Goal: Task Accomplishment & Management: Manage account settings

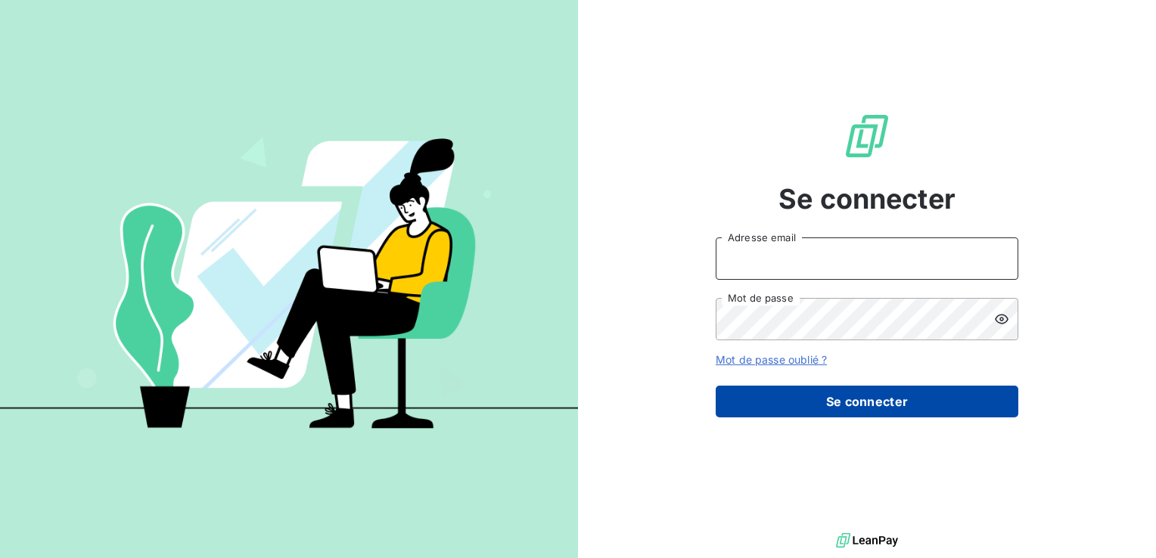
type input "[PERSON_NAME][EMAIL_ADDRESS][DOMAIN_NAME]"
click at [889, 402] on button "Se connecter" at bounding box center [866, 402] width 302 height 32
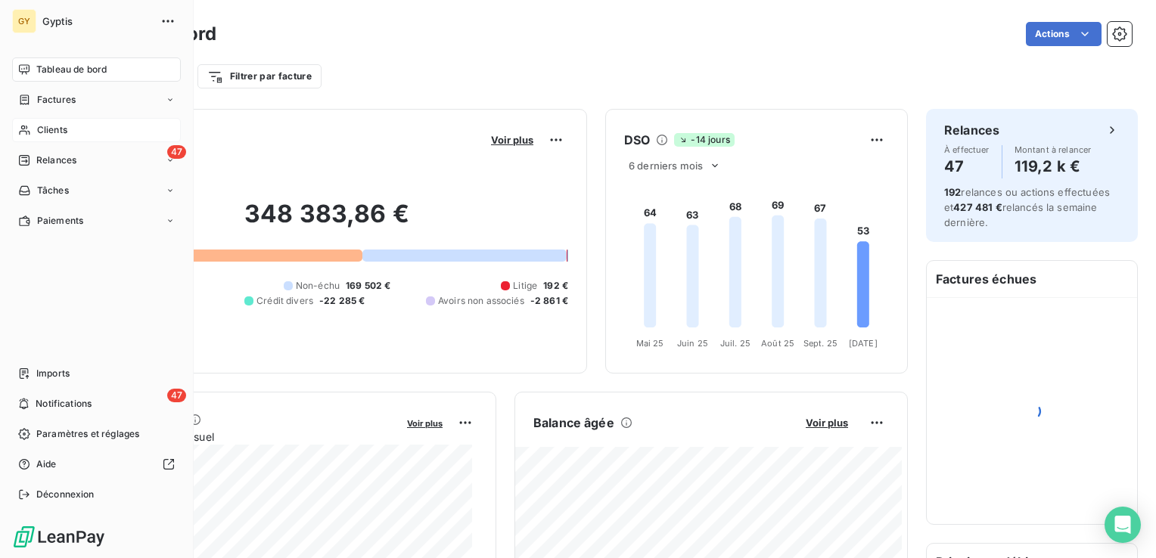
click at [28, 132] on icon at bounding box center [24, 130] width 13 height 12
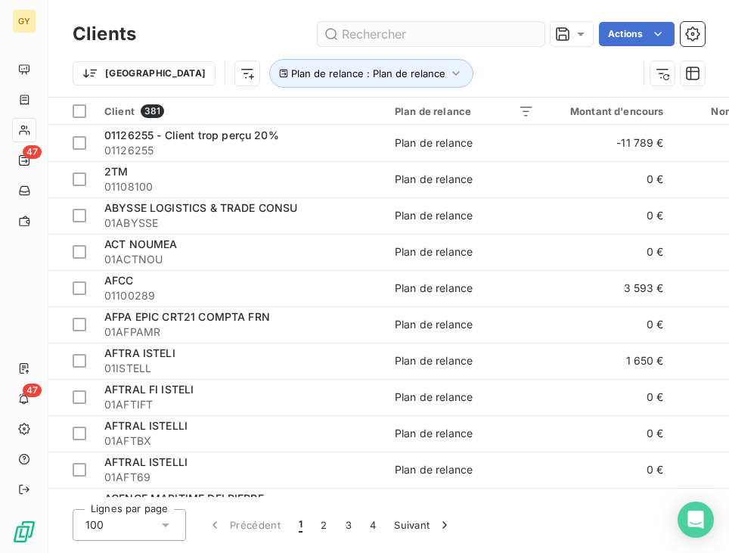
click at [363, 28] on input "text" at bounding box center [431, 34] width 227 height 24
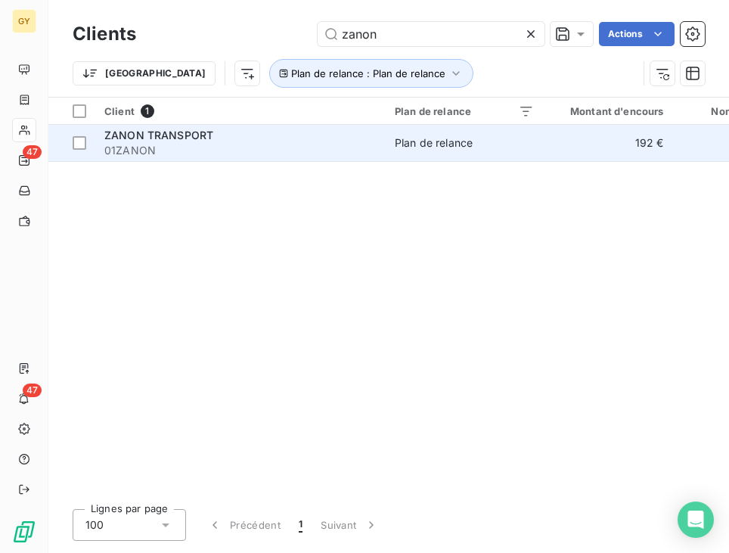
type input "zanon"
click at [458, 157] on td "Plan de relance" at bounding box center [464, 143] width 157 height 36
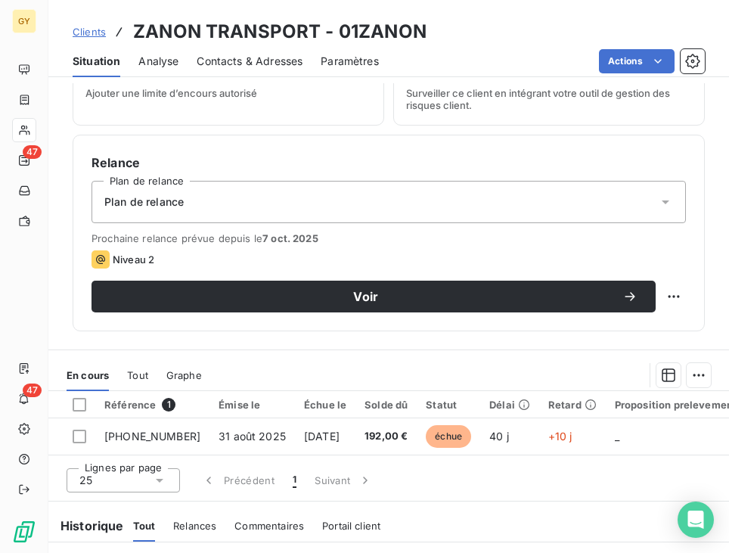
scroll to position [482, 0]
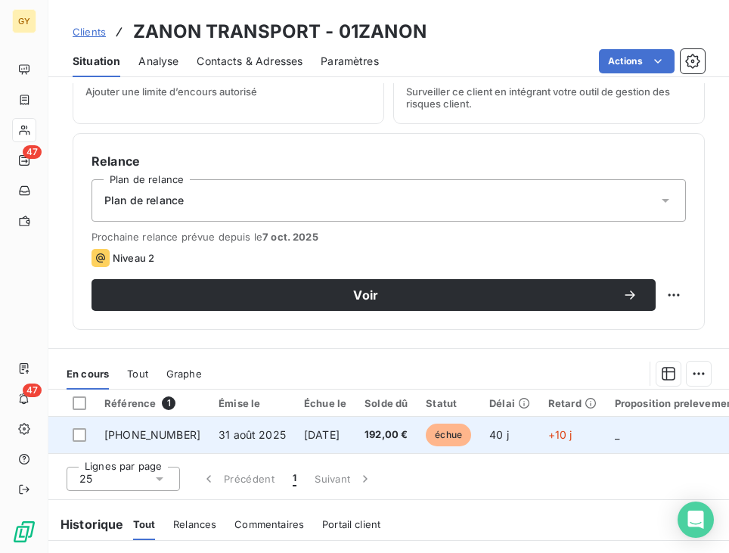
click at [304, 430] on span "30 sept. 2025" at bounding box center [322, 434] width 36 height 13
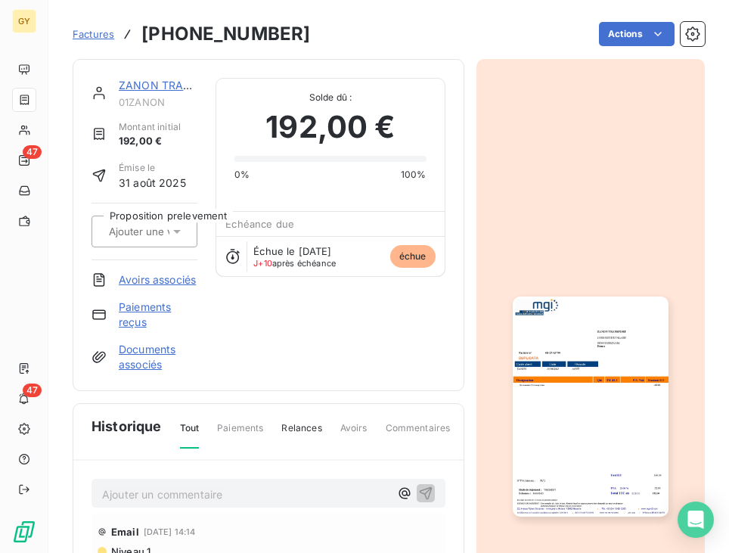
click at [154, 323] on link "Paiements reçus" at bounding box center [158, 314] width 79 height 30
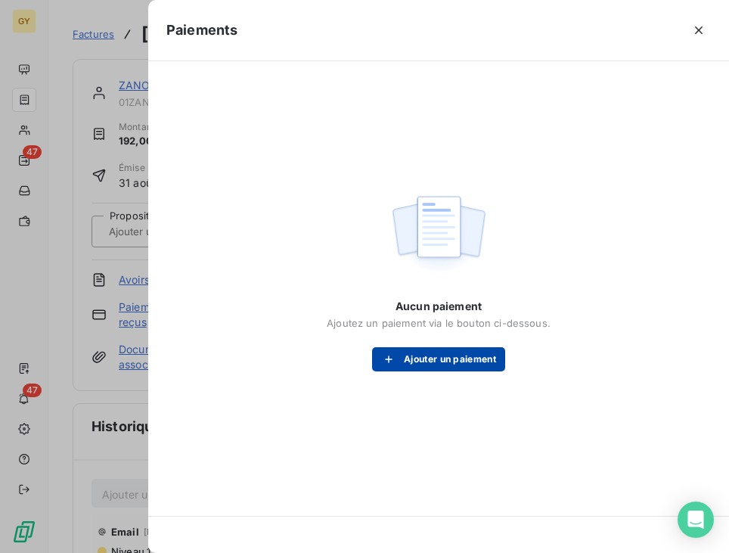
click at [398, 357] on div "button" at bounding box center [392, 359] width 23 height 15
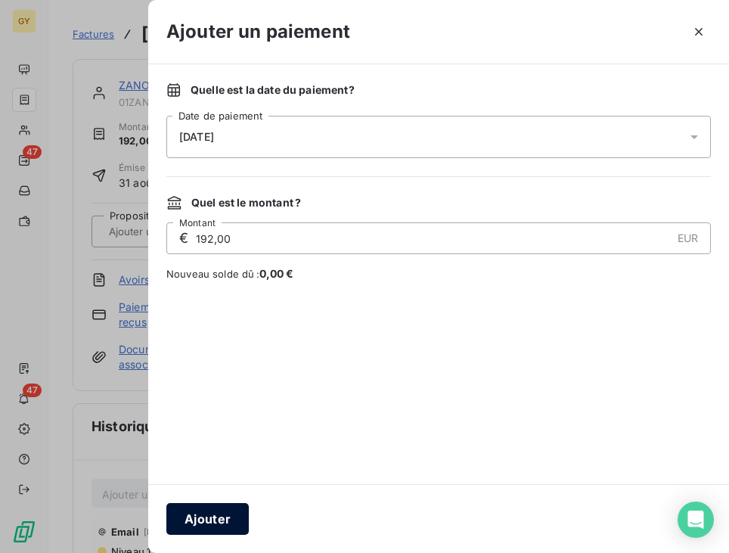
click at [223, 517] on button "Ajouter" at bounding box center [207, 519] width 82 height 32
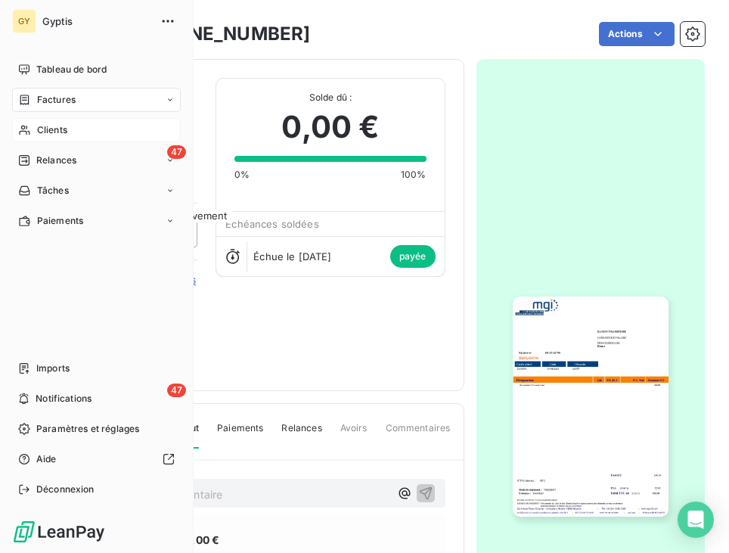
click at [33, 129] on div "Clients" at bounding box center [96, 130] width 169 height 24
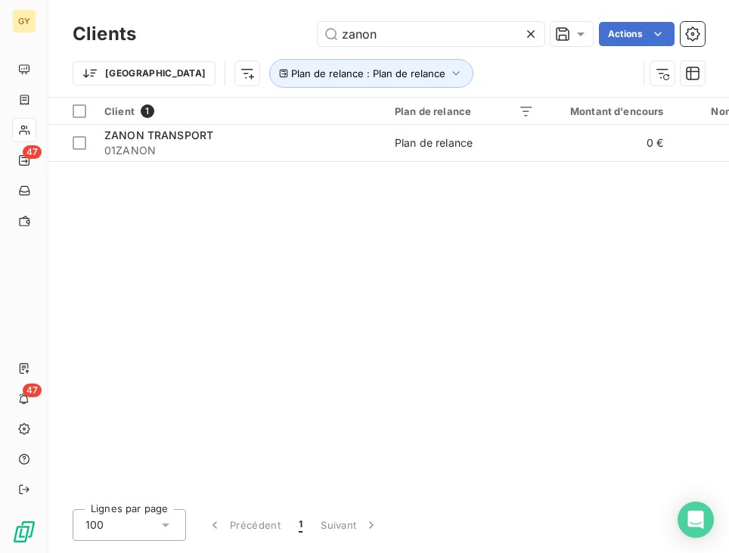
drag, startPoint x: 378, startPoint y: 33, endPoint x: 227, endPoint y: 23, distance: 151.5
click at [260, 33] on div "zanon Actions" at bounding box center [429, 34] width 551 height 24
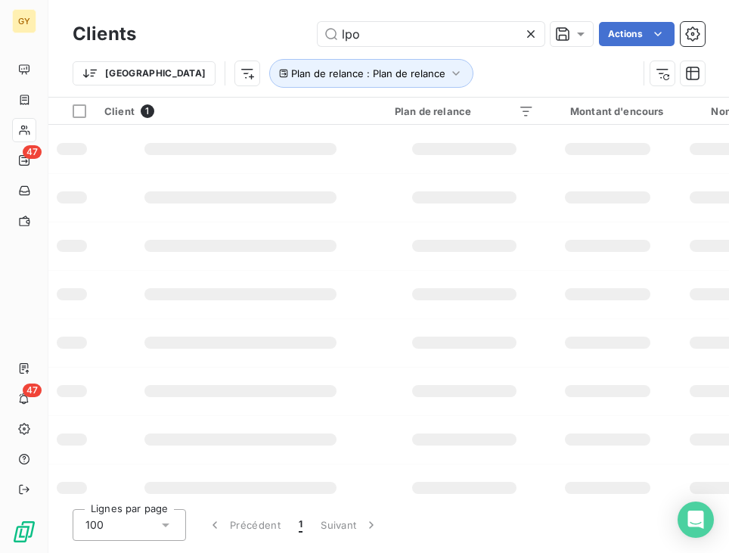
type input "lpo"
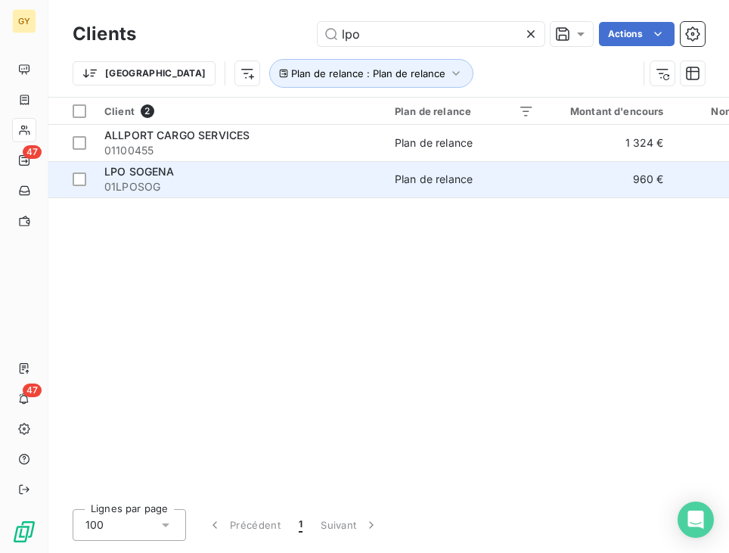
click at [260, 189] on span "01LPOSOG" at bounding box center [240, 186] width 272 height 15
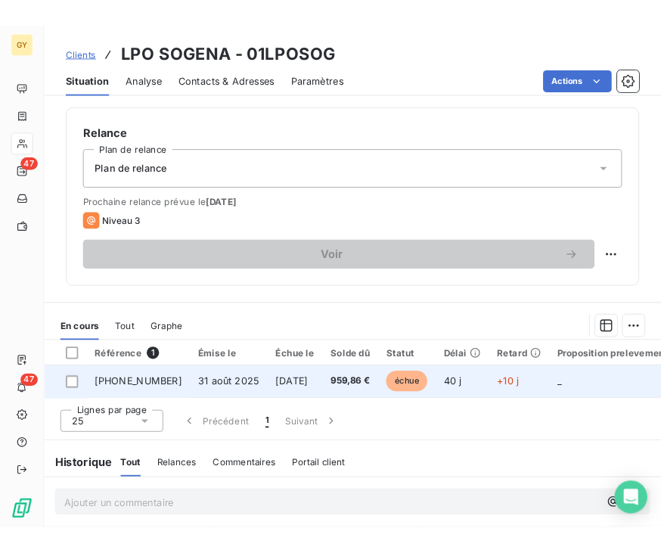
scroll to position [529, 0]
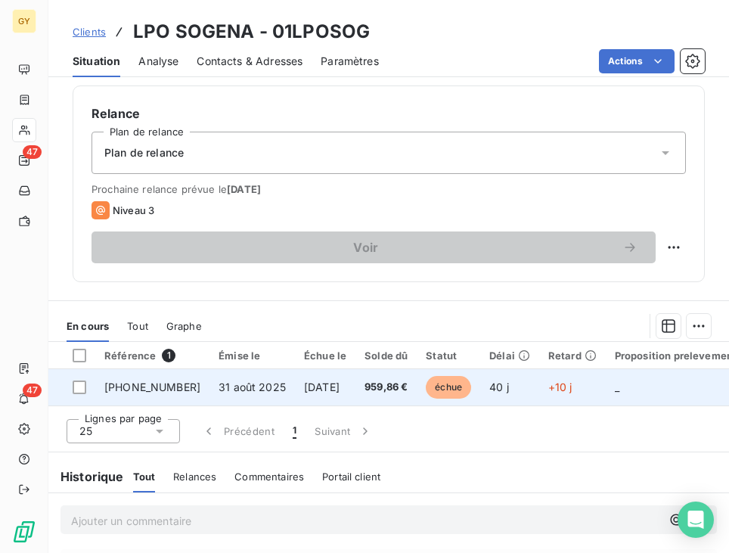
click at [219, 386] on span "31 août 2025" at bounding box center [252, 386] width 67 height 13
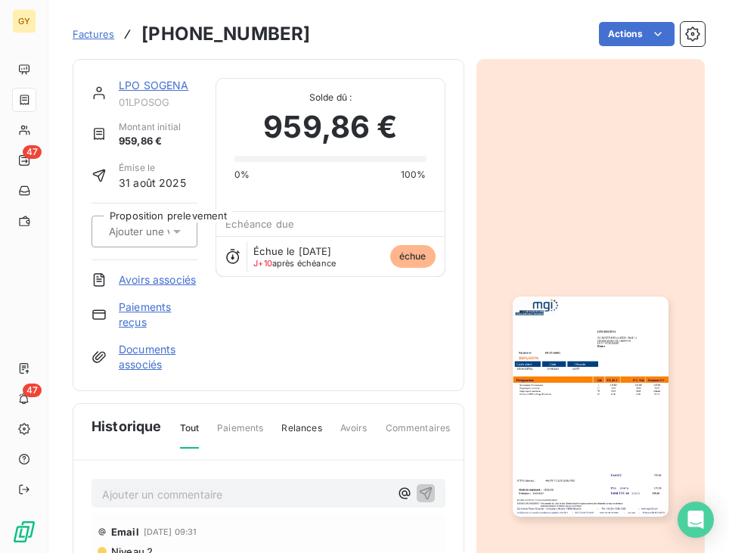
click at [138, 328] on link "Paiements reçus" at bounding box center [158, 314] width 79 height 30
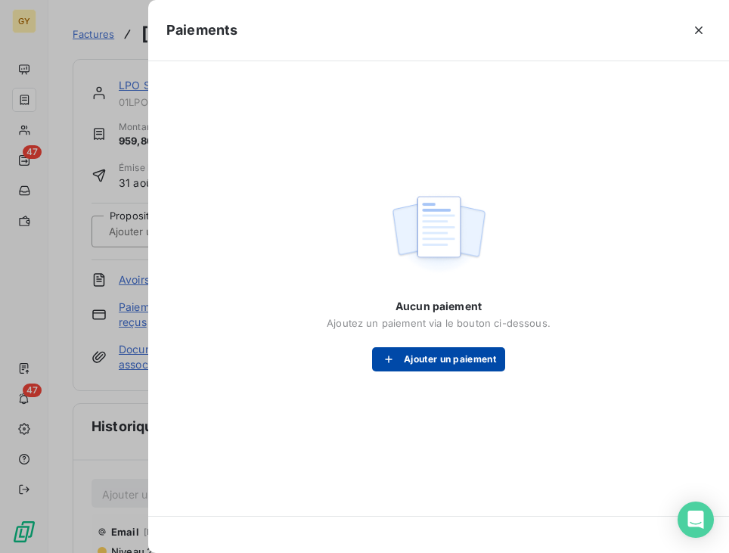
click at [407, 358] on button "Ajouter un paiement" at bounding box center [438, 359] width 133 height 24
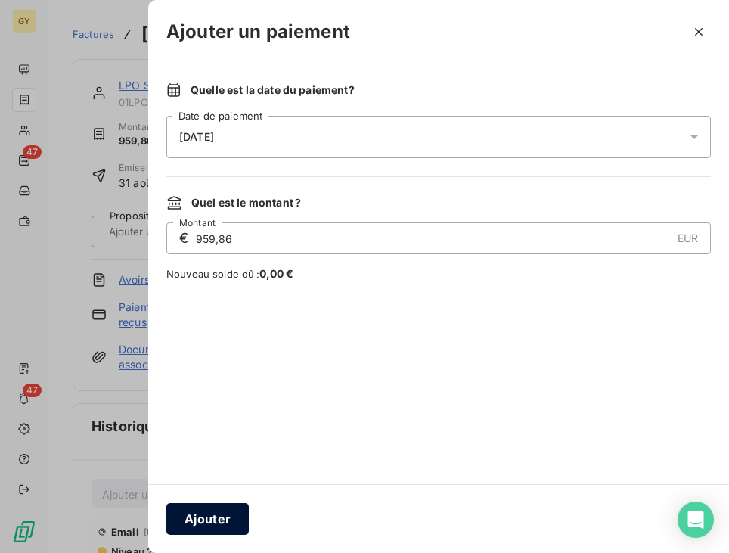
click at [214, 513] on button "Ajouter" at bounding box center [207, 519] width 82 height 32
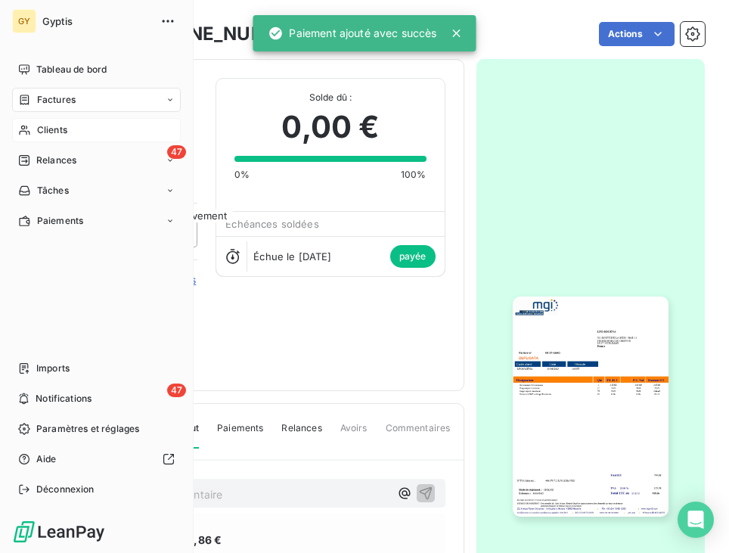
drag, startPoint x: 35, startPoint y: 132, endPoint x: 46, endPoint y: 133, distance: 11.4
click at [35, 134] on div "Clients" at bounding box center [96, 130] width 169 height 24
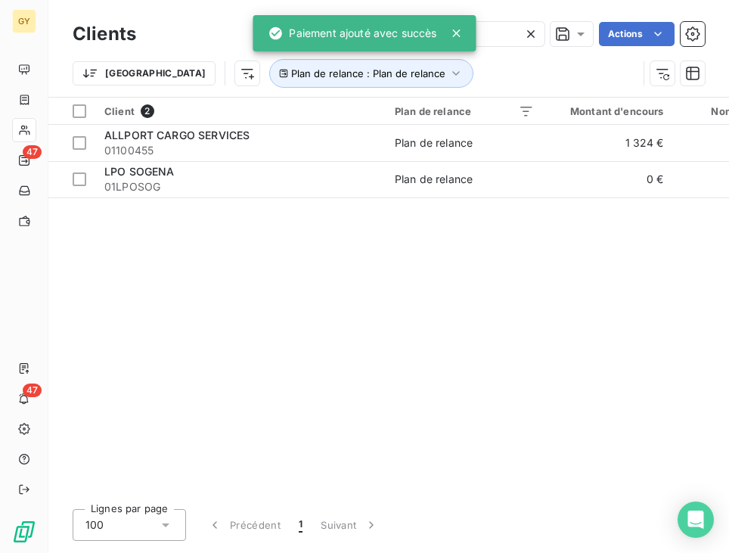
click at [532, 36] on icon at bounding box center [531, 34] width 8 height 8
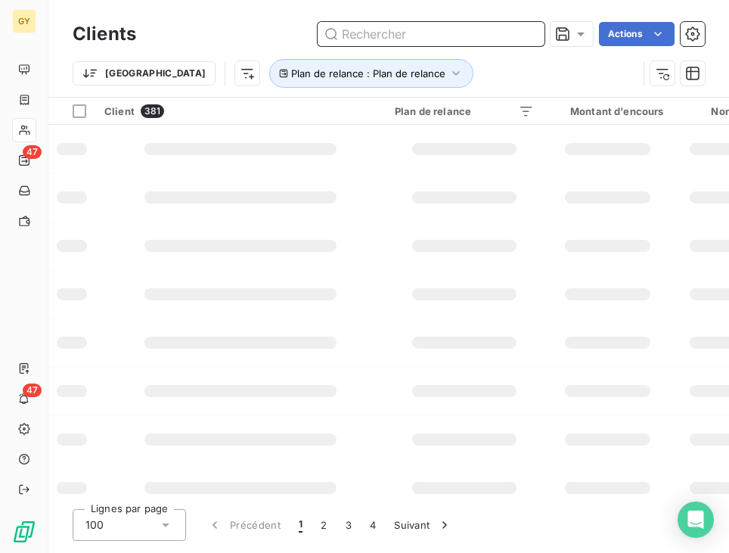
click at [511, 31] on input "text" at bounding box center [431, 34] width 227 height 24
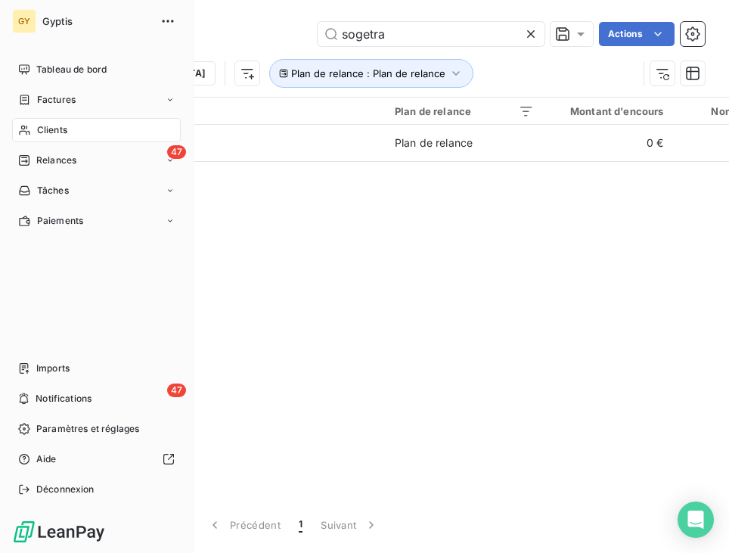
click at [42, 130] on span "Clients" at bounding box center [52, 130] width 30 height 14
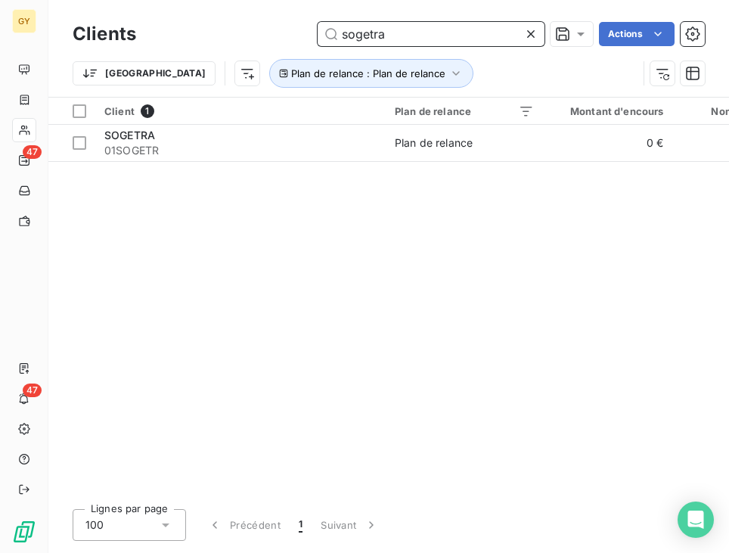
drag, startPoint x: 393, startPoint y: 36, endPoint x: 185, endPoint y: 14, distance: 209.8
click at [185, 14] on div "Clients sogetra Actions Trier Plan de relance : Plan de relance" at bounding box center [388, 48] width 681 height 97
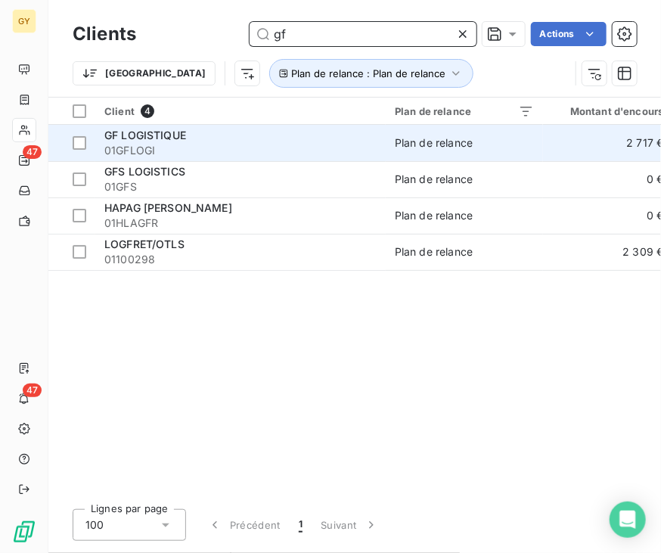
type input "gf"
click at [304, 143] on span "01GFLOGI" at bounding box center [240, 150] width 272 height 15
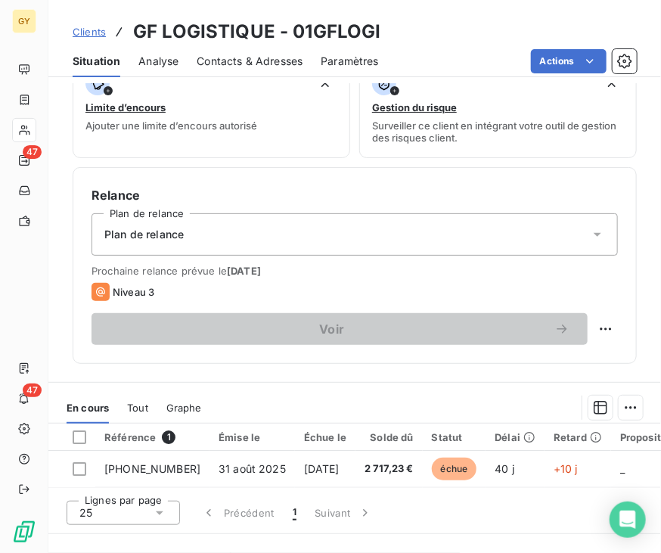
scroll to position [605, 0]
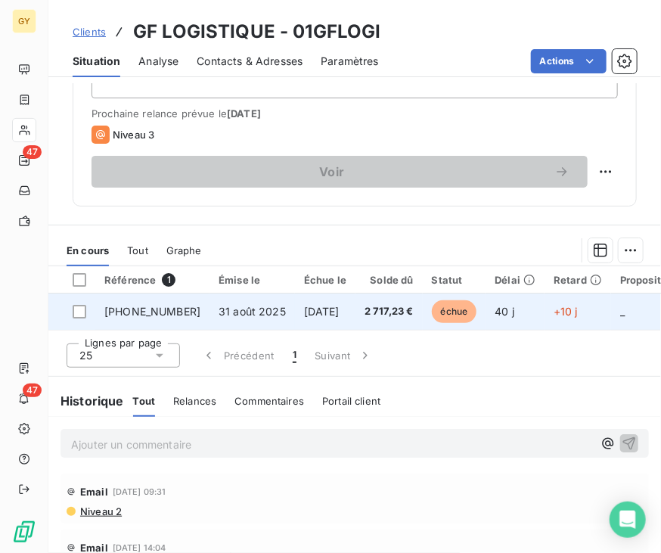
click at [260, 318] on td "31 août 2025" at bounding box center [251, 311] width 85 height 36
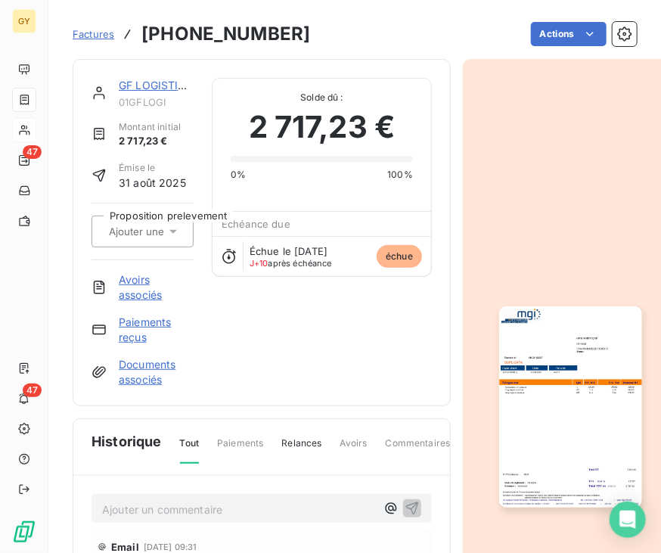
click at [140, 322] on link "Paiements reçus" at bounding box center [156, 330] width 75 height 30
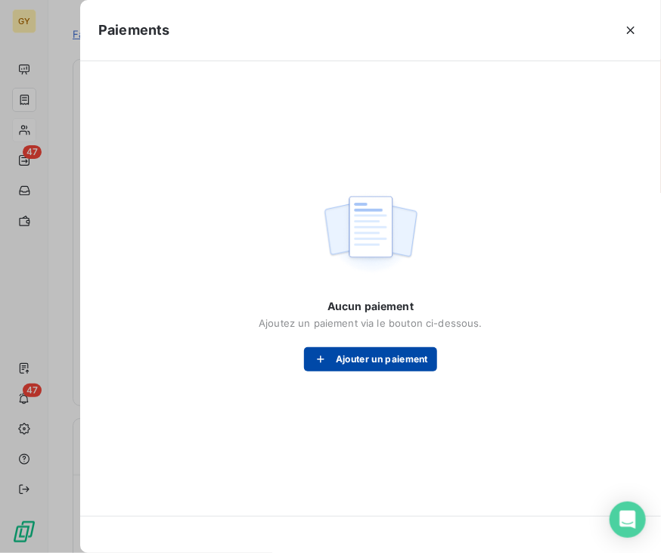
click at [357, 365] on button "Ajouter un paiement" at bounding box center [370, 359] width 133 height 24
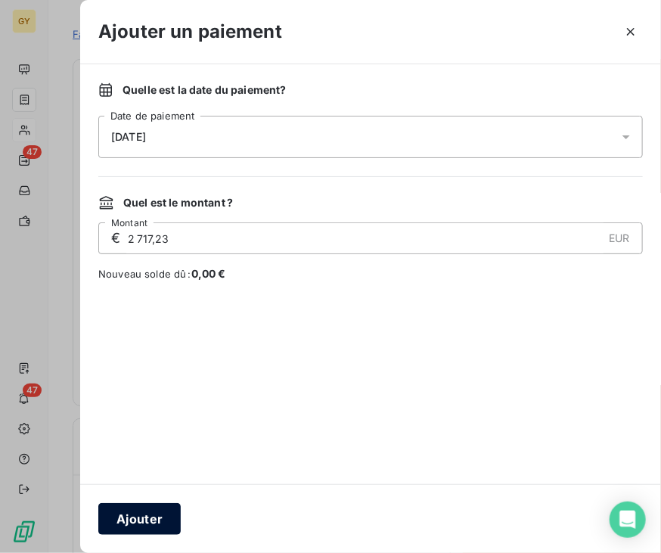
click at [147, 515] on button "Ajouter" at bounding box center [139, 519] width 82 height 32
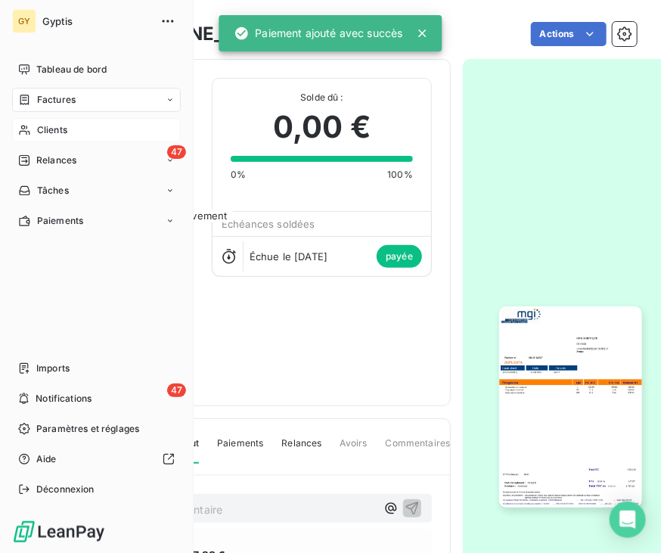
click at [64, 126] on span "Clients" at bounding box center [52, 130] width 30 height 14
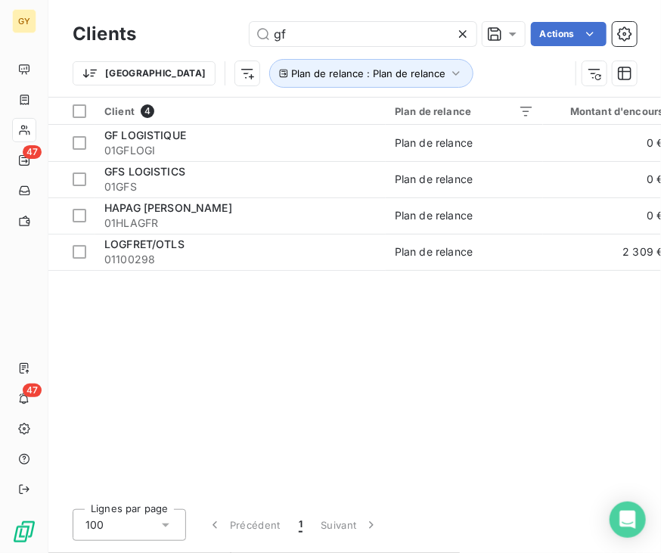
drag, startPoint x: 302, startPoint y: 29, endPoint x: 94, endPoint y: 20, distance: 208.2
click at [172, 31] on div "gf Actions" at bounding box center [395, 34] width 482 height 24
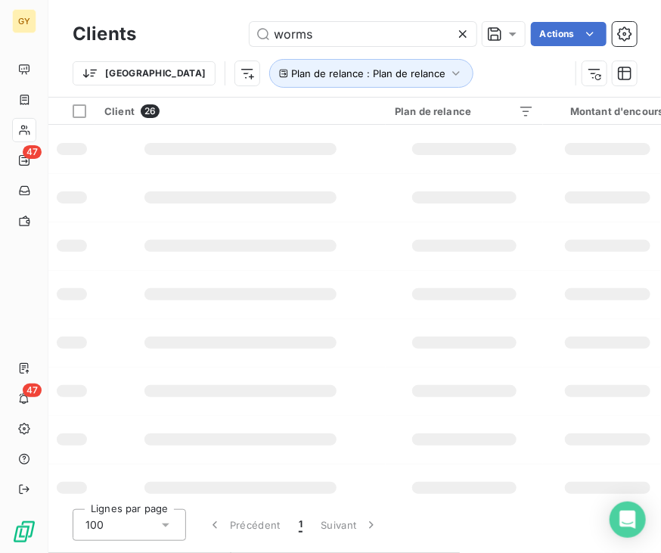
type input "worms"
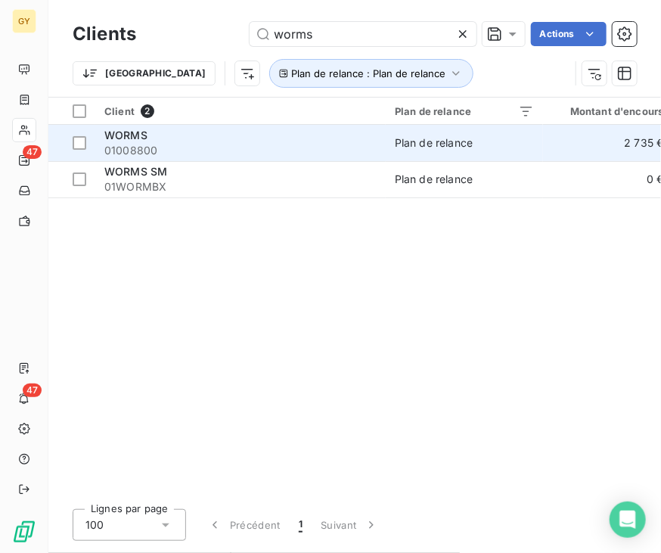
click at [272, 138] on div "WORMS" at bounding box center [240, 135] width 272 height 15
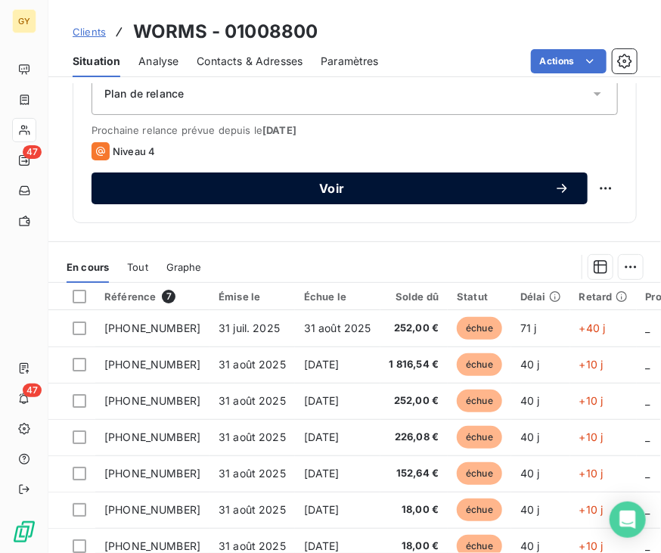
scroll to position [605, 0]
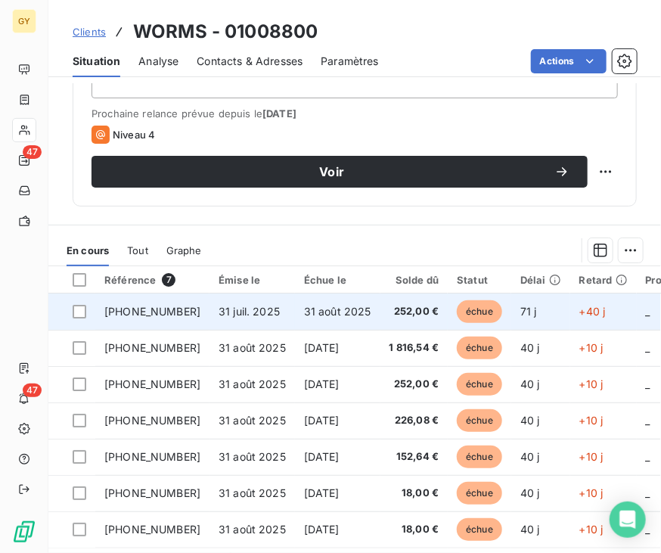
click at [254, 306] on td "31 juil. 2025" at bounding box center [251, 311] width 85 height 36
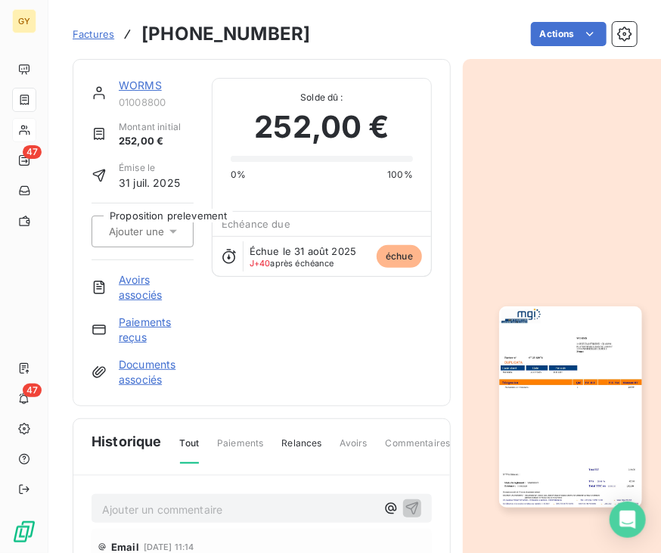
click at [153, 326] on link "Paiements reçus" at bounding box center [156, 330] width 75 height 30
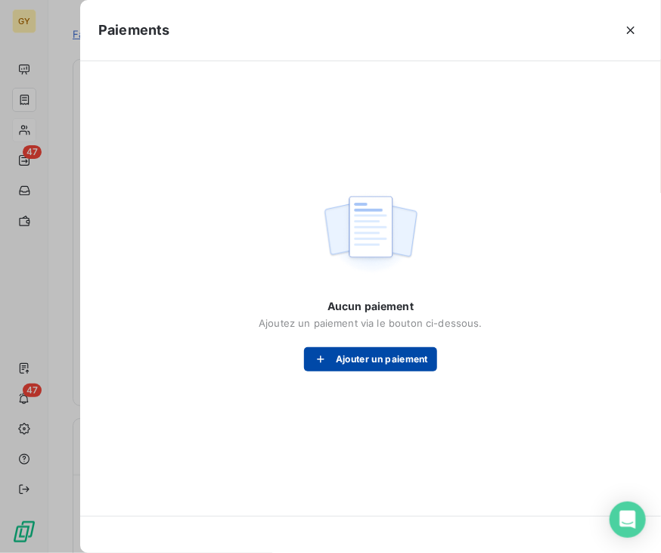
click at [383, 356] on button "Ajouter un paiement" at bounding box center [370, 359] width 133 height 24
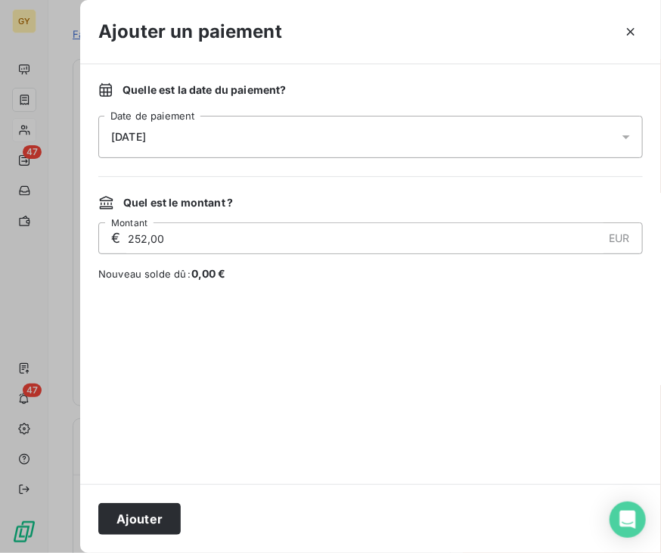
click at [154, 515] on button "Ajouter" at bounding box center [139, 519] width 82 height 32
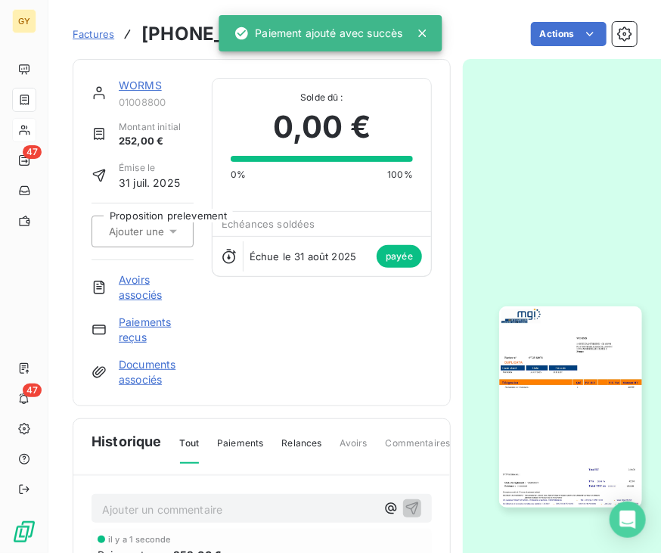
click at [144, 84] on link "WORMS" at bounding box center [140, 85] width 43 height 13
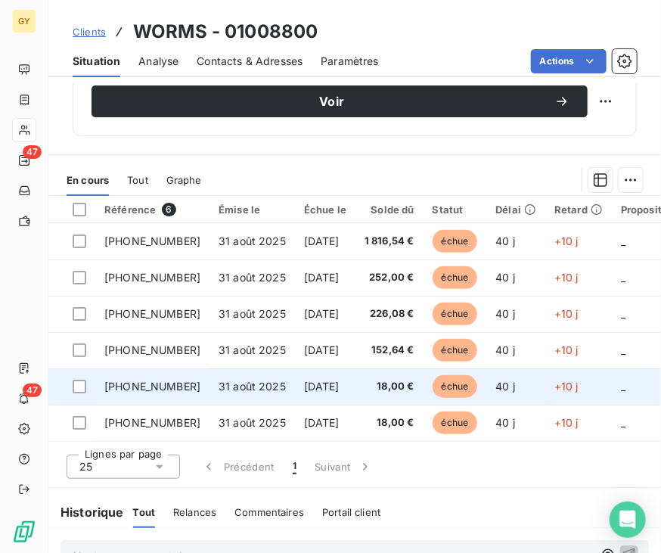
scroll to position [681, 0]
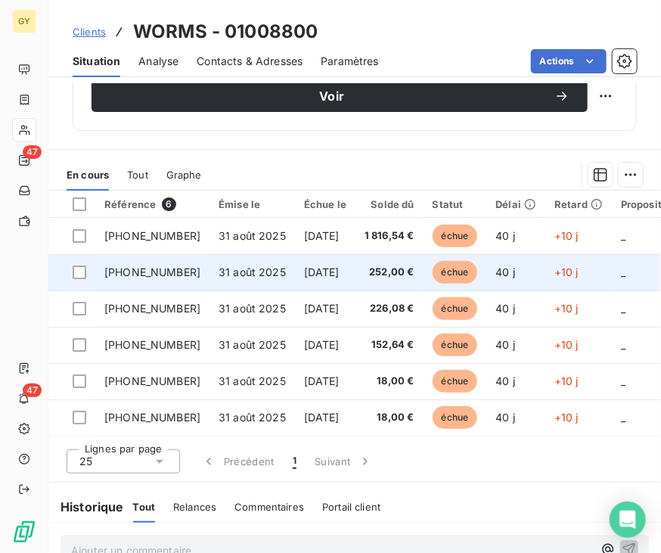
click at [209, 278] on td "31 août 2025" at bounding box center [251, 272] width 85 height 36
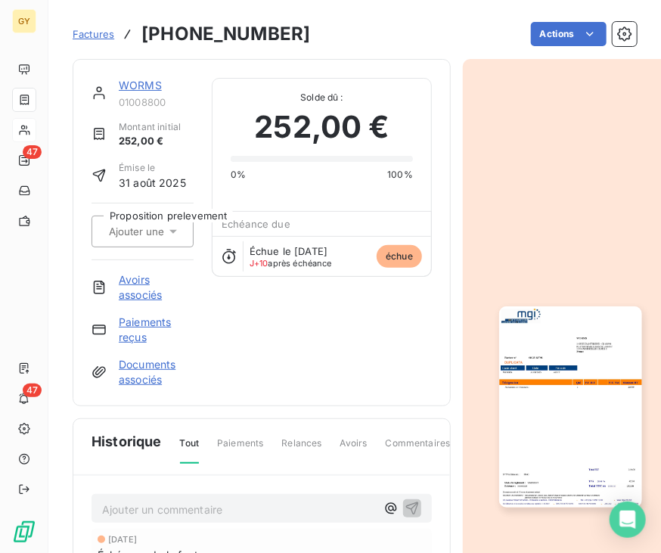
click at [157, 323] on link "Paiements reçus" at bounding box center [156, 330] width 75 height 30
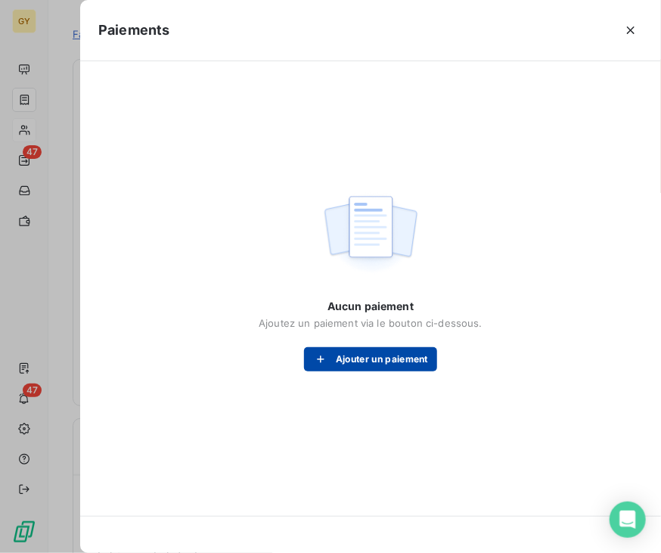
click at [327, 347] on button "Ajouter un paiement" at bounding box center [370, 359] width 133 height 24
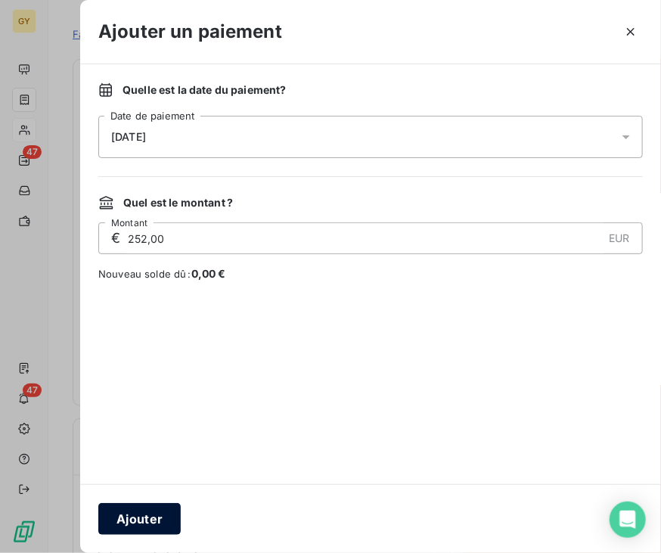
click at [151, 518] on button "Ajouter" at bounding box center [139, 519] width 82 height 32
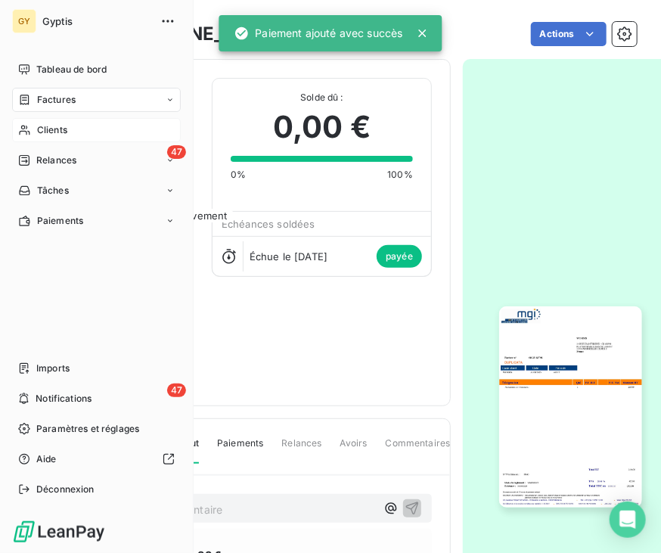
click at [40, 129] on span "Clients" at bounding box center [52, 130] width 30 height 14
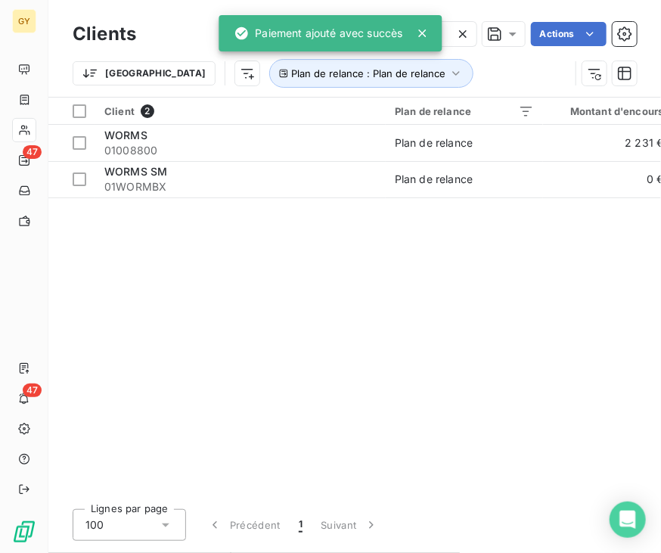
click at [464, 34] on icon at bounding box center [462, 33] width 15 height 15
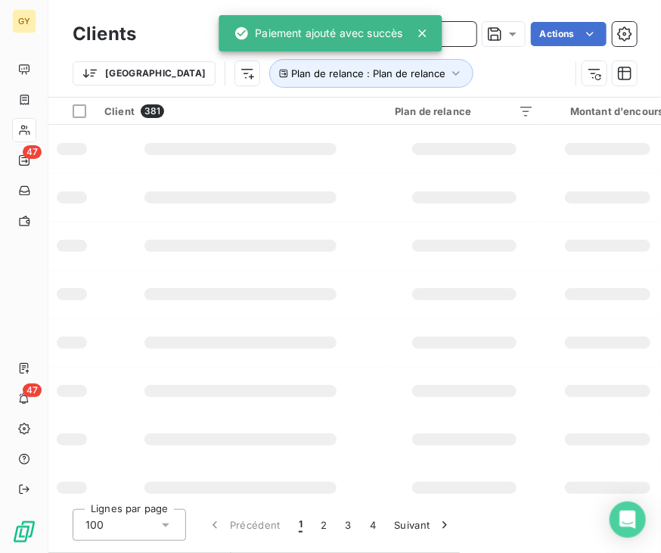
click at [456, 34] on input "text" at bounding box center [363, 34] width 227 height 24
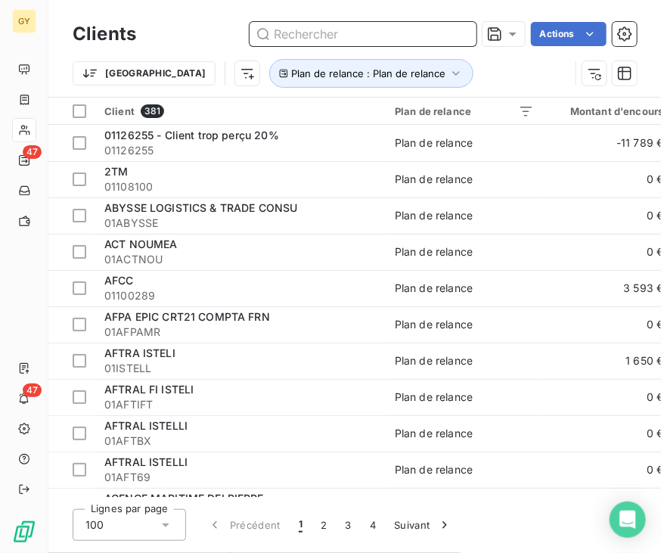
drag, startPoint x: 405, startPoint y: 29, endPoint x: 392, endPoint y: 32, distance: 13.8
click at [399, 31] on input "text" at bounding box center [363, 34] width 227 height 24
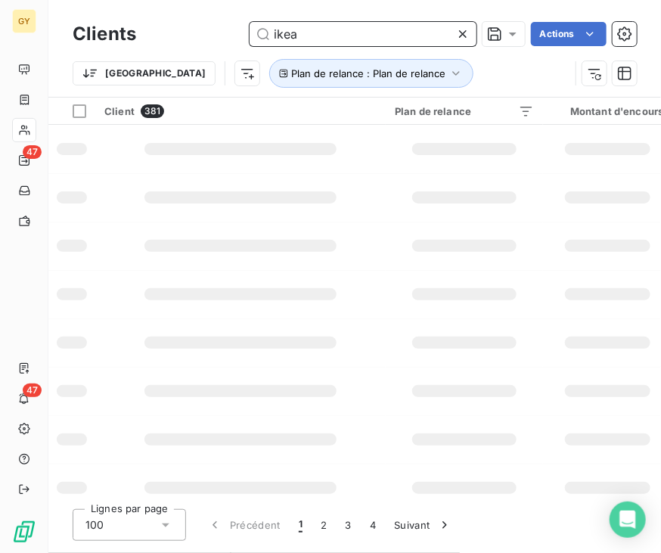
type input "ikea"
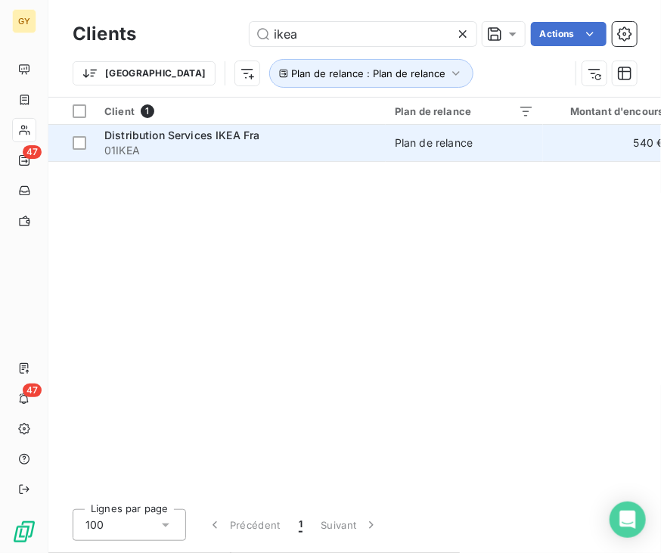
click at [273, 140] on div "Distribution Services IKEA Fra" at bounding box center [240, 135] width 272 height 15
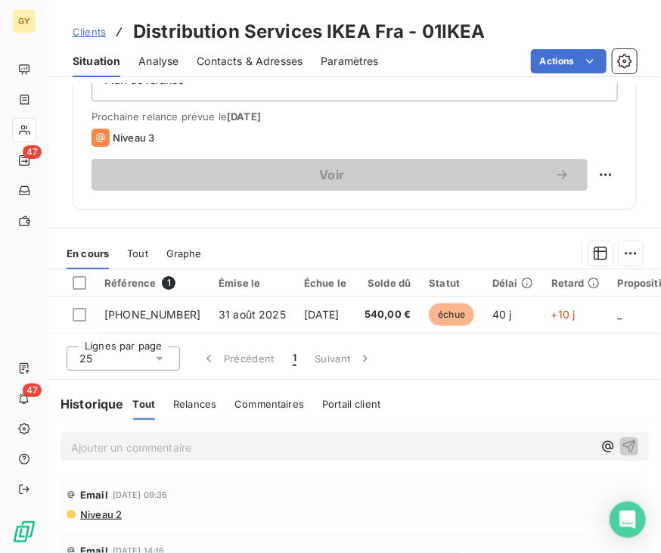
scroll to position [605, 0]
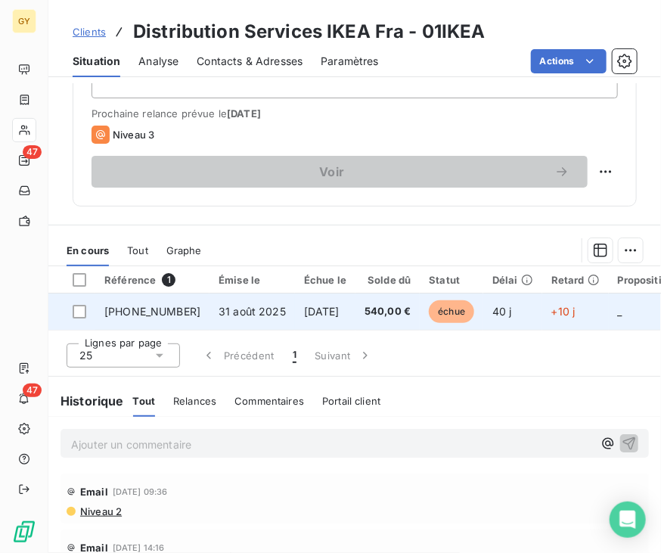
click at [219, 317] on span "31 août 2025" at bounding box center [252, 311] width 67 height 13
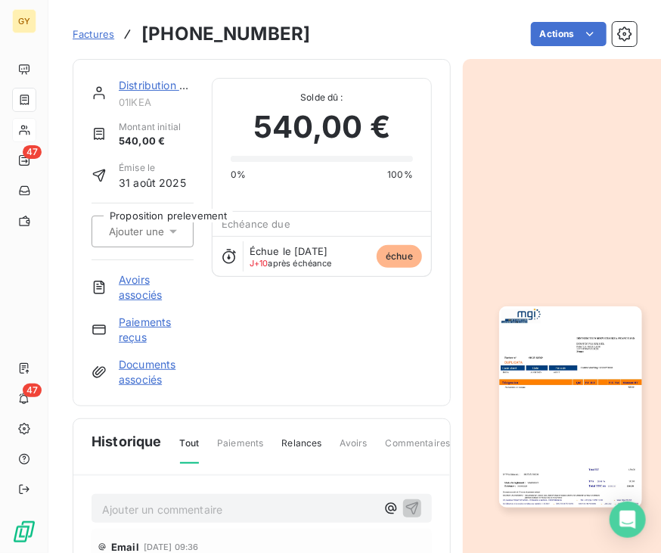
click at [142, 320] on link "Paiements reçus" at bounding box center [156, 330] width 75 height 30
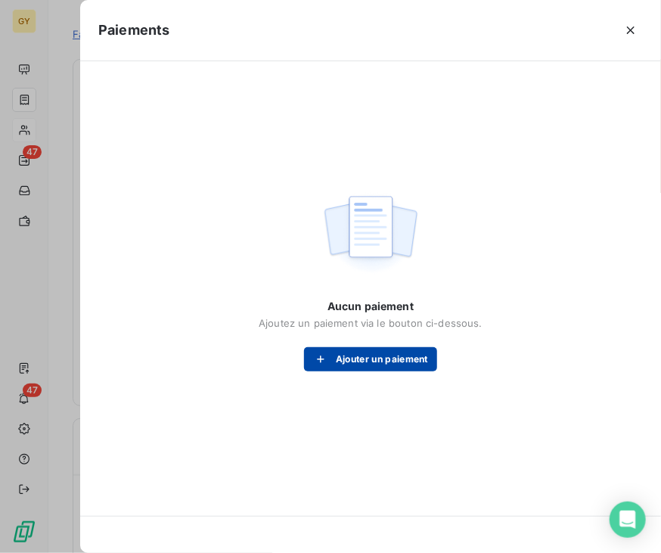
click at [357, 360] on button "Ajouter un paiement" at bounding box center [370, 359] width 133 height 24
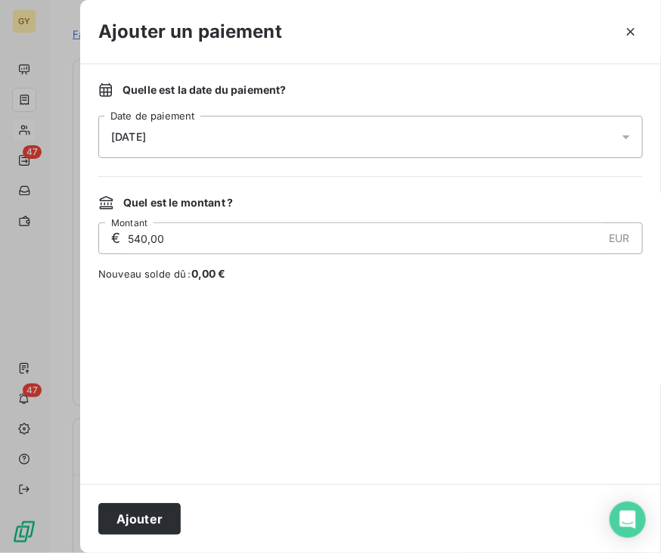
click at [142, 513] on button "Ajouter" at bounding box center [139, 519] width 82 height 32
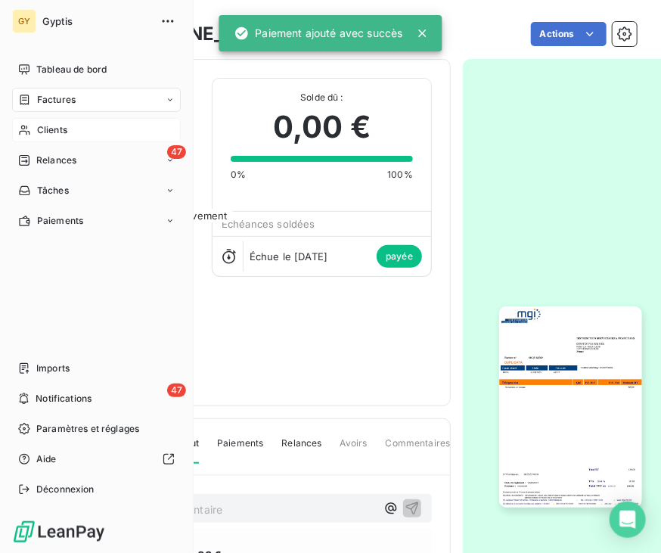
click at [45, 134] on span "Clients" at bounding box center [52, 130] width 30 height 14
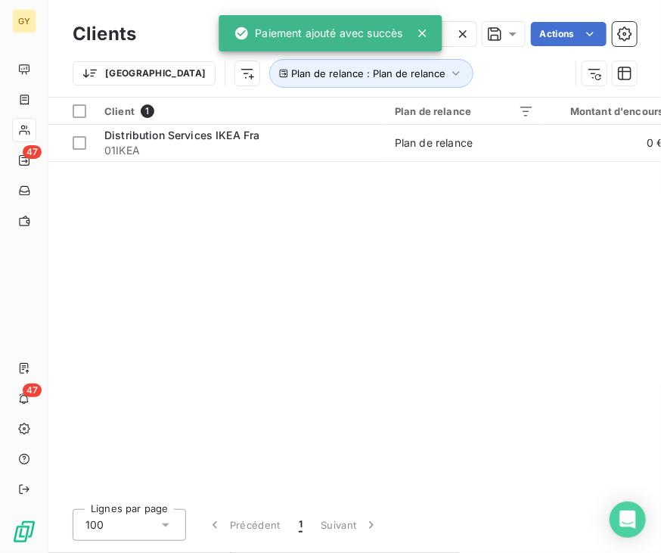
click at [465, 36] on icon at bounding box center [462, 33] width 15 height 15
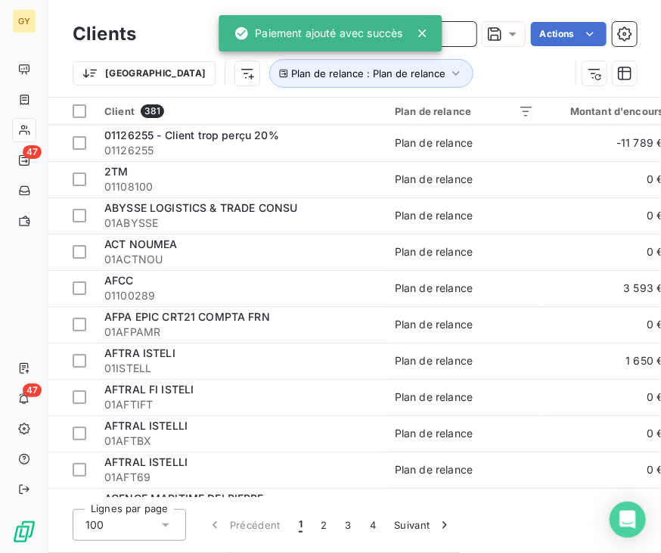
click at [451, 28] on input "text" at bounding box center [363, 34] width 227 height 24
click at [422, 31] on icon at bounding box center [423, 33] width 8 height 8
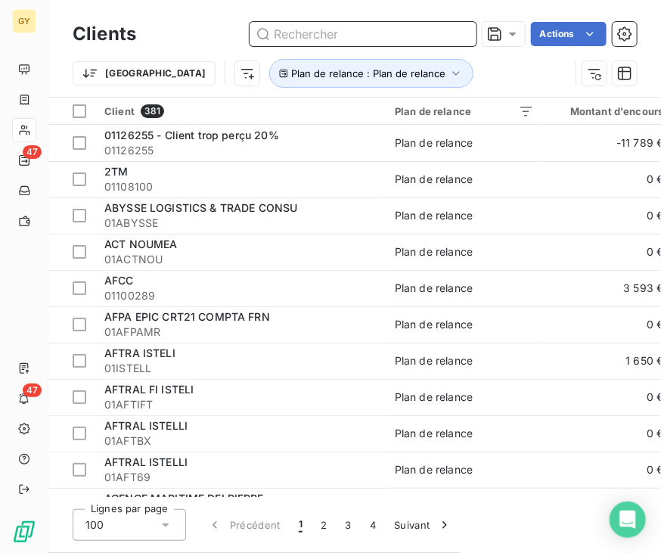
click at [430, 31] on input "text" at bounding box center [363, 34] width 227 height 24
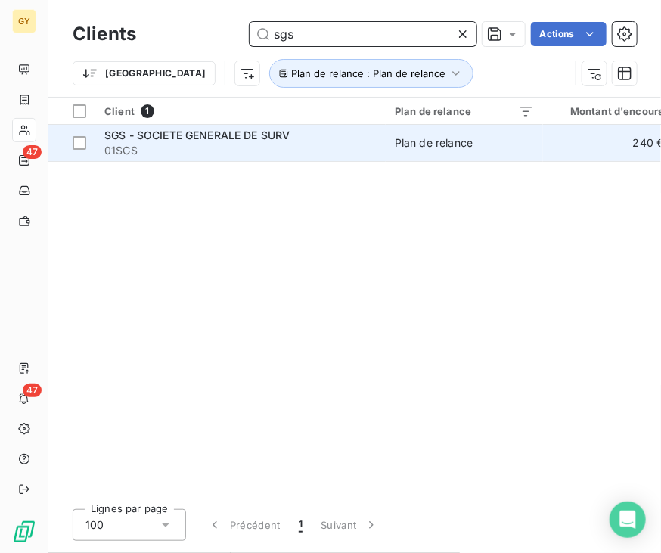
type input "sgs"
click at [274, 147] on span "01SGS" at bounding box center [240, 150] width 272 height 15
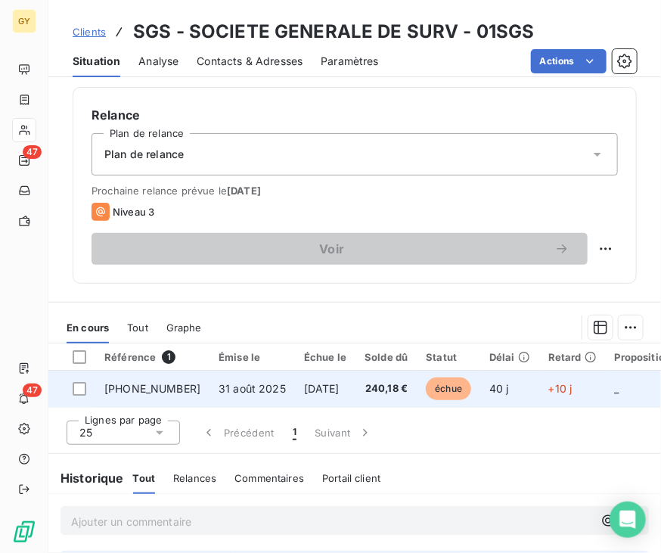
scroll to position [529, 0]
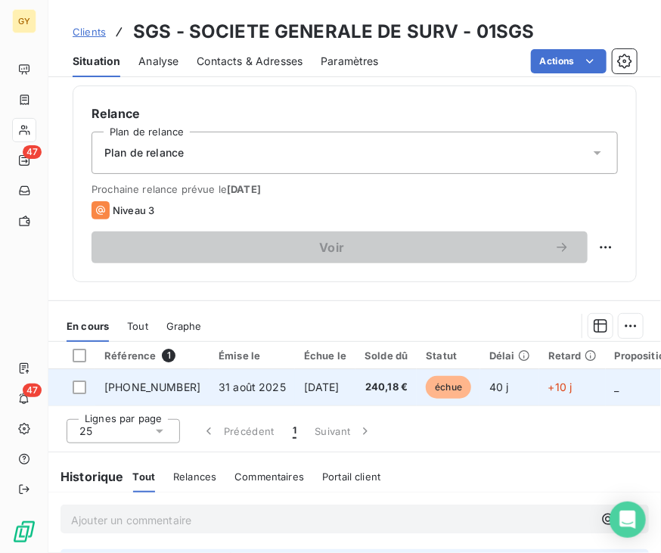
click at [240, 391] on span "31 août 2025" at bounding box center [252, 386] width 67 height 13
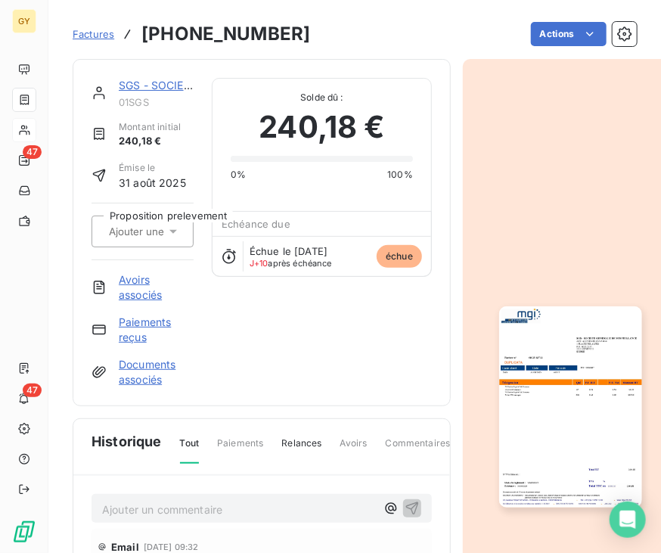
click at [151, 332] on link "Paiements reçus" at bounding box center [156, 330] width 75 height 30
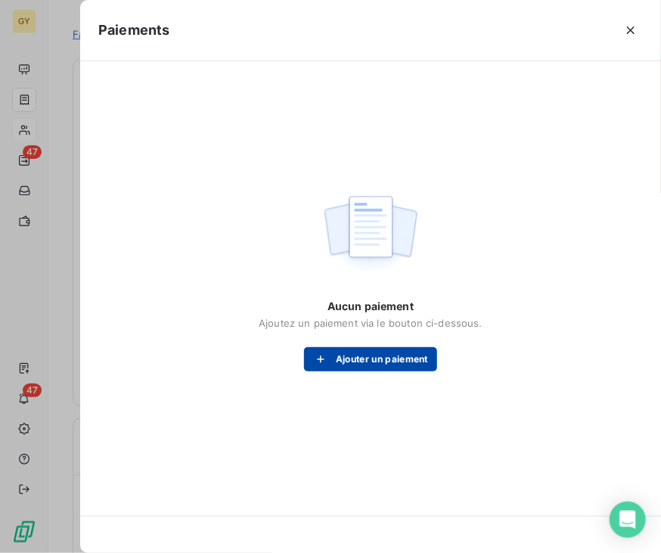
click at [343, 355] on button "Ajouter un paiement" at bounding box center [370, 359] width 133 height 24
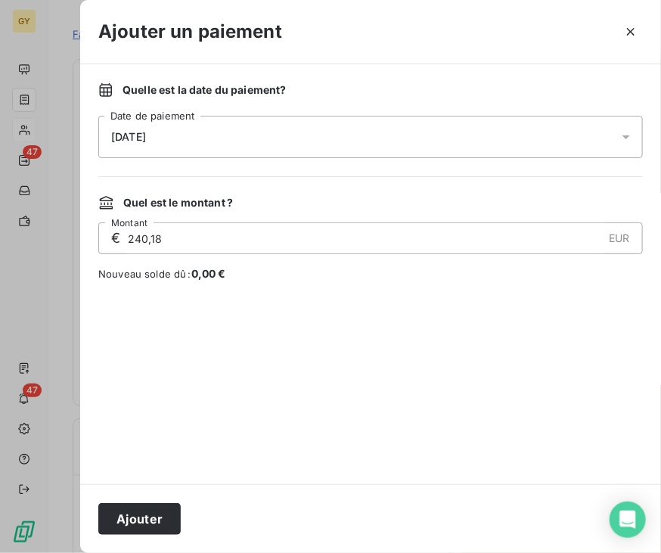
click at [133, 514] on button "Ajouter" at bounding box center [139, 519] width 82 height 32
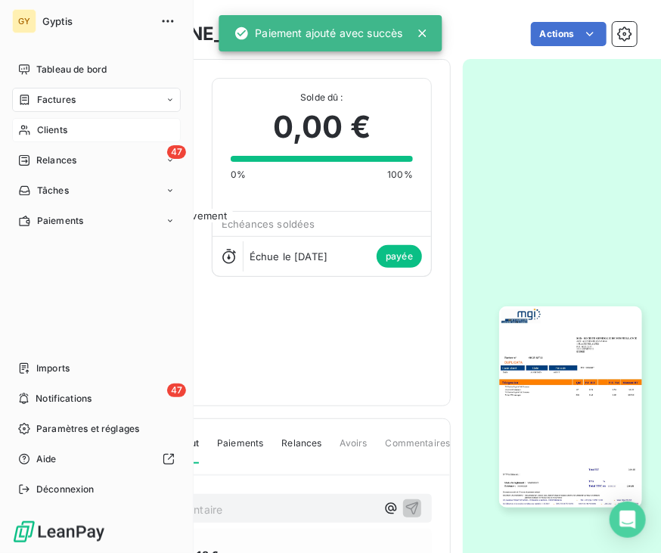
click at [39, 127] on span "Clients" at bounding box center [52, 130] width 30 height 14
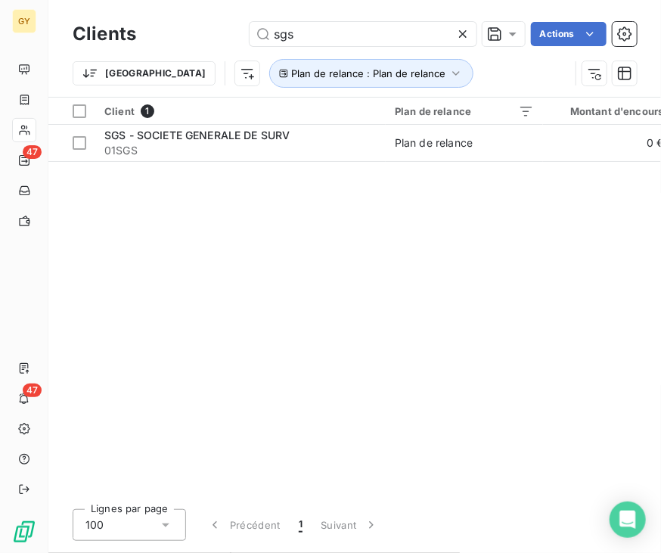
drag, startPoint x: 306, startPoint y: 27, endPoint x: 185, endPoint y: 30, distance: 120.3
click at [188, 30] on div "sgs Actions" at bounding box center [395, 34] width 482 height 24
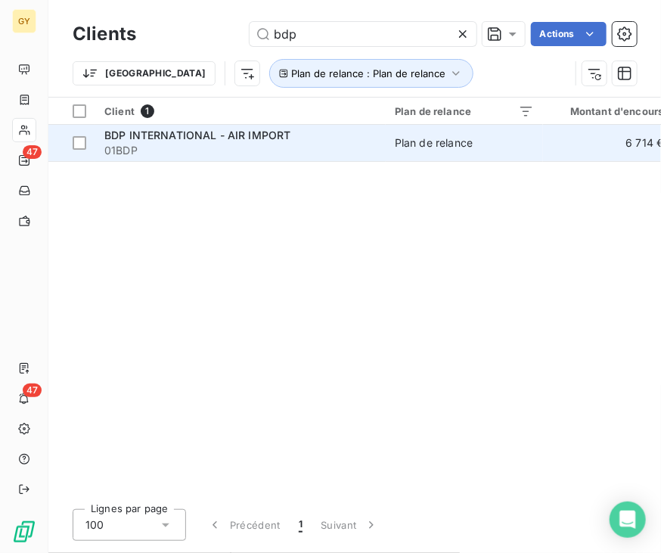
type input "bdp"
click at [249, 135] on span "BDP INTERNATIONAL - AIR IMPORT" at bounding box center [197, 135] width 187 height 13
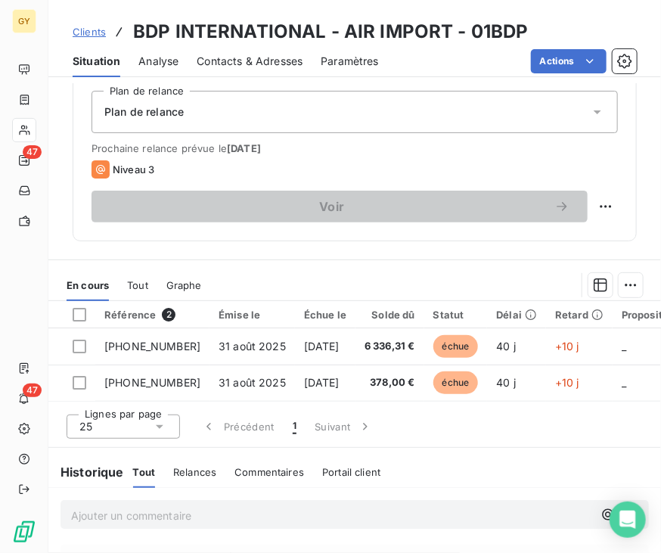
scroll to position [681, 0]
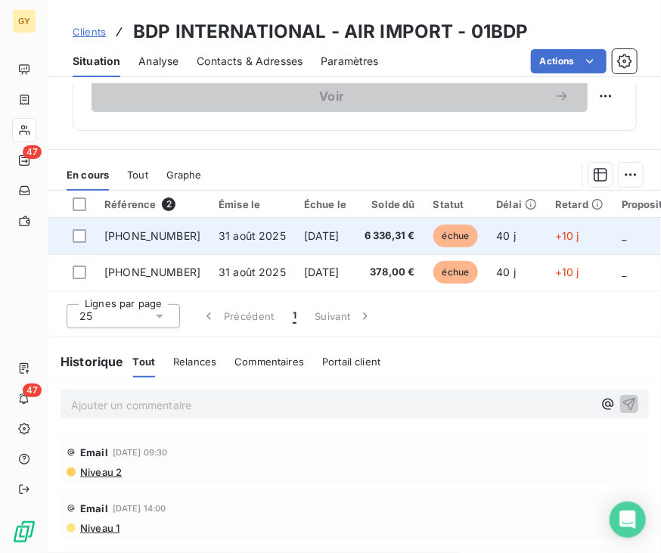
click at [258, 248] on td "31 août 2025" at bounding box center [251, 236] width 85 height 36
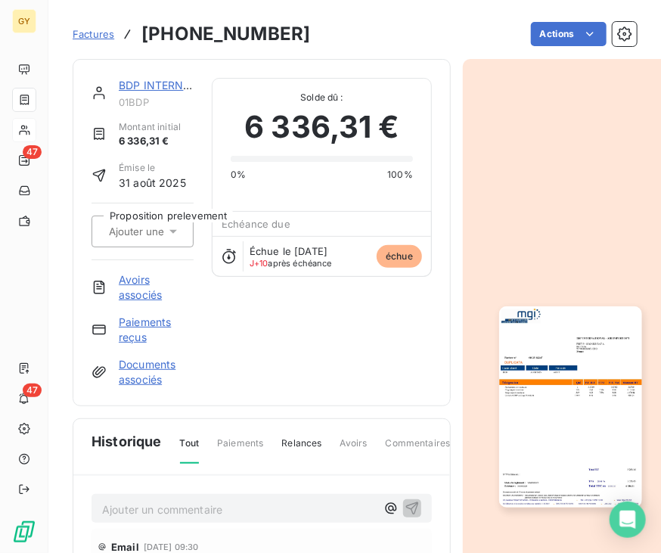
click at [147, 320] on link "Paiements reçus" at bounding box center [156, 330] width 75 height 30
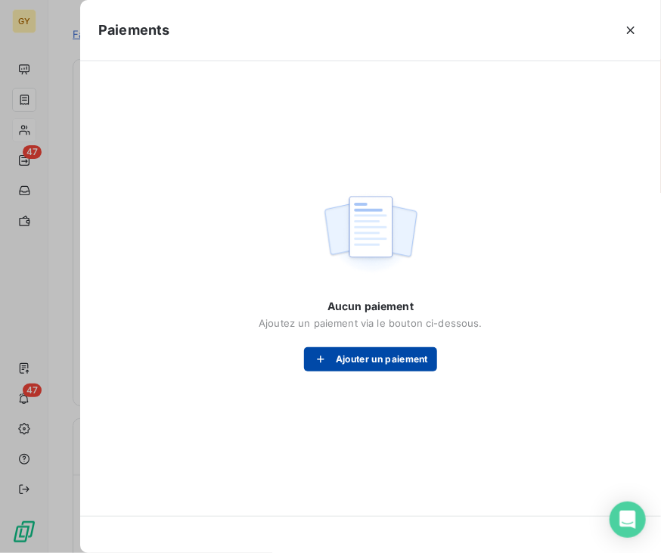
click at [383, 364] on button "Ajouter un paiement" at bounding box center [370, 359] width 133 height 24
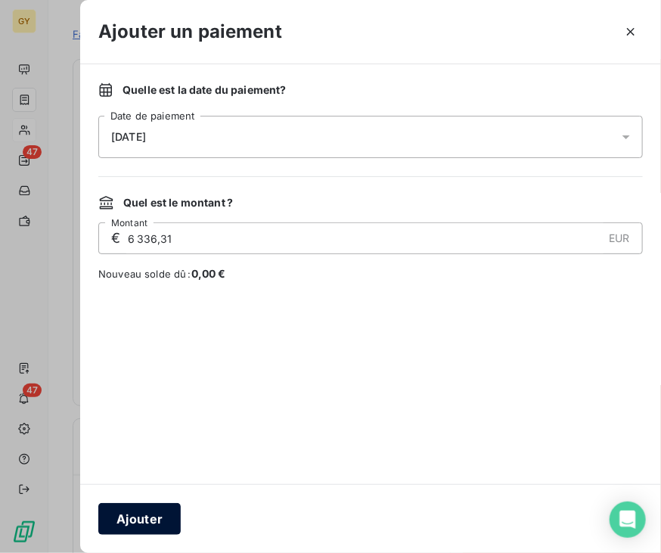
click at [159, 514] on button "Ajouter" at bounding box center [139, 519] width 82 height 32
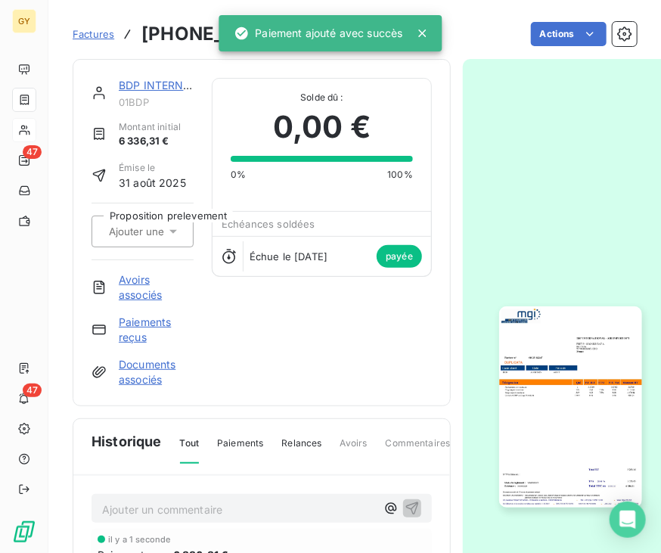
click at [142, 92] on div "BDP INTERNATIONAL - AIR IMPORT" at bounding box center [156, 85] width 75 height 15
click at [152, 86] on link "BDP INTERNATIONAL - AIR IMPORT" at bounding box center [212, 85] width 187 height 13
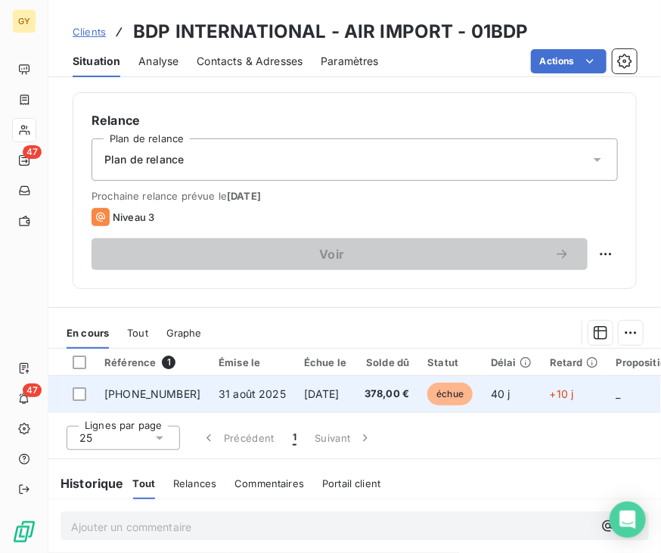
scroll to position [529, 0]
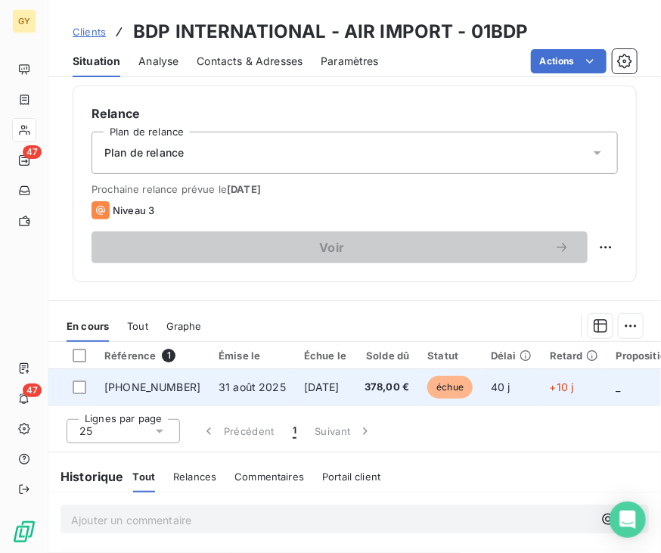
click at [169, 389] on span "08-25-03348" at bounding box center [152, 386] width 96 height 13
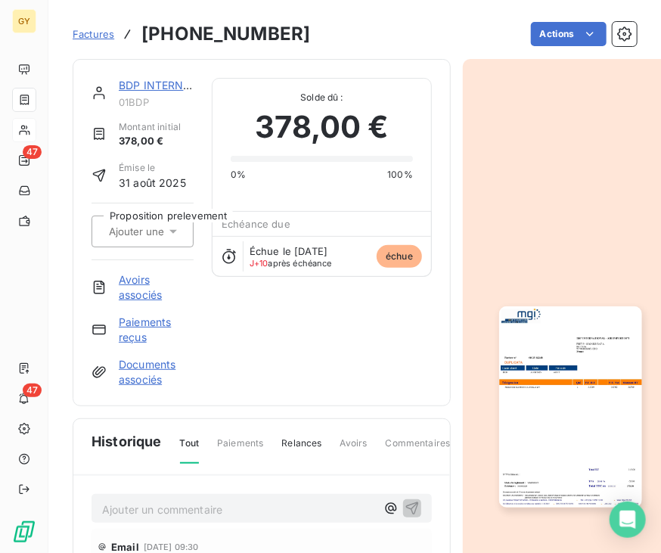
click at [154, 323] on link "Paiements reçus" at bounding box center [156, 330] width 75 height 30
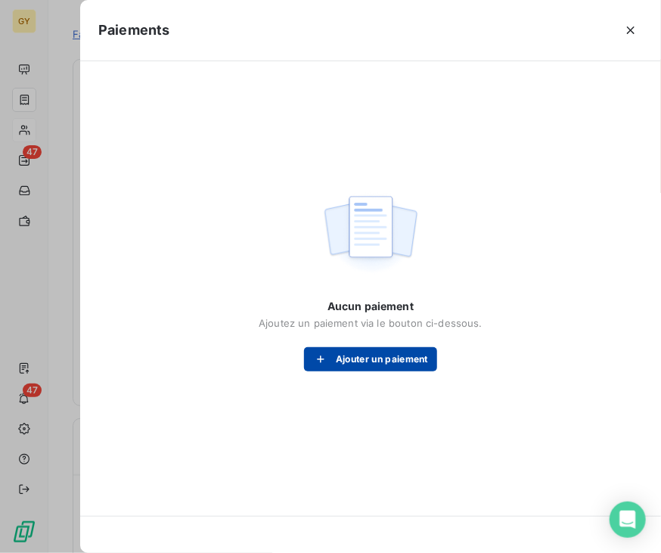
click at [336, 355] on button "Ajouter un paiement" at bounding box center [370, 359] width 133 height 24
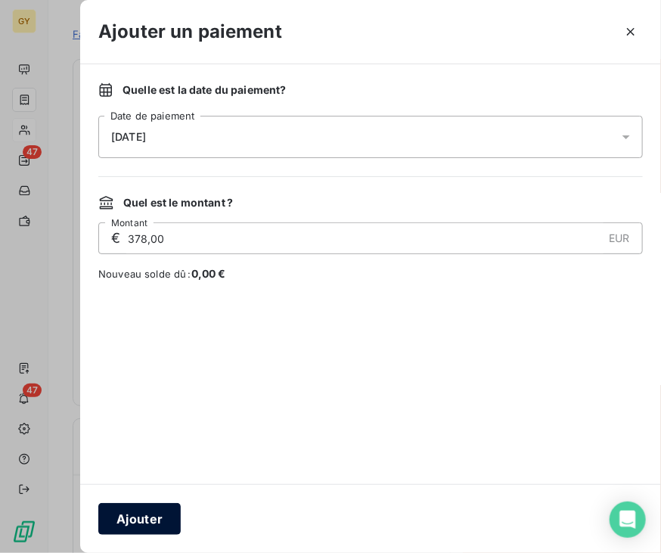
click at [142, 522] on button "Ajouter" at bounding box center [139, 519] width 82 height 32
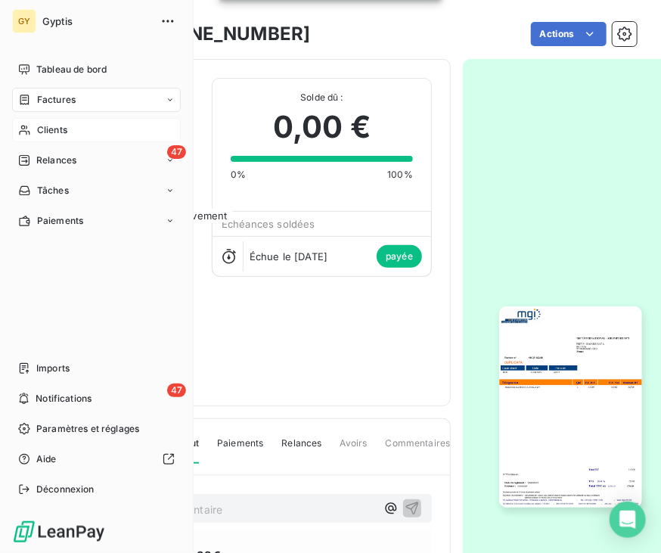
click at [46, 127] on span "Clients" at bounding box center [52, 130] width 30 height 14
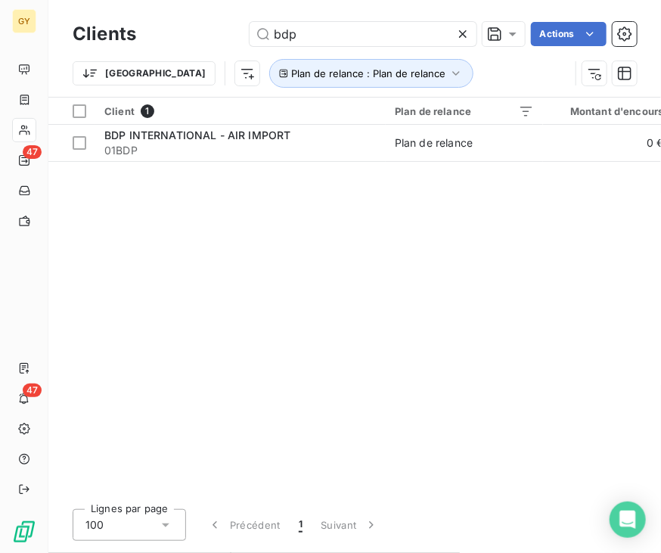
drag, startPoint x: 282, startPoint y: 37, endPoint x: 153, endPoint y: 25, distance: 129.9
click at [160, 26] on div "bdp Actions" at bounding box center [395, 34] width 482 height 24
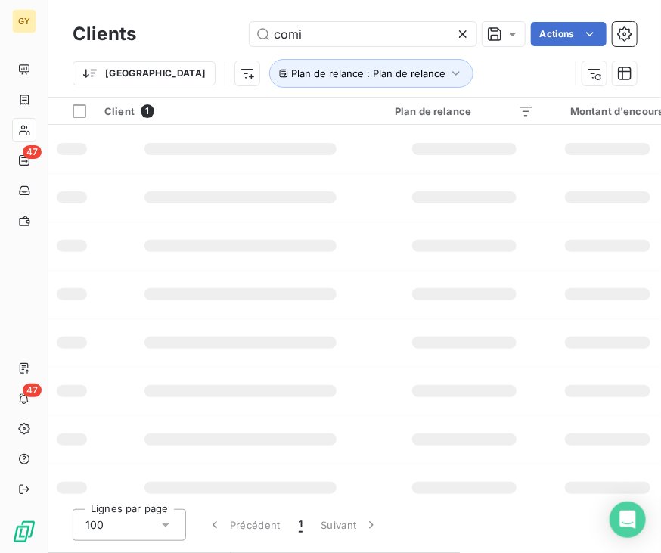
type input "comi"
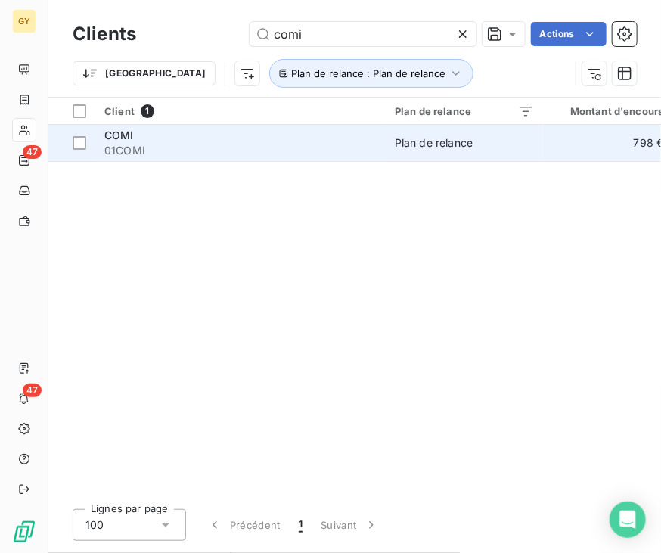
click at [197, 148] on span "01COMI" at bounding box center [240, 150] width 272 height 15
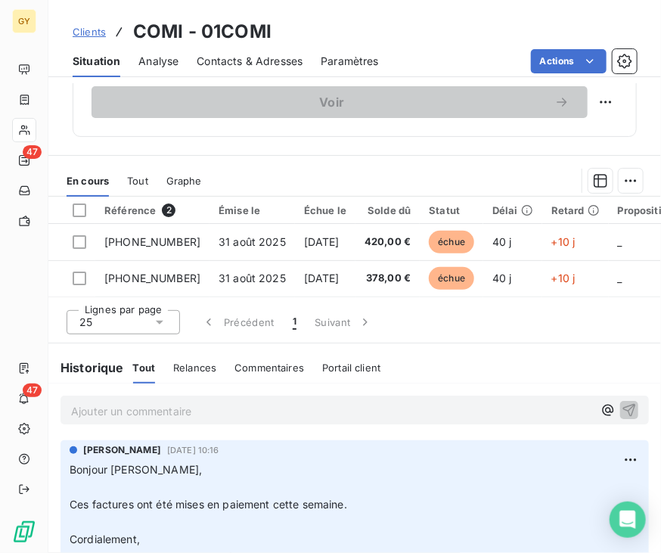
scroll to position [681, 0]
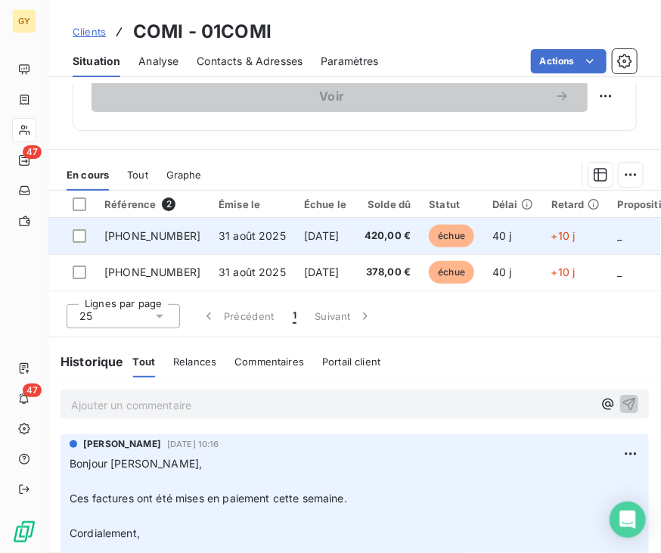
click at [219, 234] on span "31 août 2025" at bounding box center [252, 235] width 67 height 13
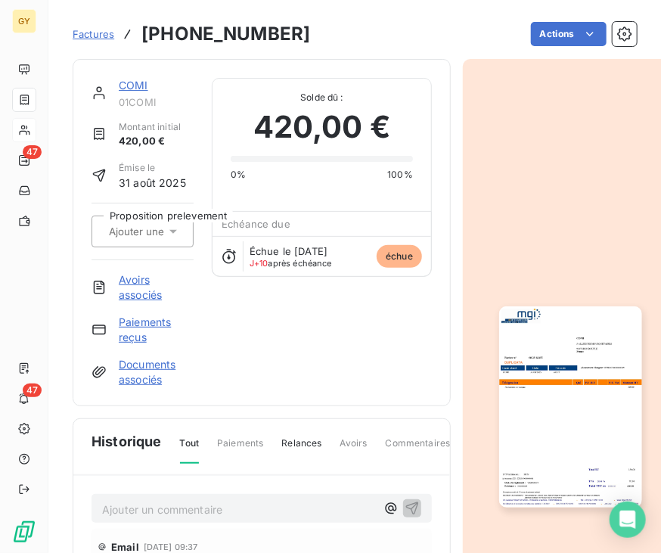
click at [136, 324] on link "Paiements reçus" at bounding box center [156, 330] width 75 height 30
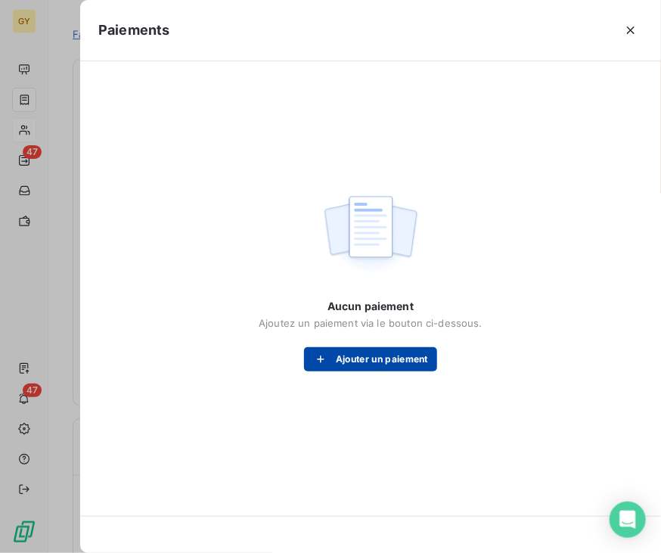
click at [350, 362] on button "Ajouter un paiement" at bounding box center [370, 359] width 133 height 24
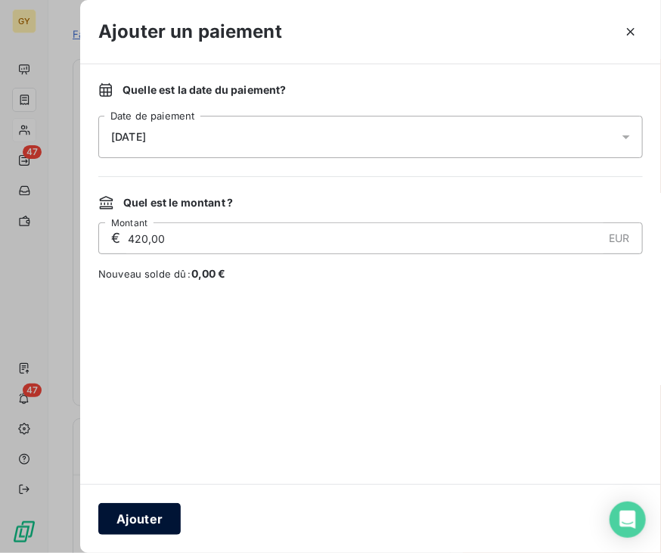
click at [130, 518] on button "Ajouter" at bounding box center [139, 519] width 82 height 32
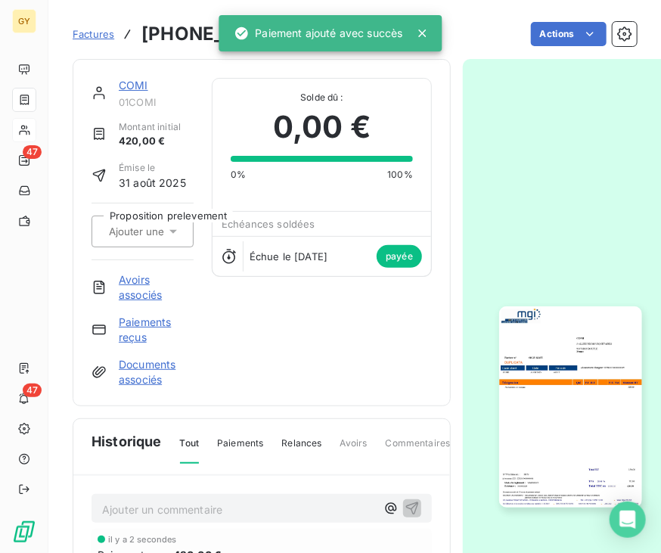
click at [135, 84] on link "COMI" at bounding box center [133, 85] width 29 height 13
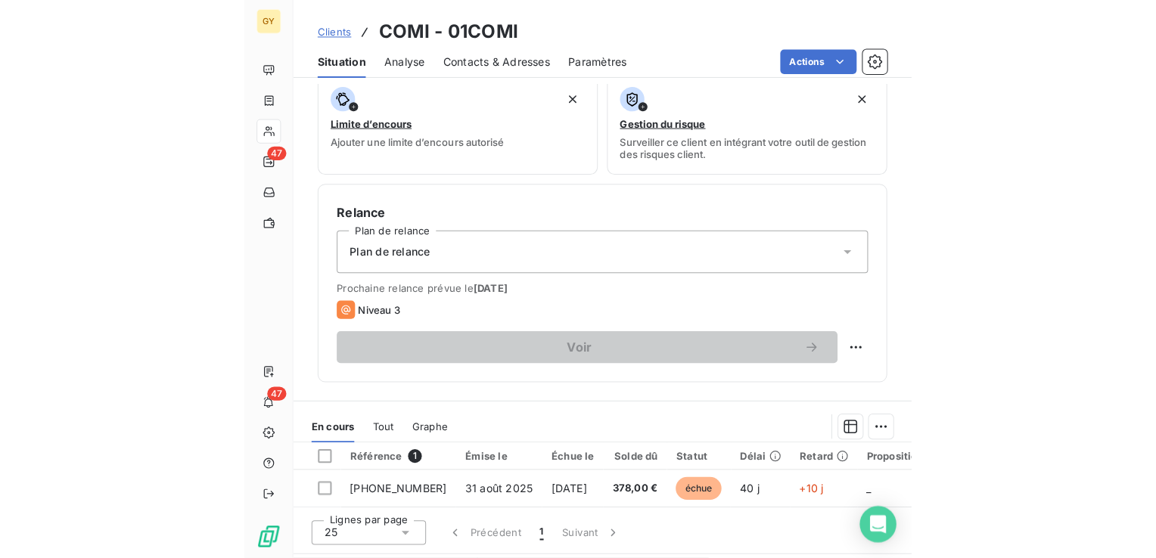
scroll to position [605, 0]
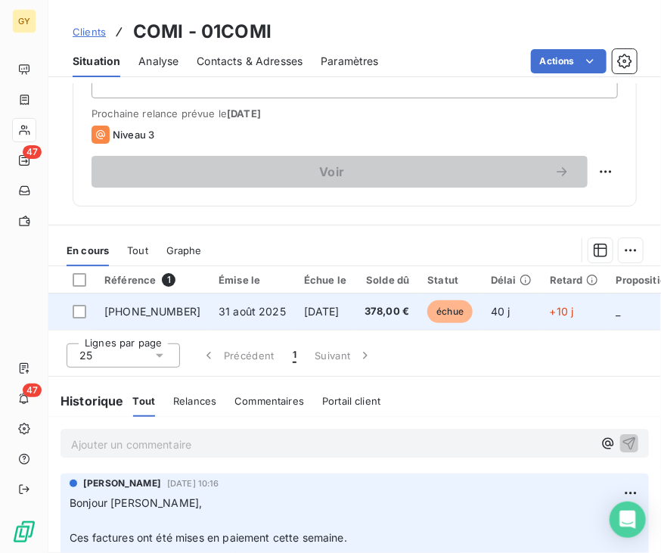
click at [219, 302] on td "31 août 2025" at bounding box center [251, 311] width 85 height 36
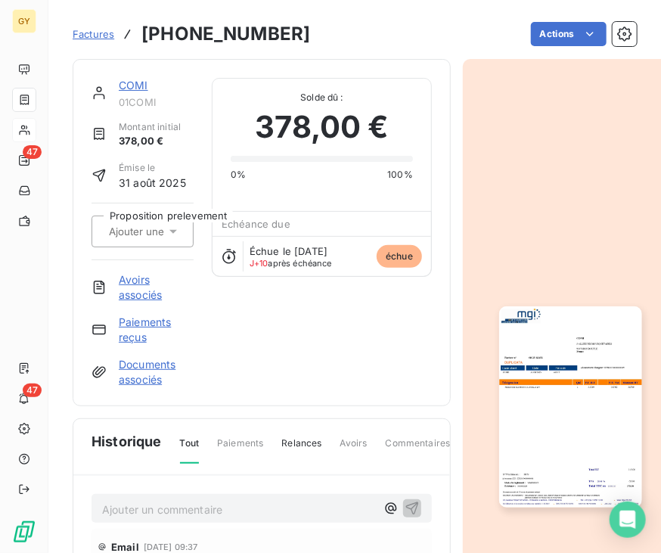
click at [160, 324] on link "Paiements reçus" at bounding box center [156, 330] width 75 height 30
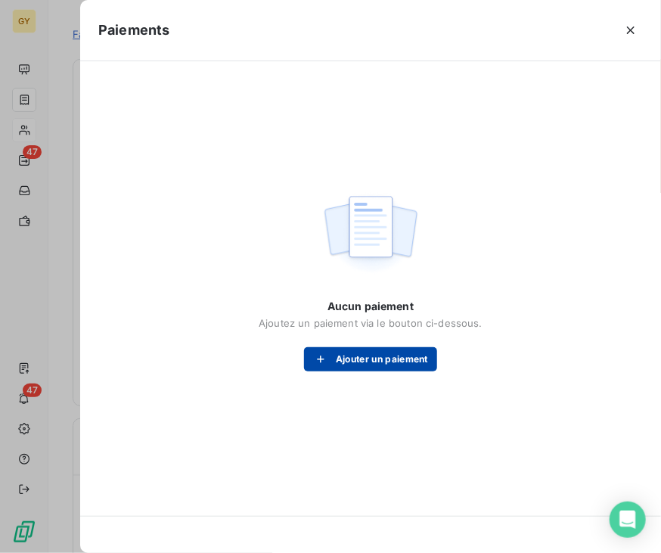
click at [348, 352] on button "Ajouter un paiement" at bounding box center [370, 359] width 133 height 24
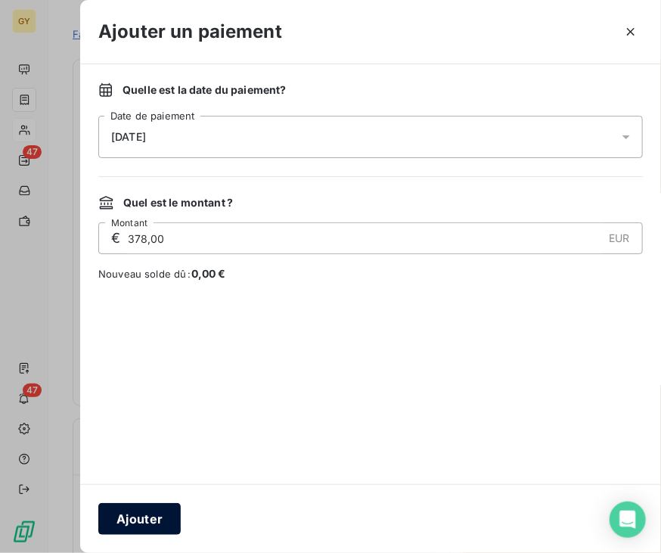
click at [138, 512] on button "Ajouter" at bounding box center [139, 519] width 82 height 32
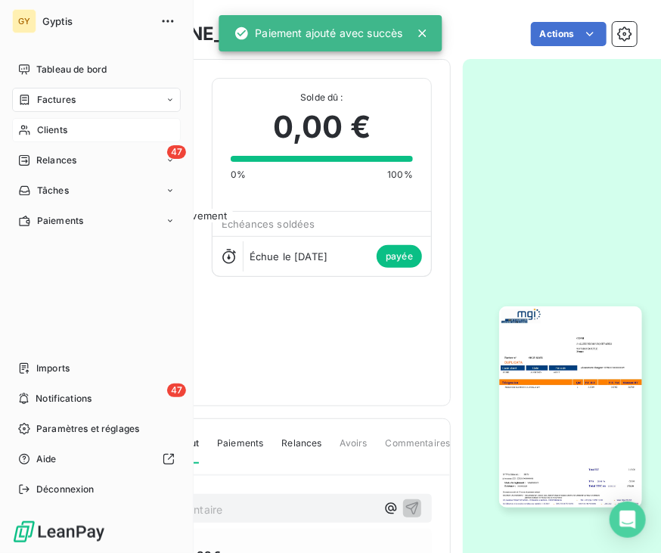
drag, startPoint x: 73, startPoint y: 129, endPoint x: 97, endPoint y: 108, distance: 31.7
click at [72, 129] on div "Clients" at bounding box center [96, 130] width 169 height 24
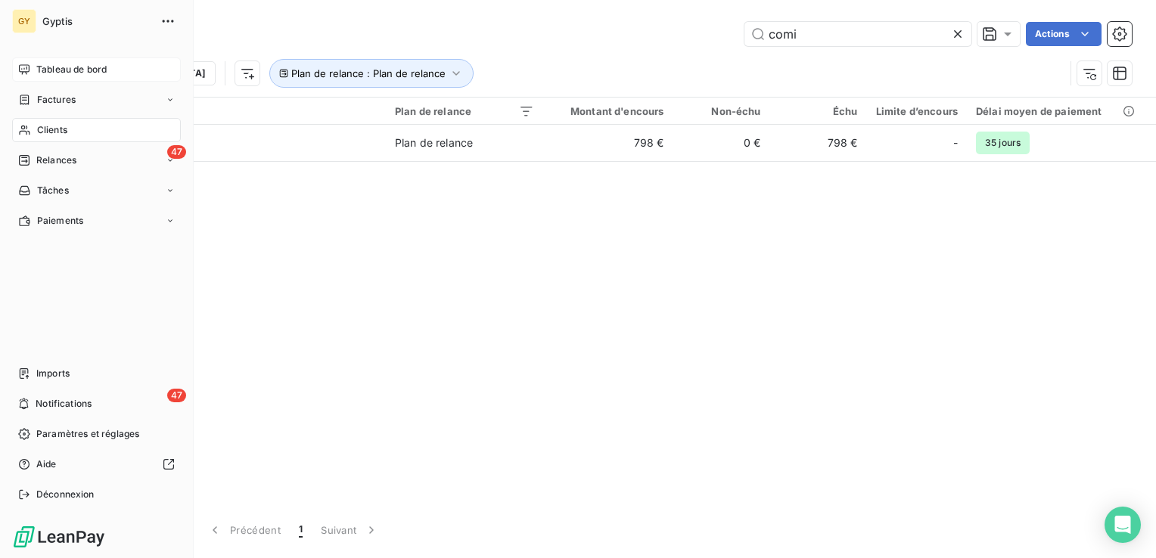
click at [65, 70] on span "Tableau de bord" at bounding box center [71, 70] width 70 height 14
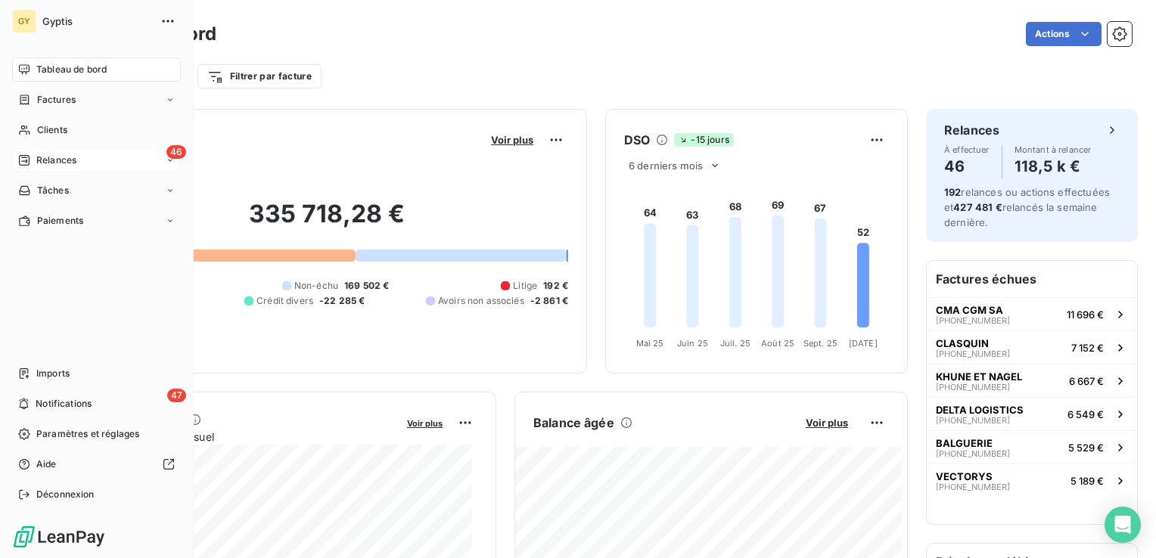
click at [73, 159] on span "Relances" at bounding box center [56, 161] width 40 height 14
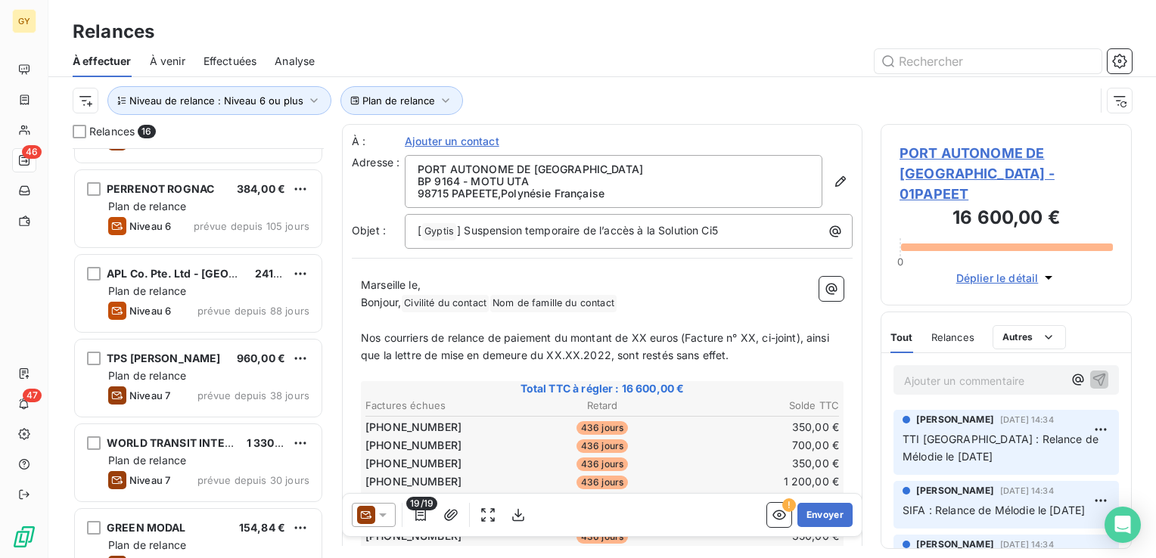
scroll to position [151, 0]
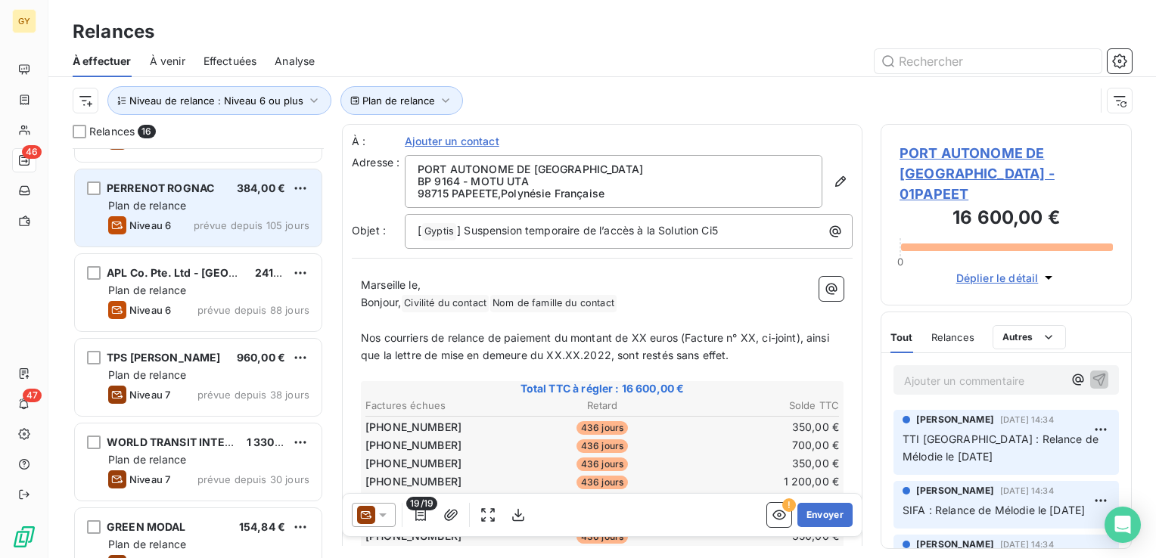
click at [224, 213] on div "PERRENOT ROGNAC 384,00 € Plan de relance Niveau 6 prévue depuis 105 jours" at bounding box center [198, 207] width 247 height 77
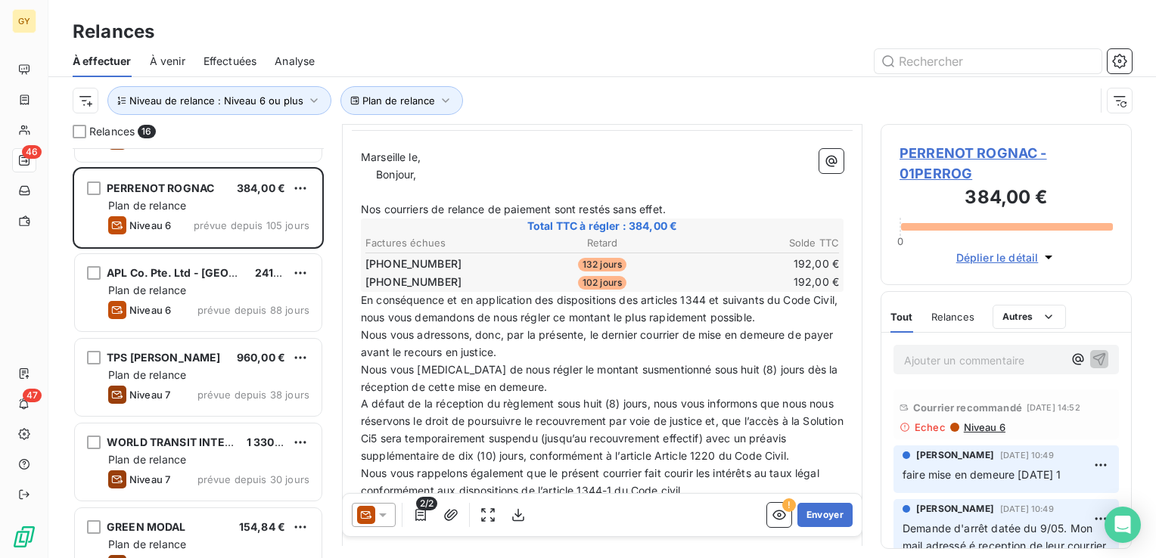
scroll to position [201, 0]
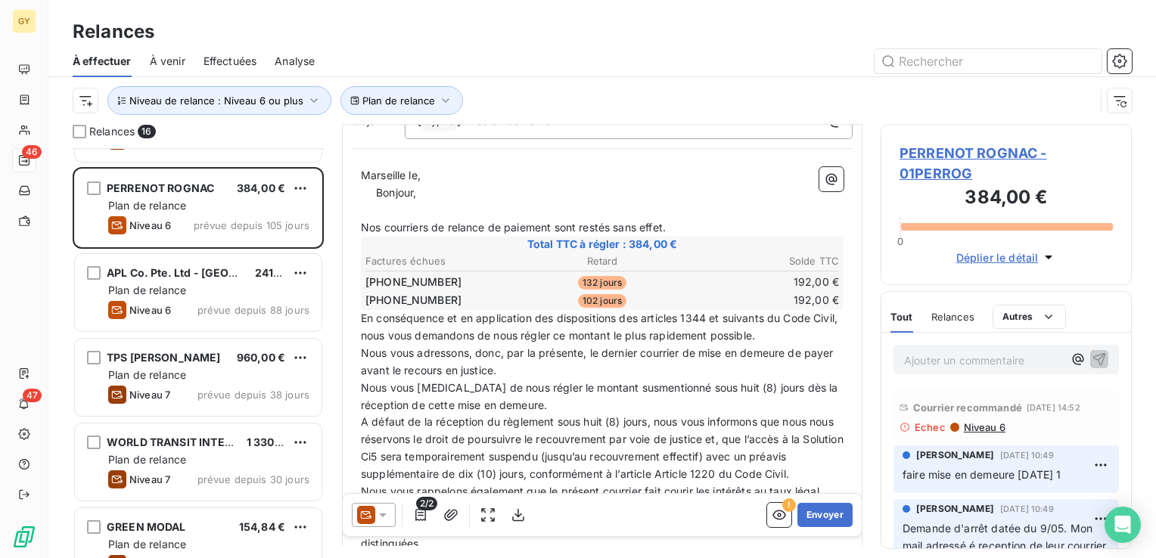
click at [974, 433] on span "Niveau 6" at bounding box center [983, 427] width 43 height 12
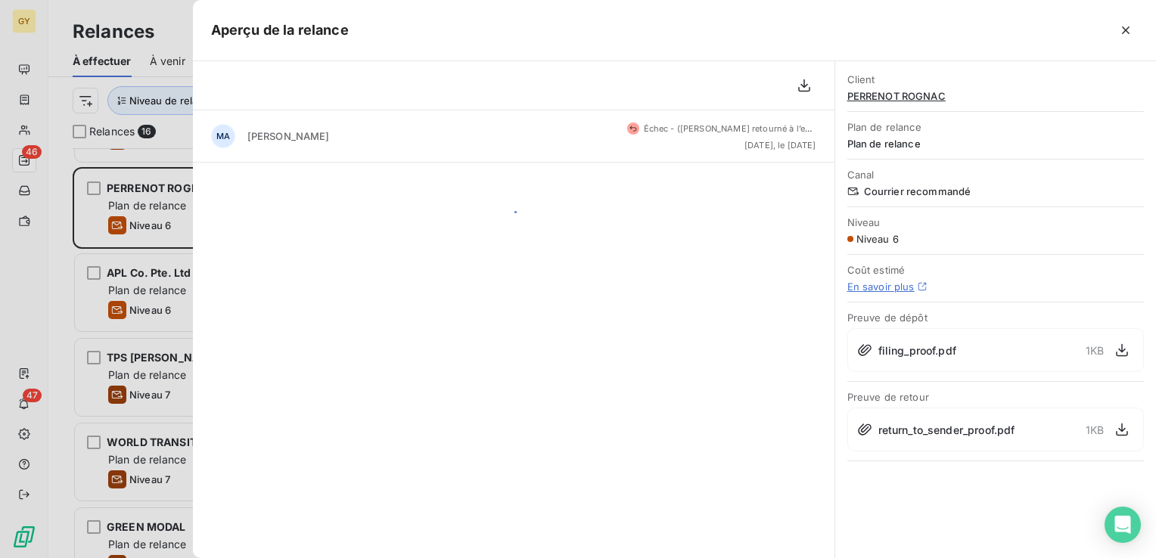
scroll to position [399, 239]
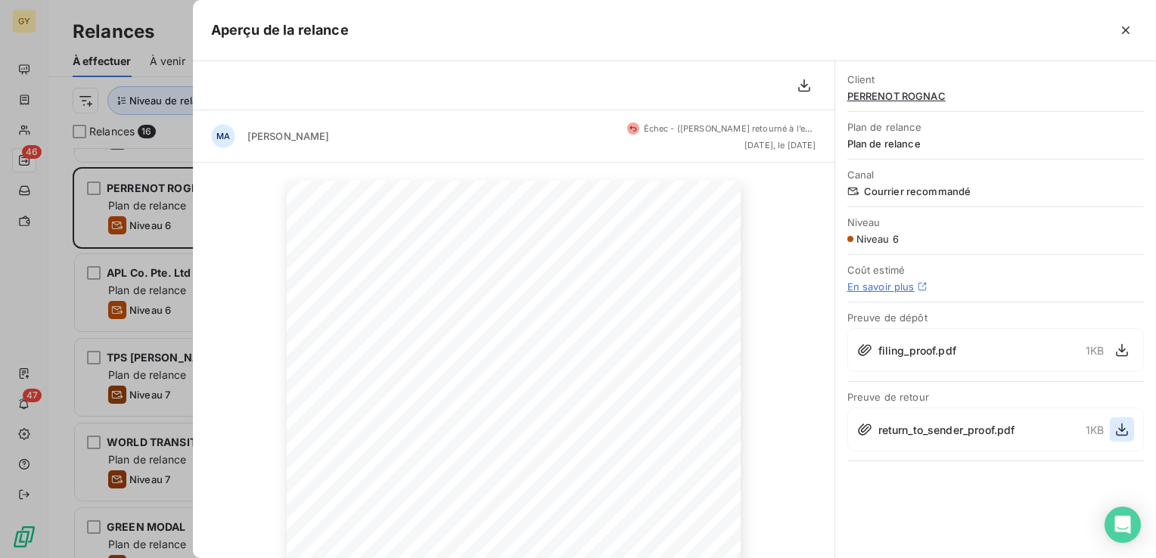
click at [1125, 431] on icon "button" at bounding box center [1121, 429] width 15 height 15
click at [1127, 34] on icon "button" at bounding box center [1125, 30] width 15 height 15
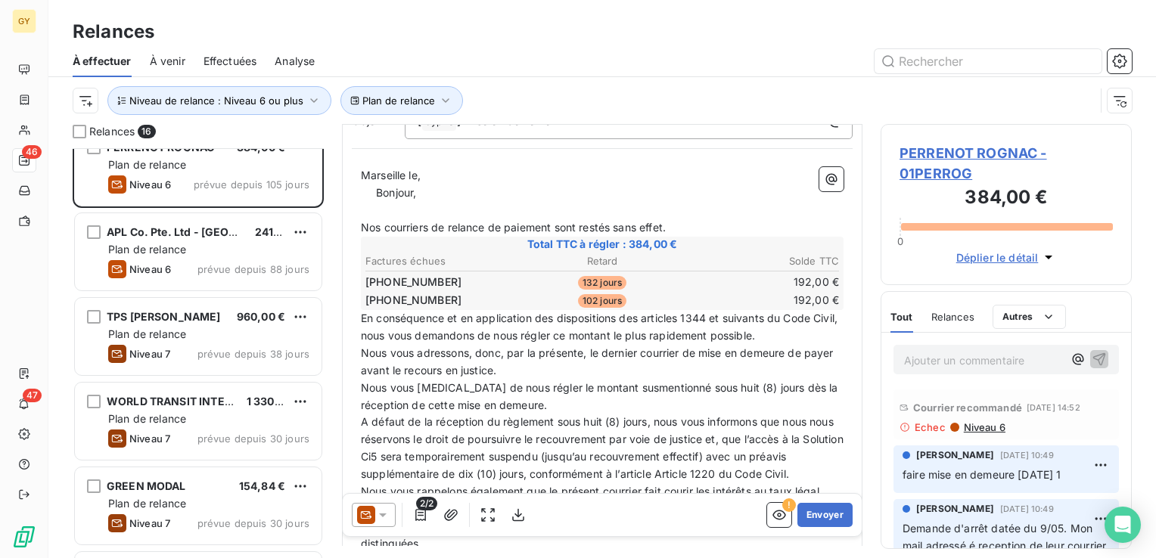
scroll to position [227, 0]
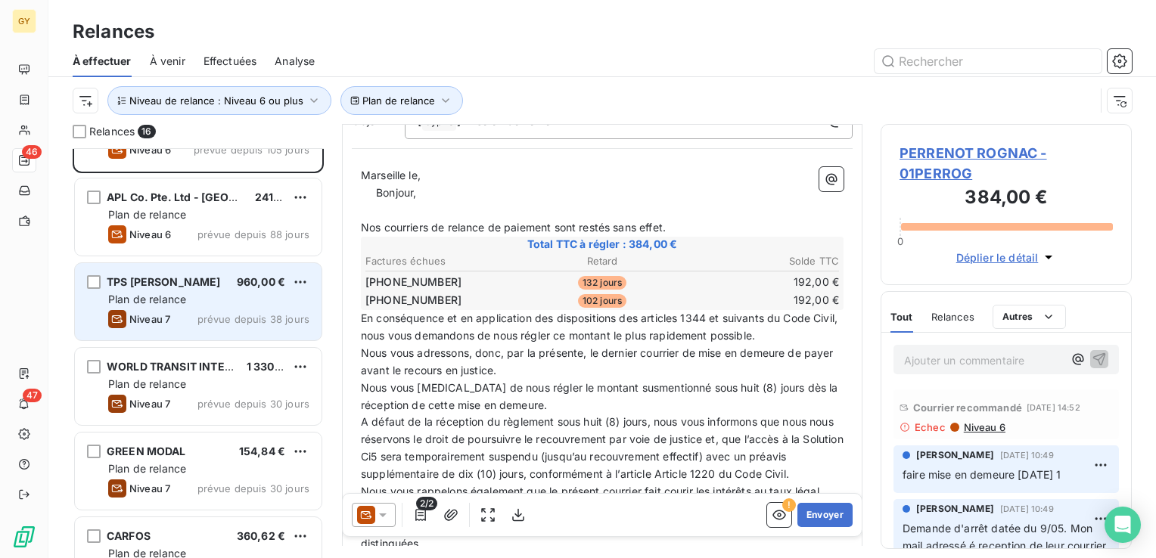
click at [199, 307] on div "TPS DAVY MARAVAL 960,00 € Plan de relance Niveau 7 prévue depuis 38 jours" at bounding box center [198, 301] width 247 height 77
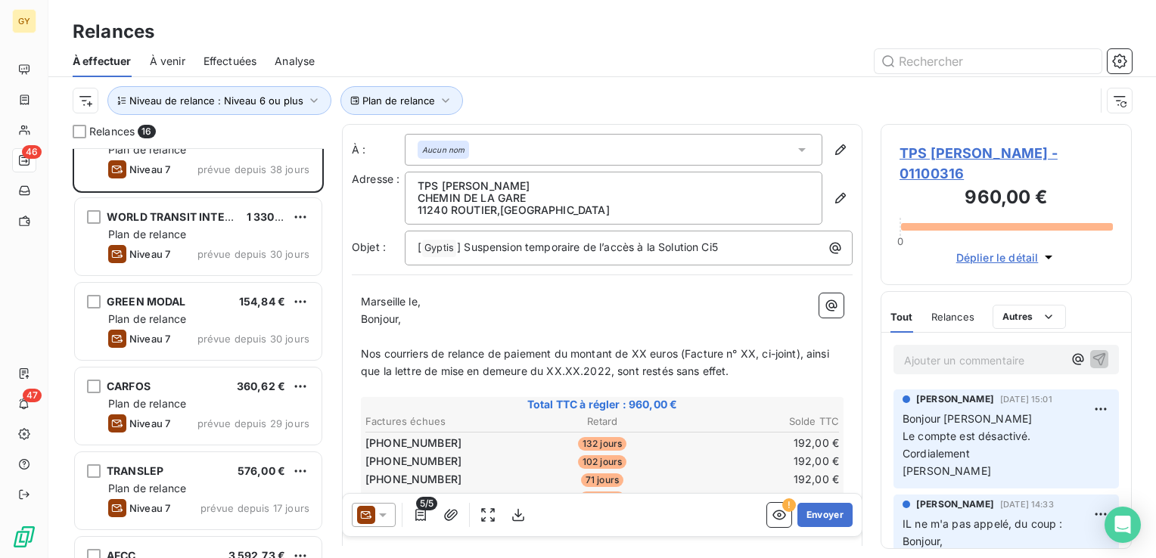
scroll to position [378, 0]
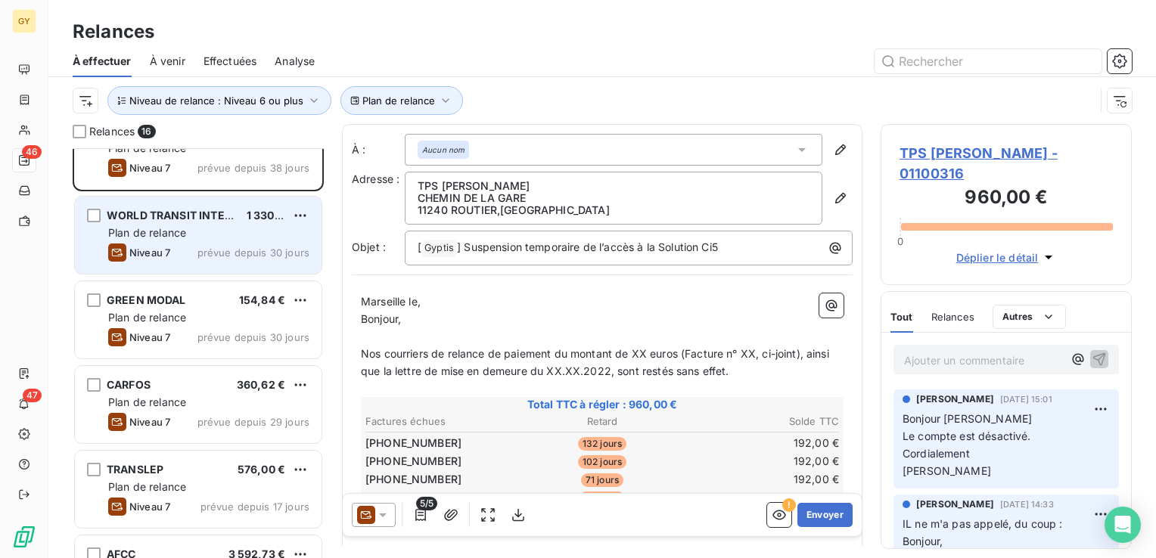
click at [175, 234] on span "Plan de relance" at bounding box center [147, 232] width 78 height 13
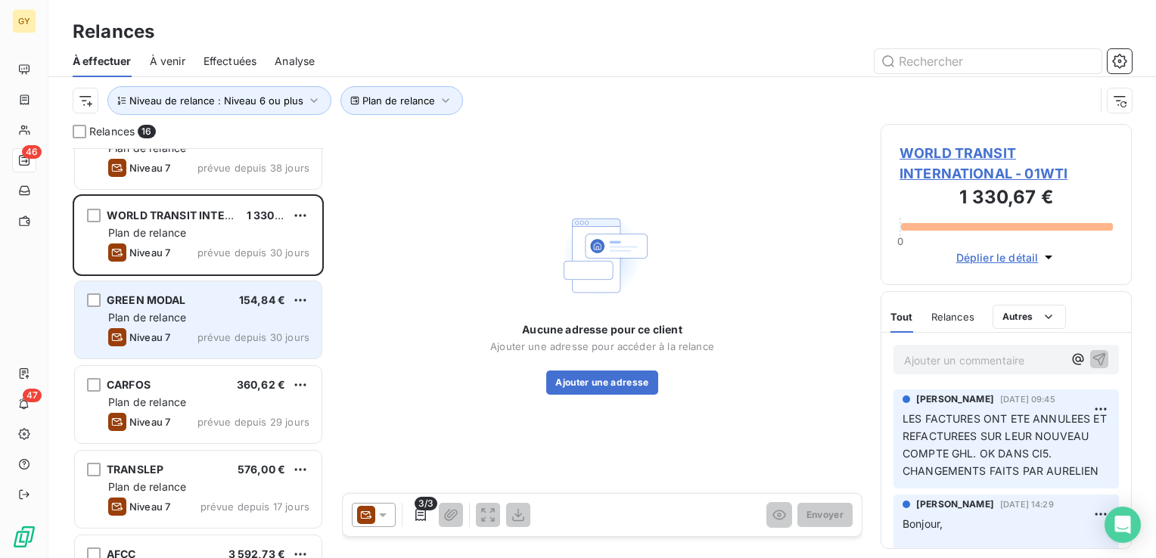
click at [178, 316] on span "Plan de relance" at bounding box center [147, 317] width 78 height 13
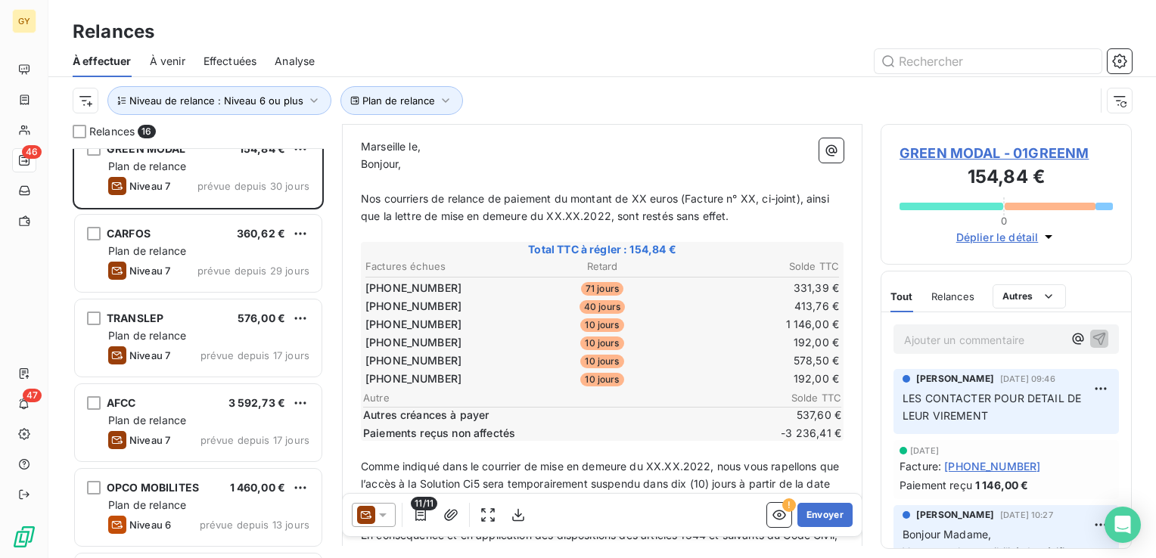
scroll to position [151, 0]
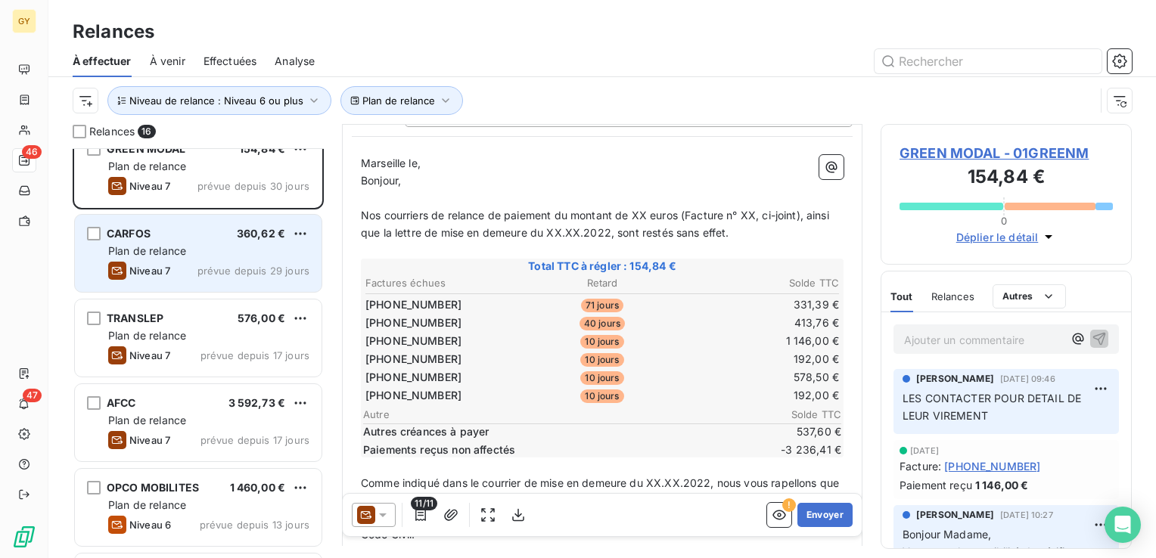
click at [218, 256] on div "Plan de relance" at bounding box center [208, 251] width 201 height 15
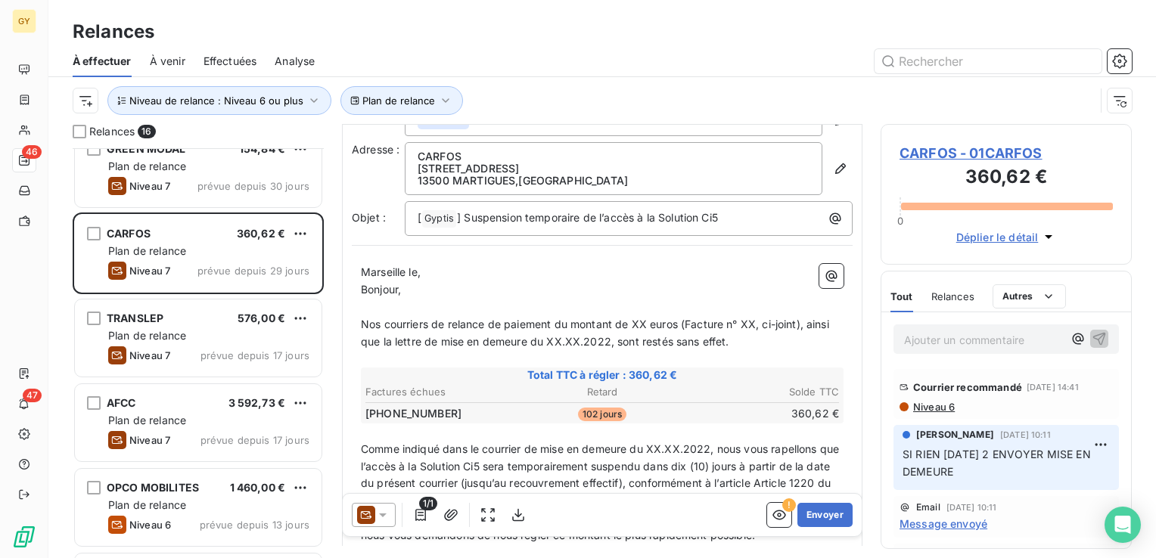
scroll to position [76, 0]
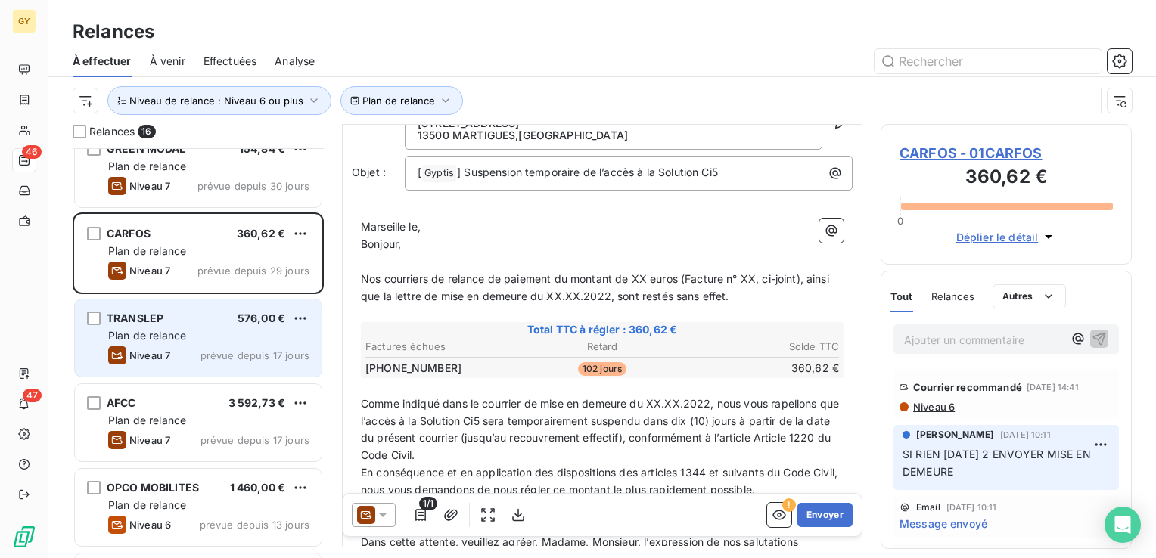
click at [185, 334] on span "Plan de relance" at bounding box center [147, 335] width 78 height 13
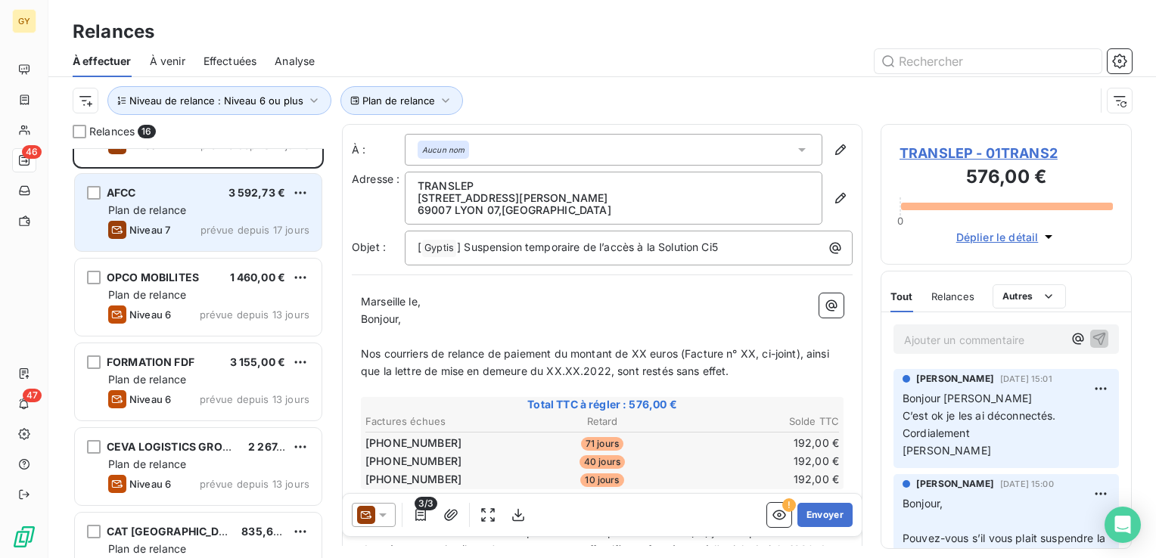
scroll to position [756, 0]
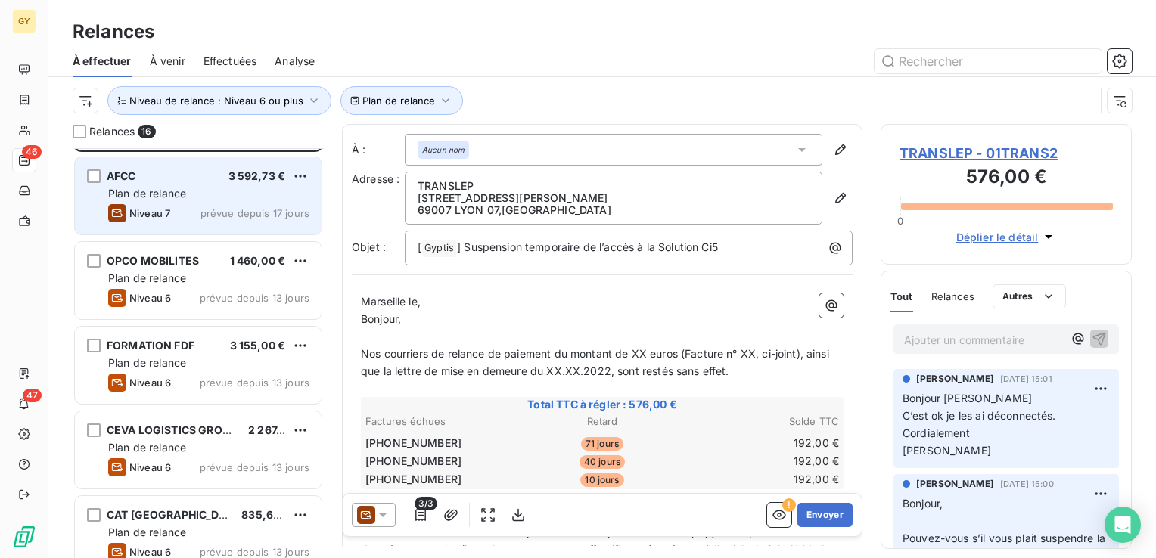
click at [165, 207] on span "Niveau 7" at bounding box center [149, 213] width 41 height 12
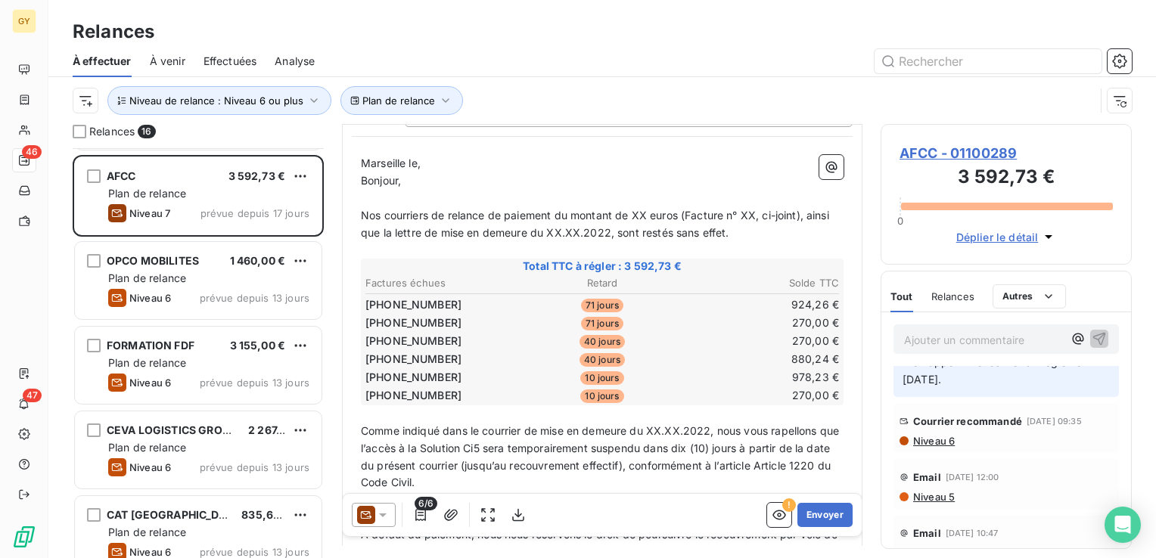
scroll to position [151, 0]
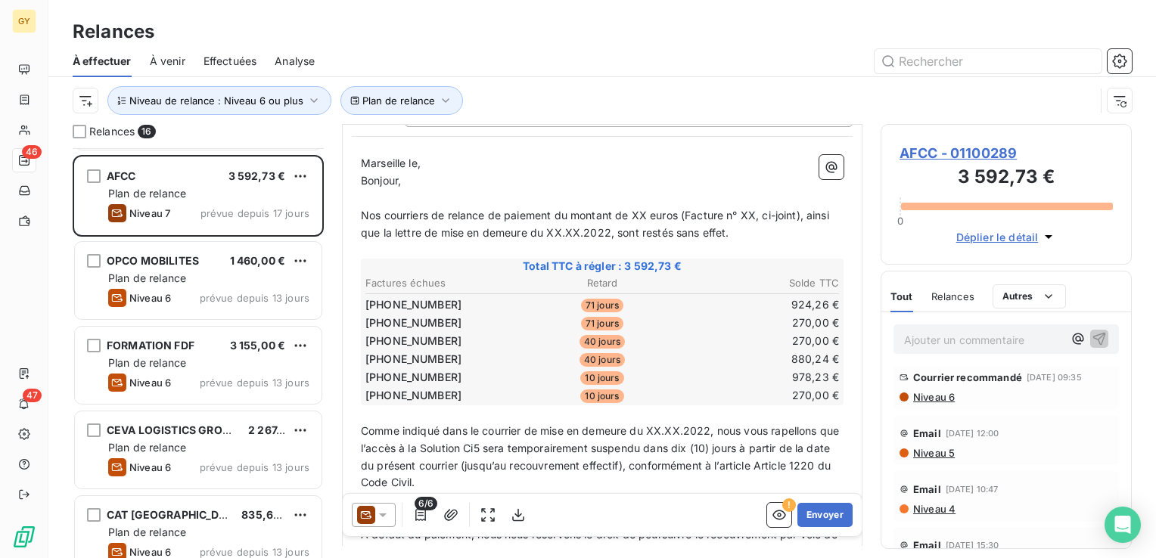
click at [949, 403] on span "Niveau 6" at bounding box center [932, 397] width 43 height 12
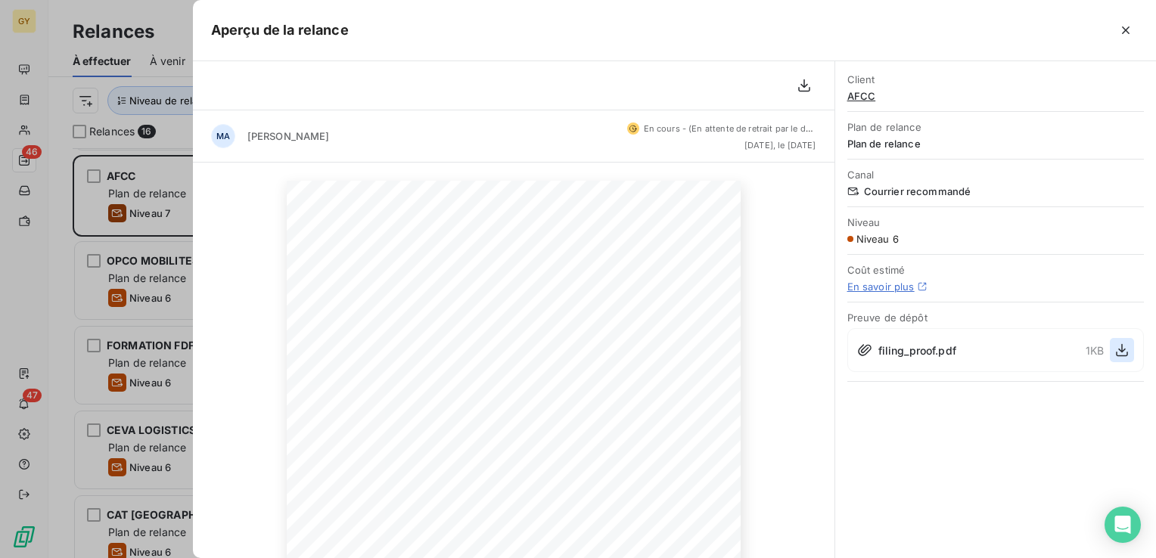
click at [1119, 348] on icon "button" at bounding box center [1121, 350] width 12 height 13
click at [1127, 27] on icon "button" at bounding box center [1125, 30] width 15 height 15
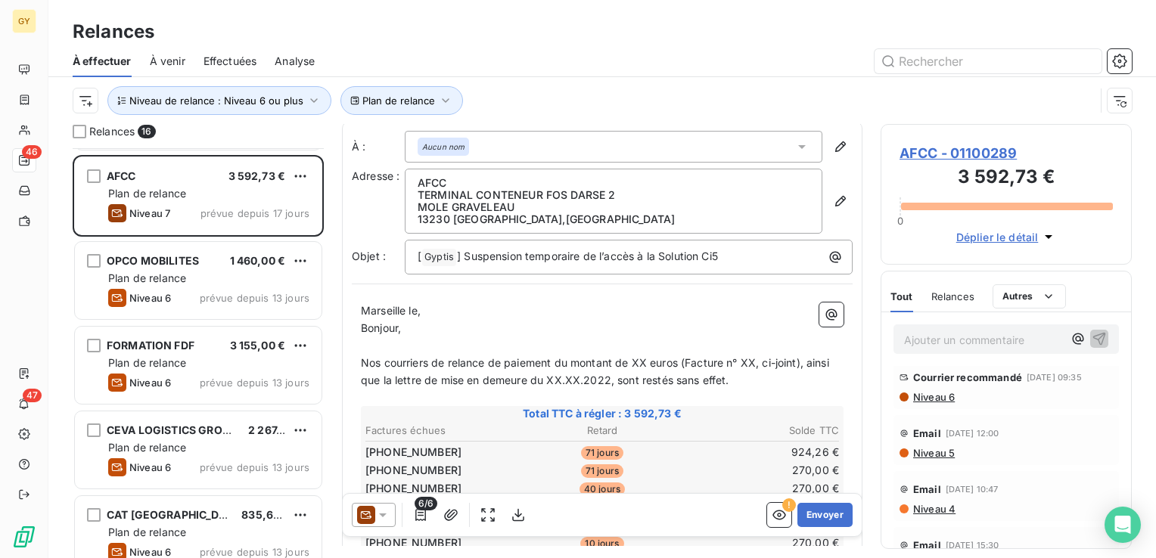
scroll to position [0, 0]
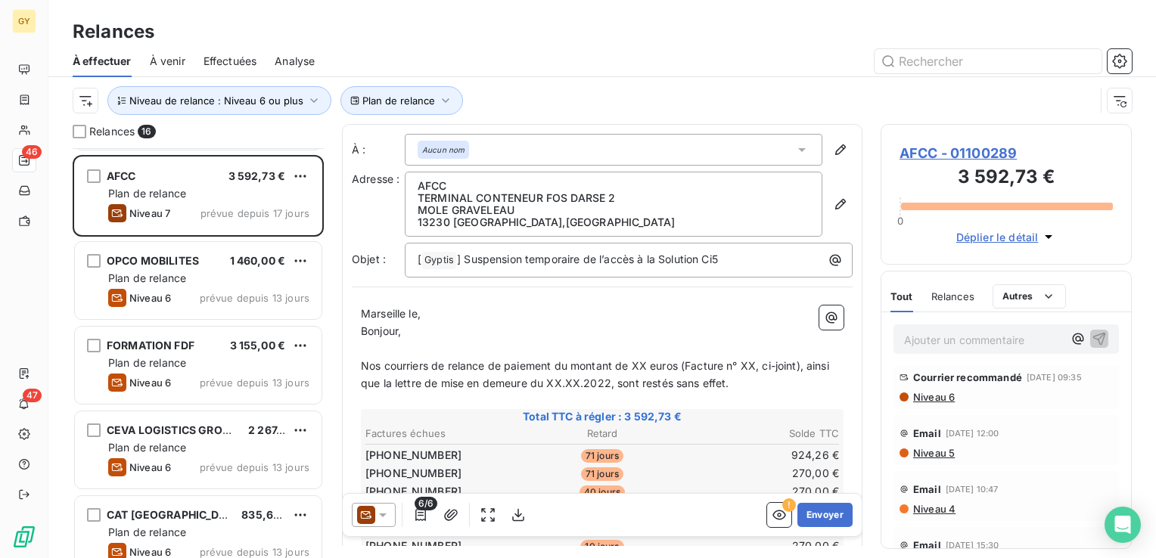
click at [956, 154] on span "AFCC - 01100289" at bounding box center [1005, 153] width 213 height 20
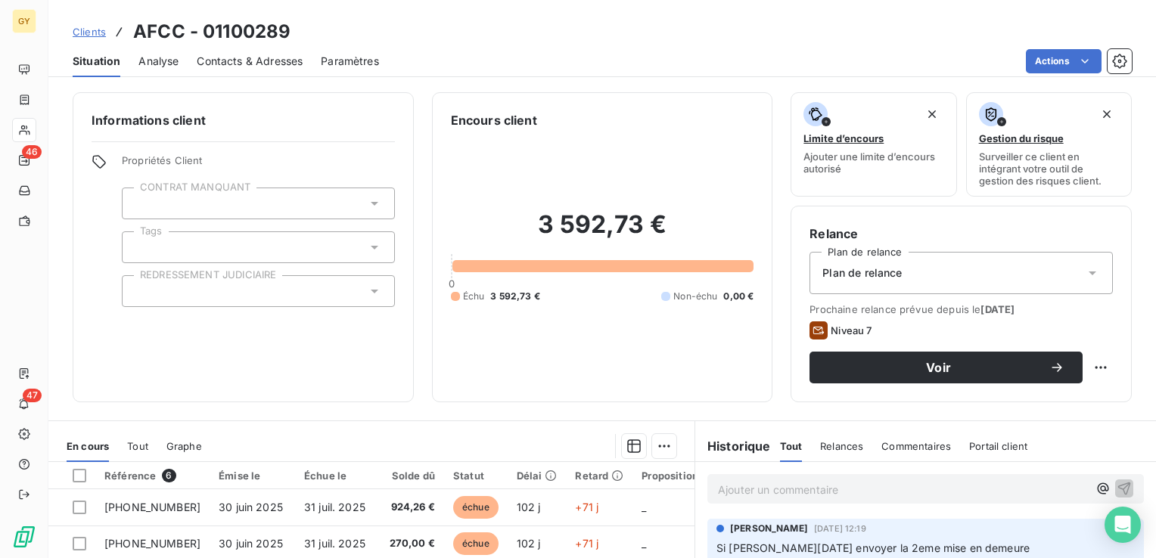
click at [262, 63] on span "Contacts & Adresses" at bounding box center [250, 61] width 106 height 15
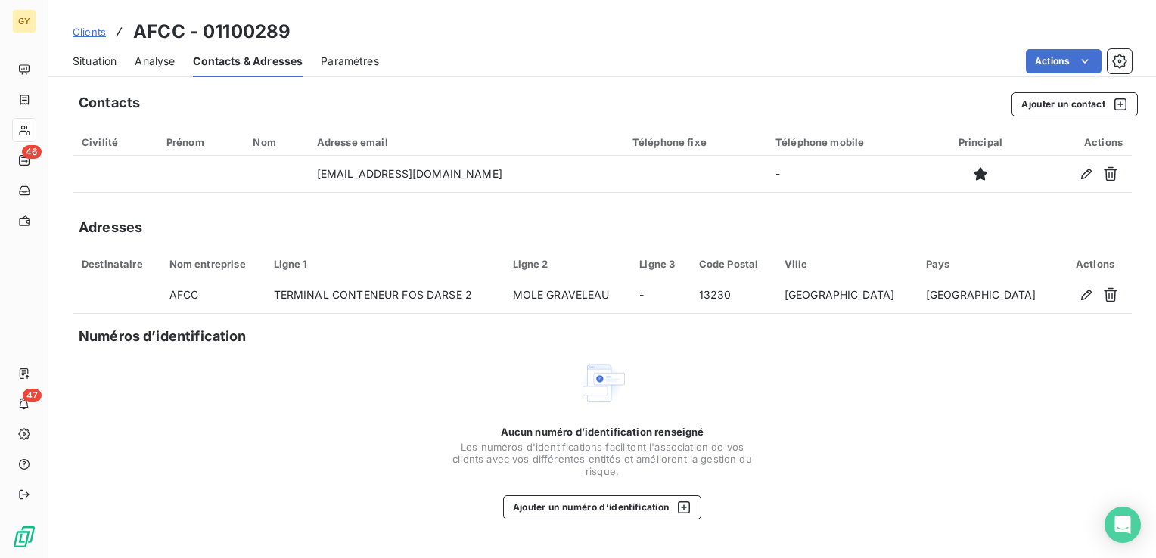
click at [248, 387] on div "Aucun numéro d’identification renseigné Les numéros d'identifications faciliten…" at bounding box center [602, 439] width 1059 height 160
click at [209, 100] on div "Contacts Ajouter un contact" at bounding box center [608, 104] width 1059 height 24
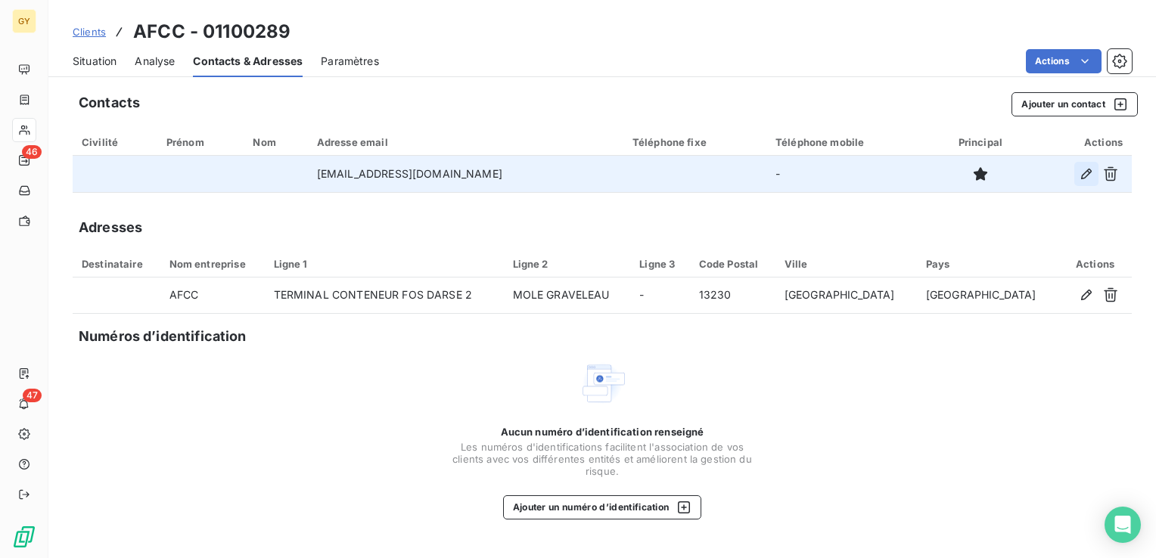
click at [1084, 177] on icon "button" at bounding box center [1086, 174] width 11 height 11
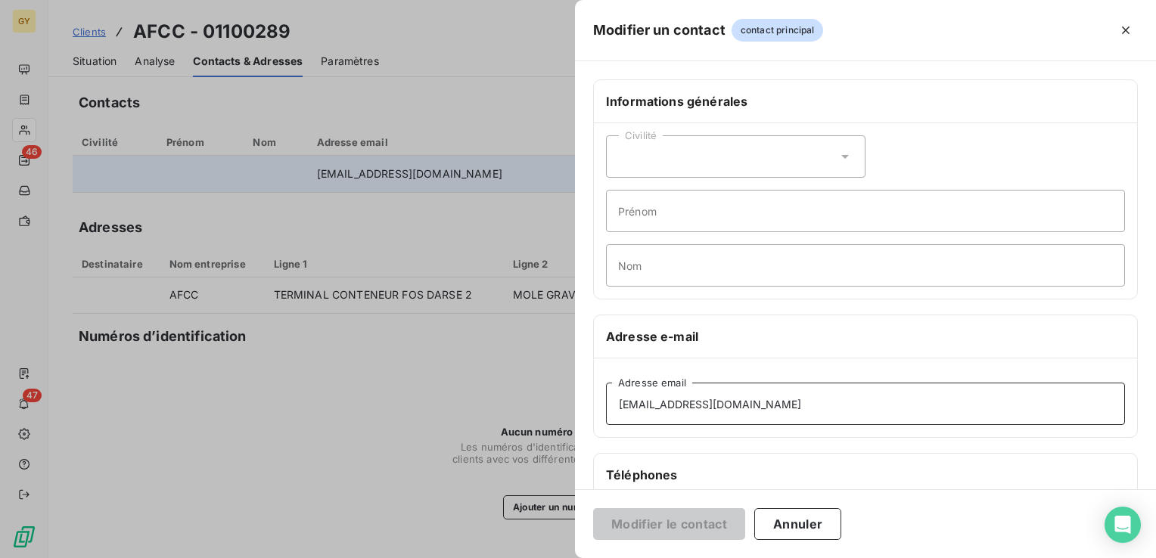
drag, startPoint x: 740, startPoint y: 404, endPoint x: 678, endPoint y: 407, distance: 62.8
click at [678, 407] on input "comptafrs@transcausse.com" at bounding box center [865, 404] width 519 height 42
type input "comptafrs@afcc.com"
click at [685, 526] on button "Modifier le contact" at bounding box center [669, 524] width 152 height 32
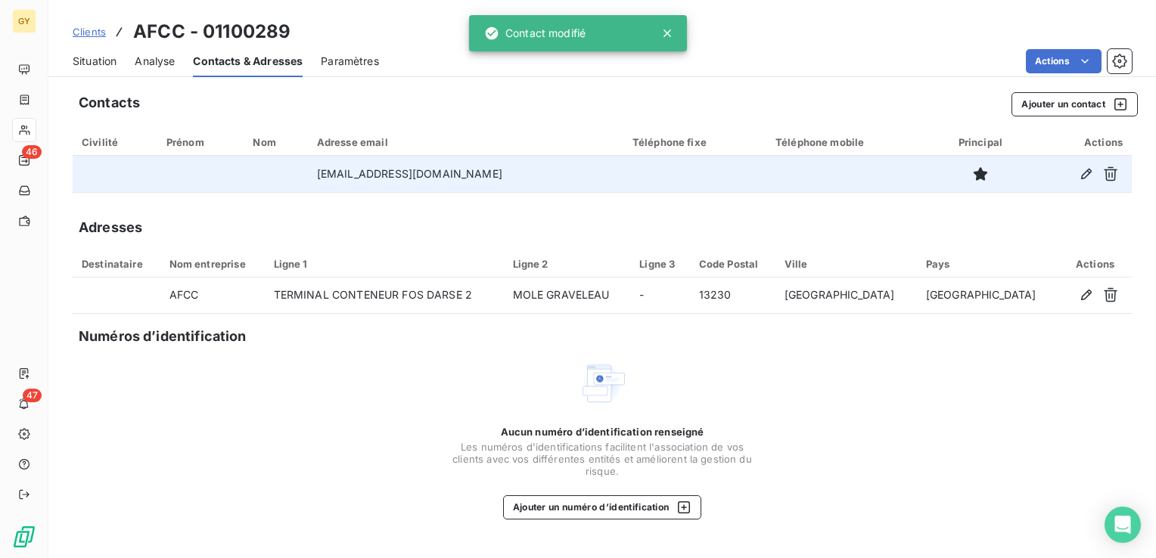
click at [423, 369] on div "Aucun numéro d’identification renseigné Les numéros d'identifications faciliten…" at bounding box center [602, 439] width 1059 height 160
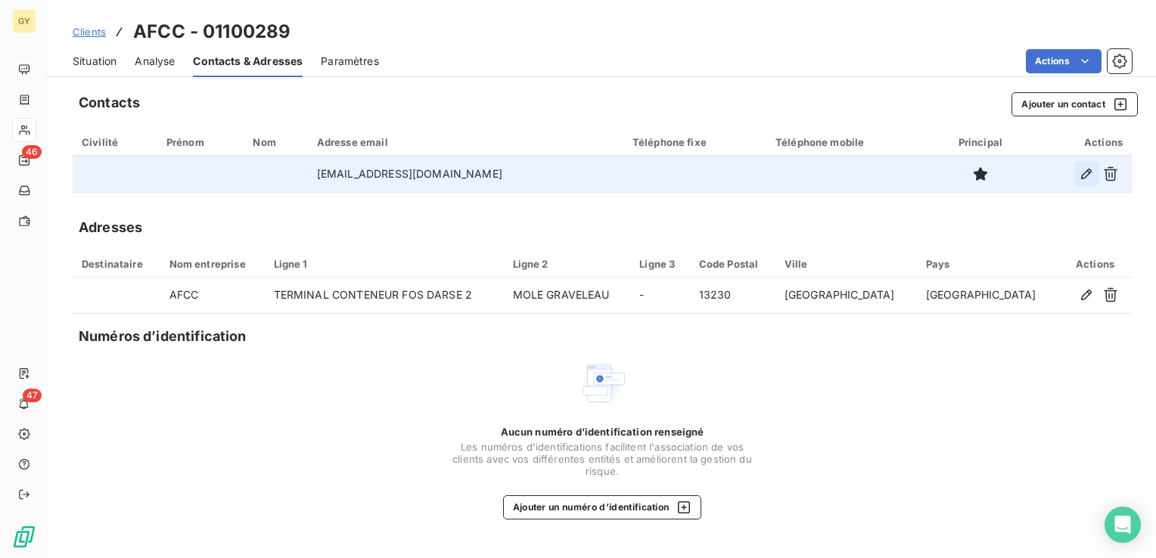
click at [1084, 176] on icon "button" at bounding box center [1085, 173] width 15 height 15
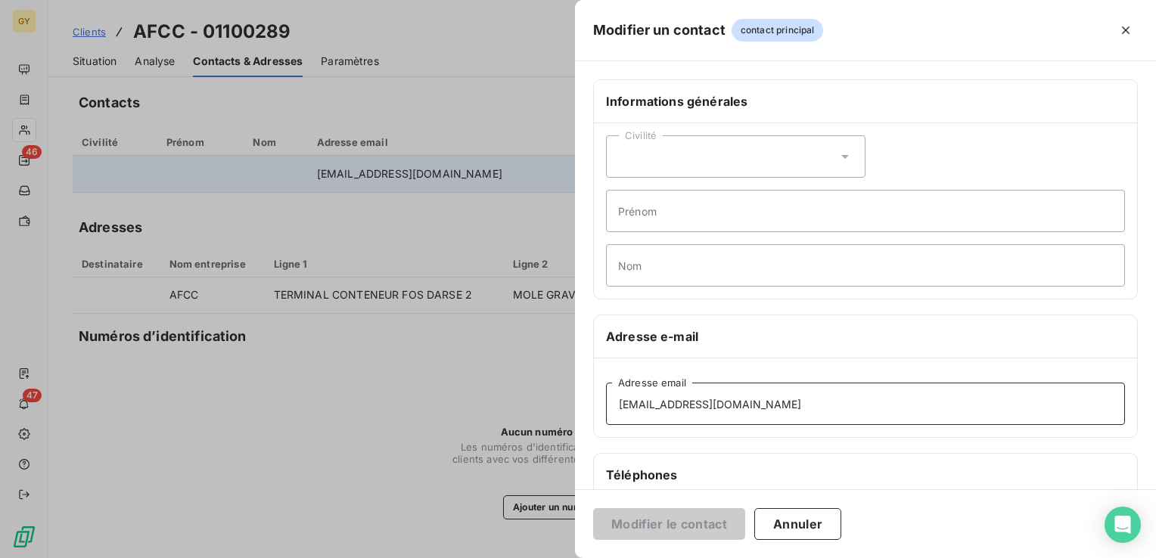
click at [733, 407] on input "comptafrs@afcc.com" at bounding box center [865, 404] width 519 height 42
type input "comptafrs@afcc.fr"
click at [675, 514] on button "Modifier le contact" at bounding box center [669, 524] width 152 height 32
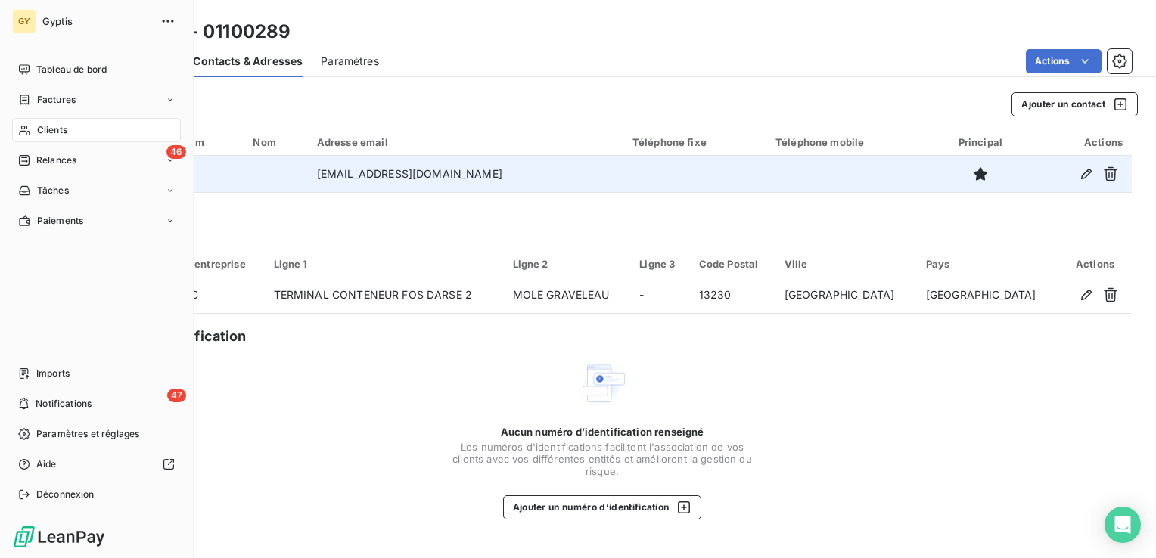
click at [36, 129] on div "Clients" at bounding box center [96, 130] width 169 height 24
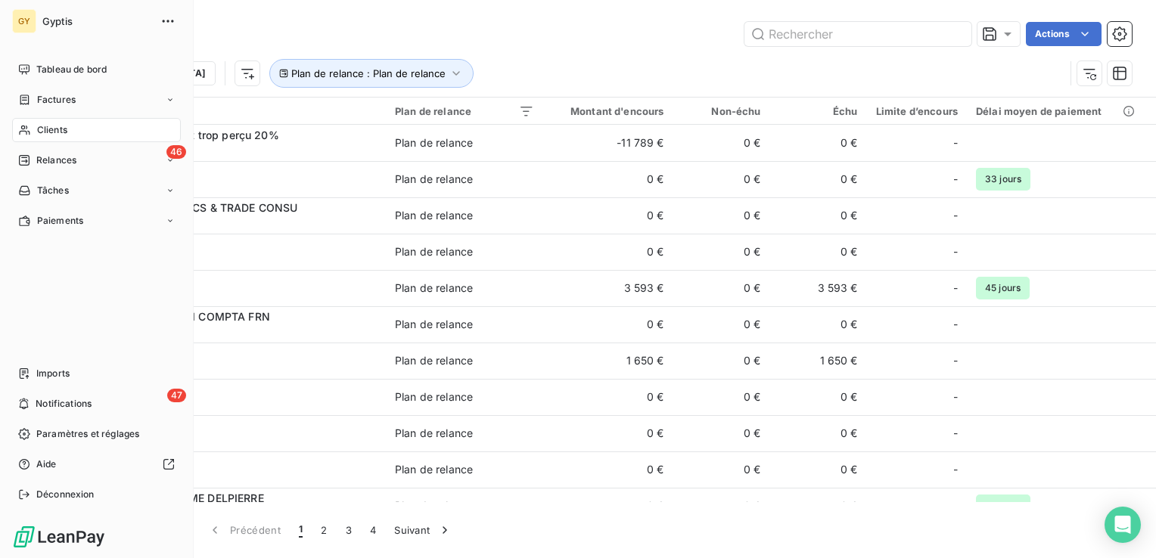
click at [58, 135] on span "Clients" at bounding box center [52, 130] width 30 height 14
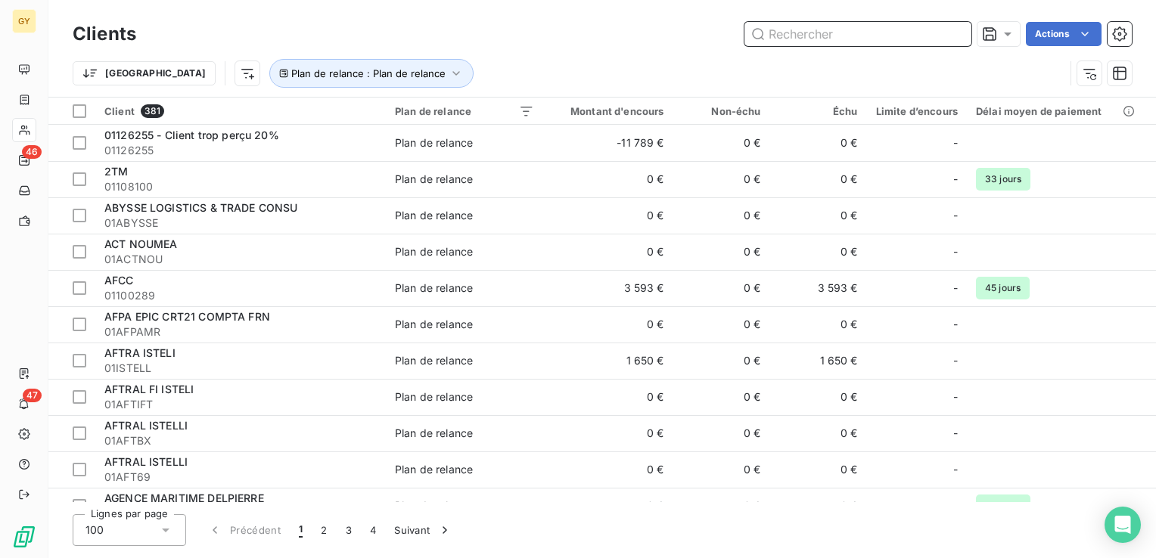
click at [840, 40] on input "text" at bounding box center [857, 34] width 227 height 24
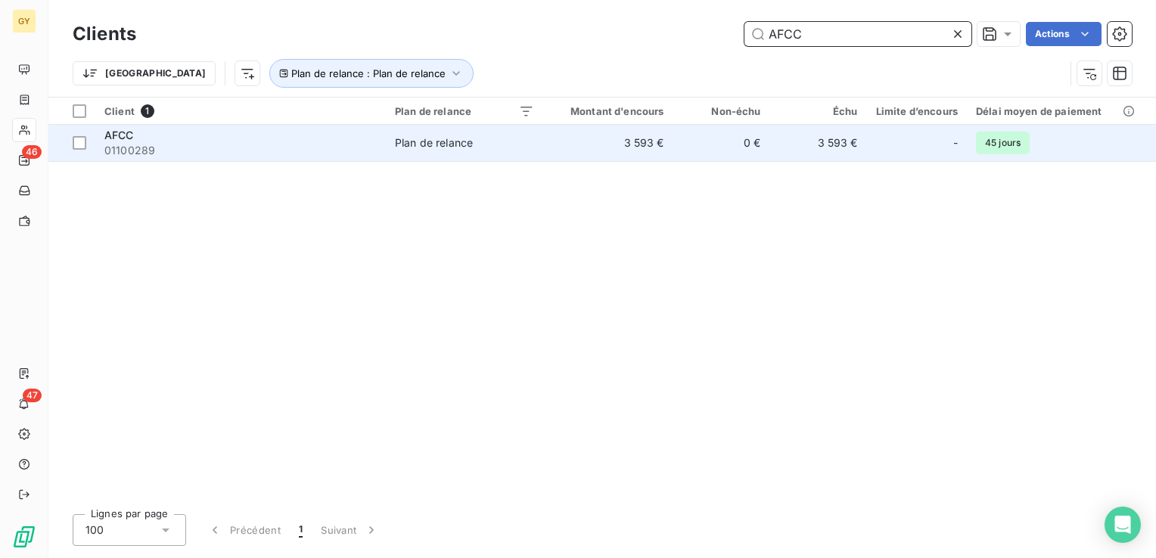
type input "AFCC"
click at [631, 146] on td "3 593 €" at bounding box center [608, 143] width 130 height 36
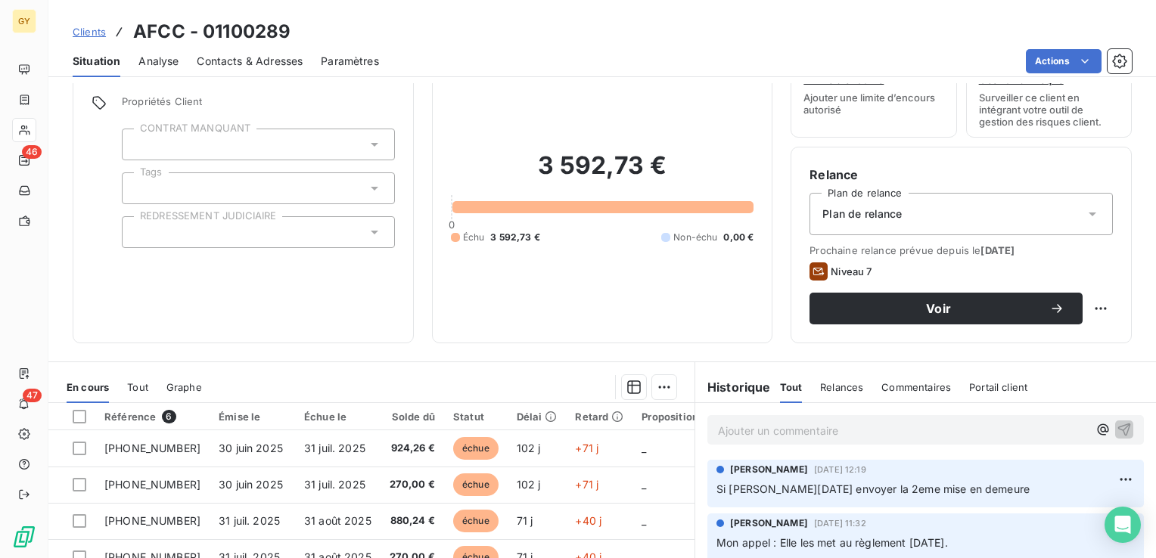
scroll to position [151, 0]
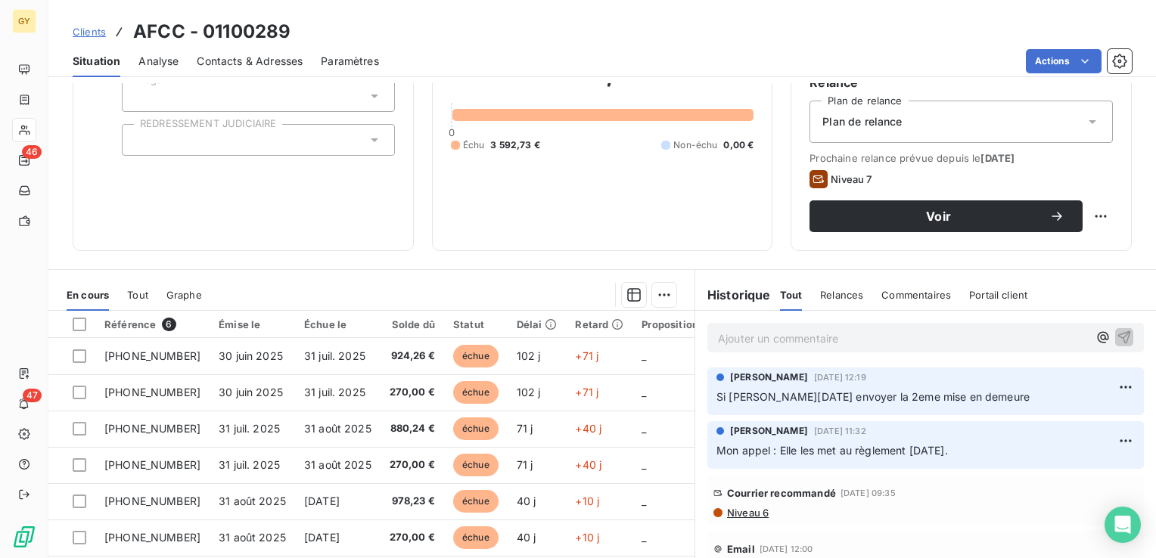
click at [750, 337] on p "Ajouter un commentaire ﻿" at bounding box center [903, 338] width 370 height 19
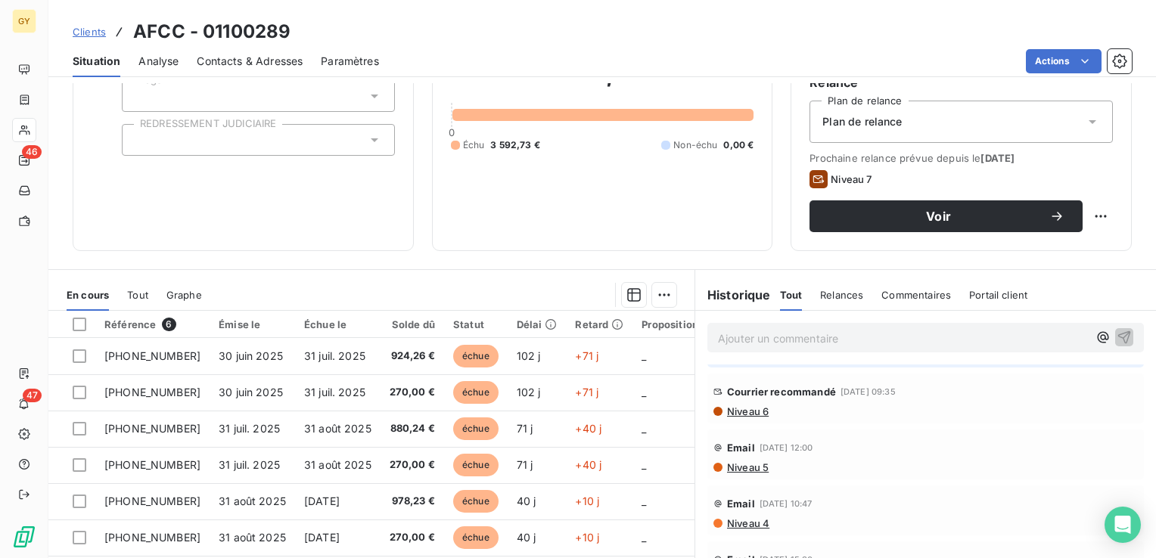
scroll to position [76, 0]
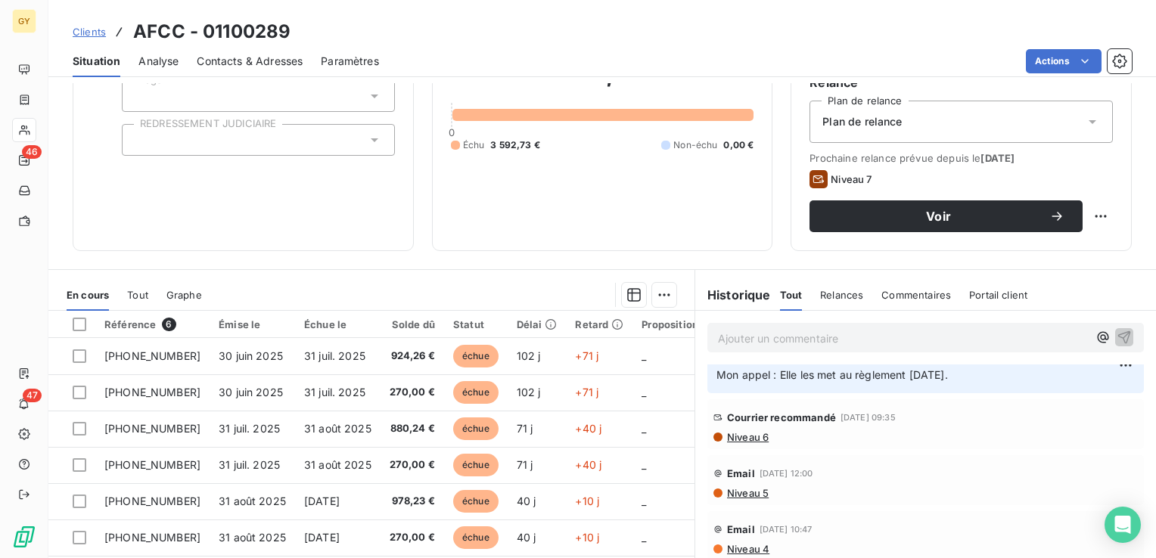
click at [749, 440] on span "Niveau 6" at bounding box center [746, 437] width 43 height 12
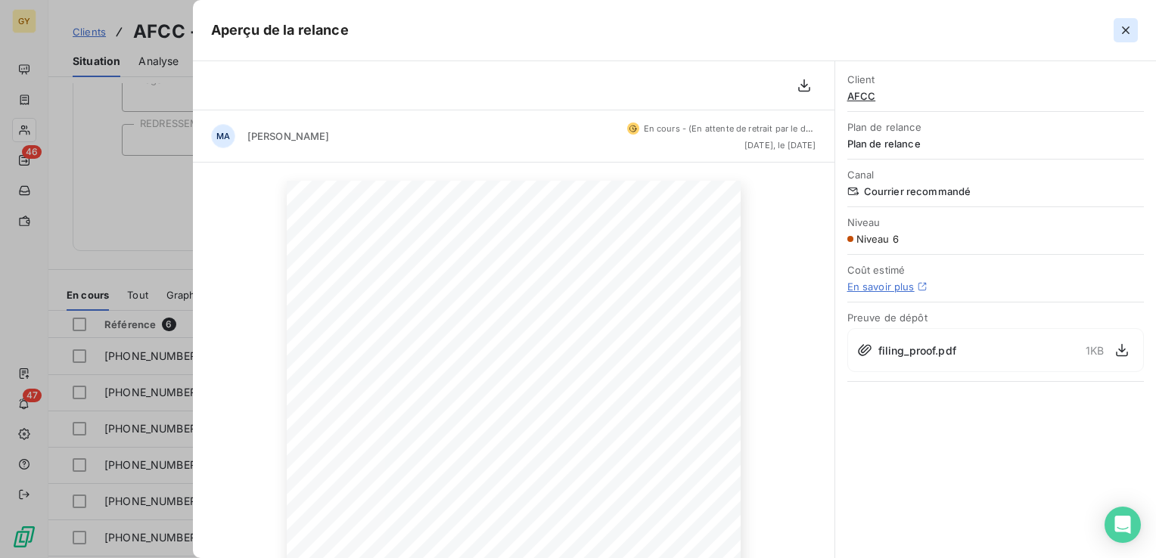
click at [1119, 27] on icon "button" at bounding box center [1125, 30] width 15 height 15
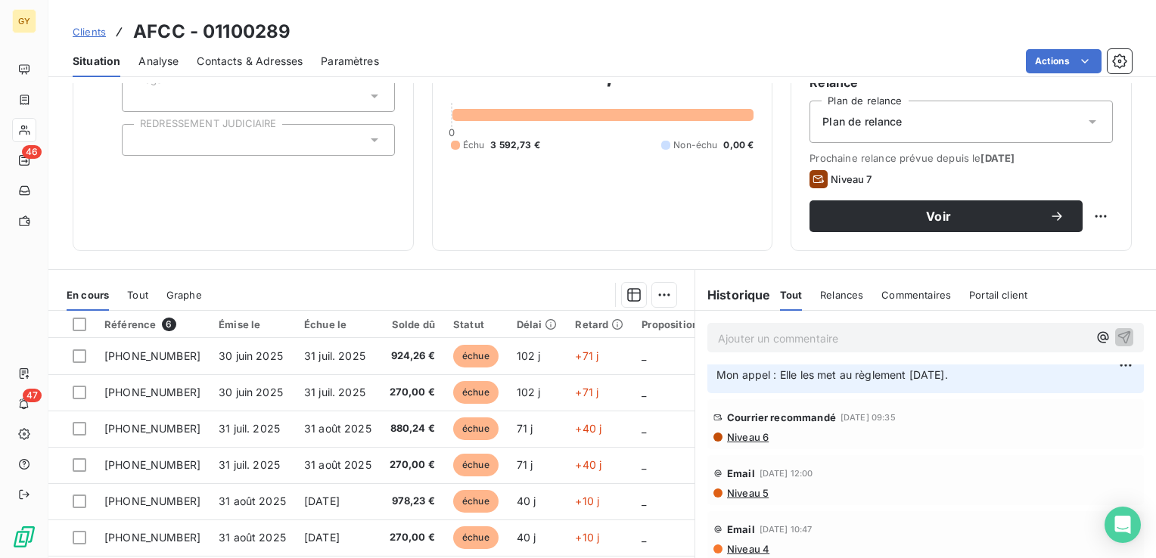
click at [811, 340] on p "Ajouter un commentaire ﻿" at bounding box center [903, 338] width 370 height 19
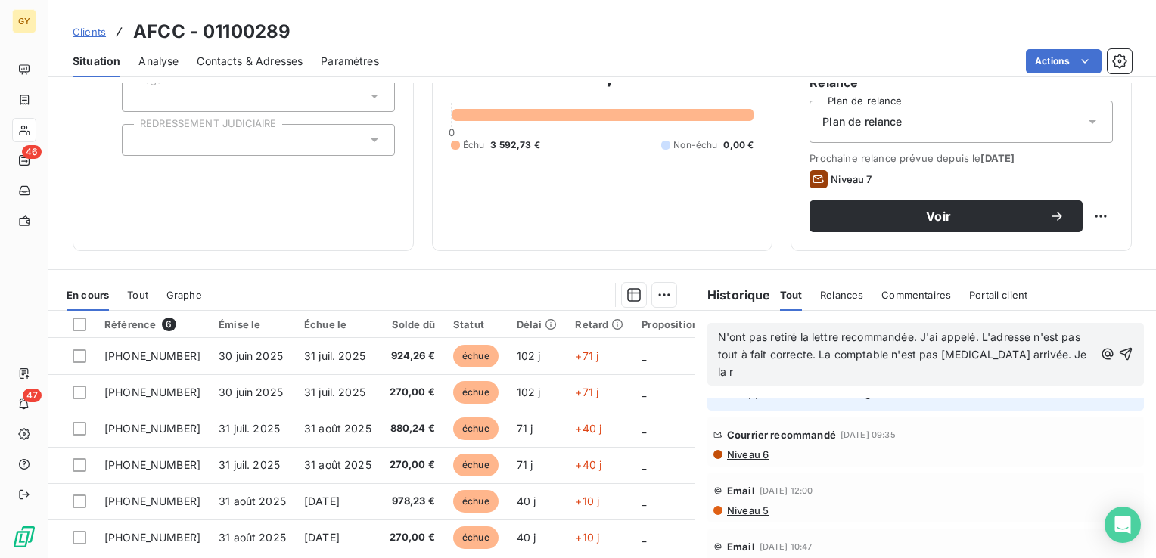
scroll to position [108, 0]
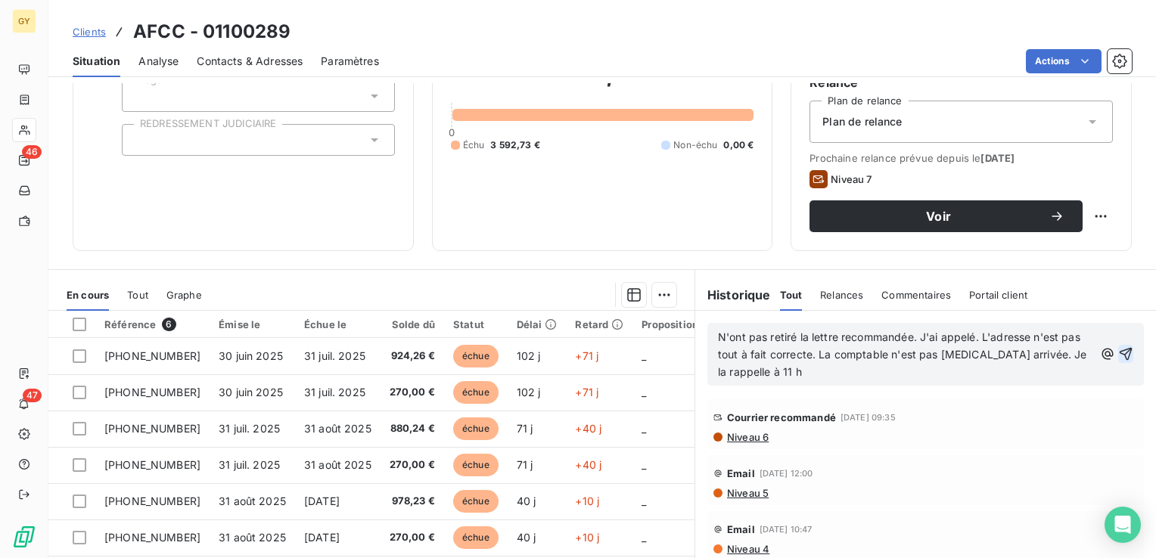
click at [1118, 352] on icon "button" at bounding box center [1125, 353] width 15 height 15
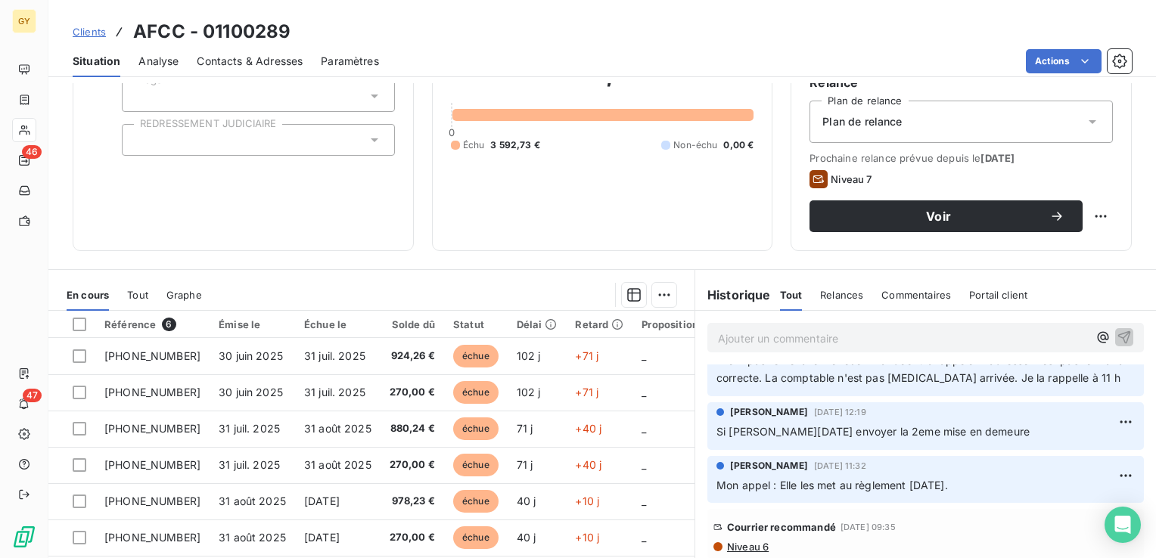
scroll to position [0, 0]
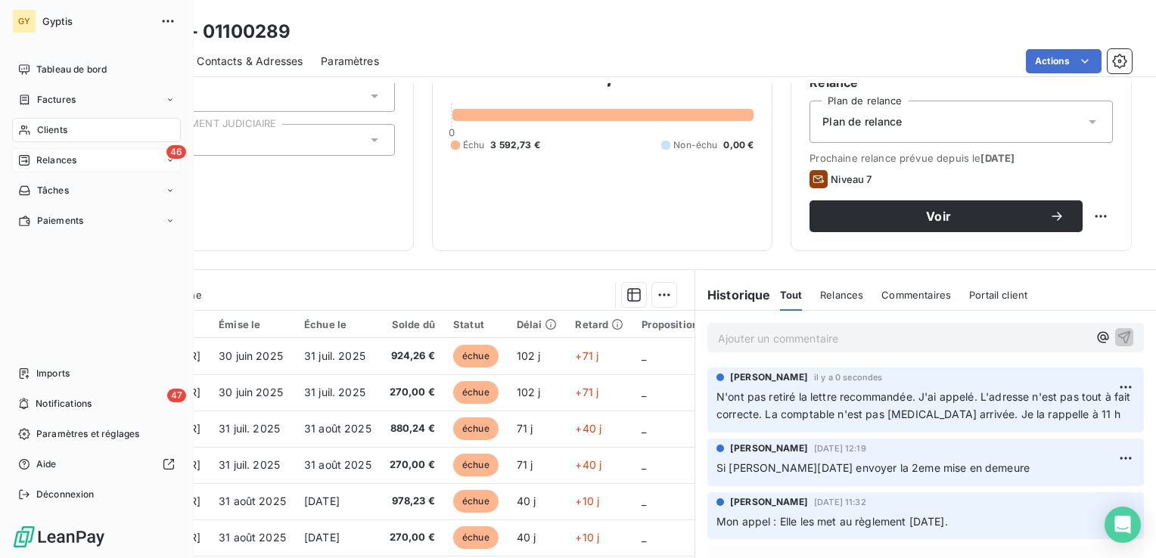
click at [50, 163] on span "Relances" at bounding box center [56, 161] width 40 height 14
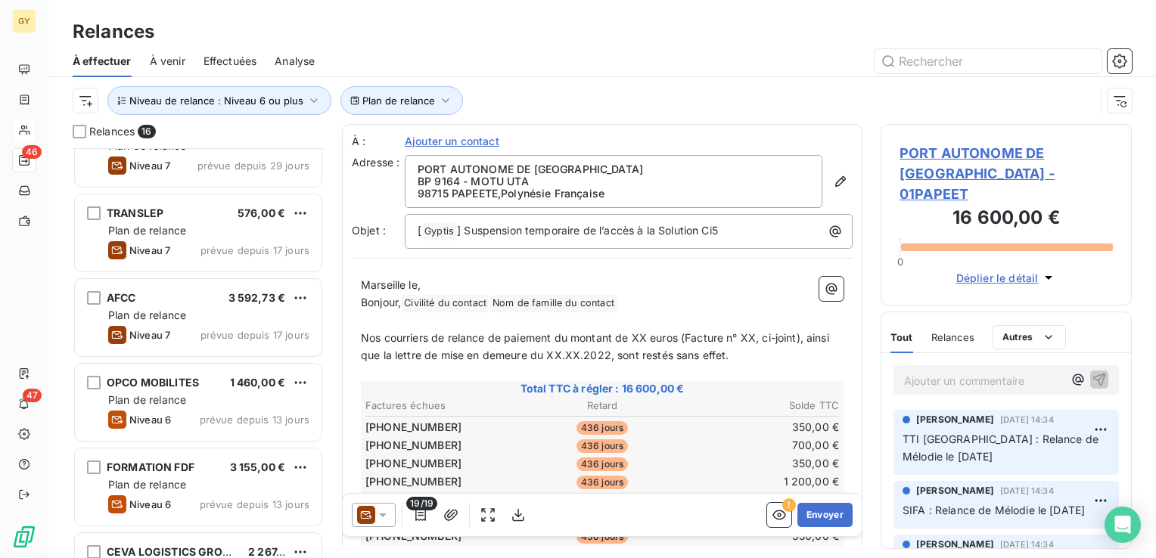
scroll to position [416, 0]
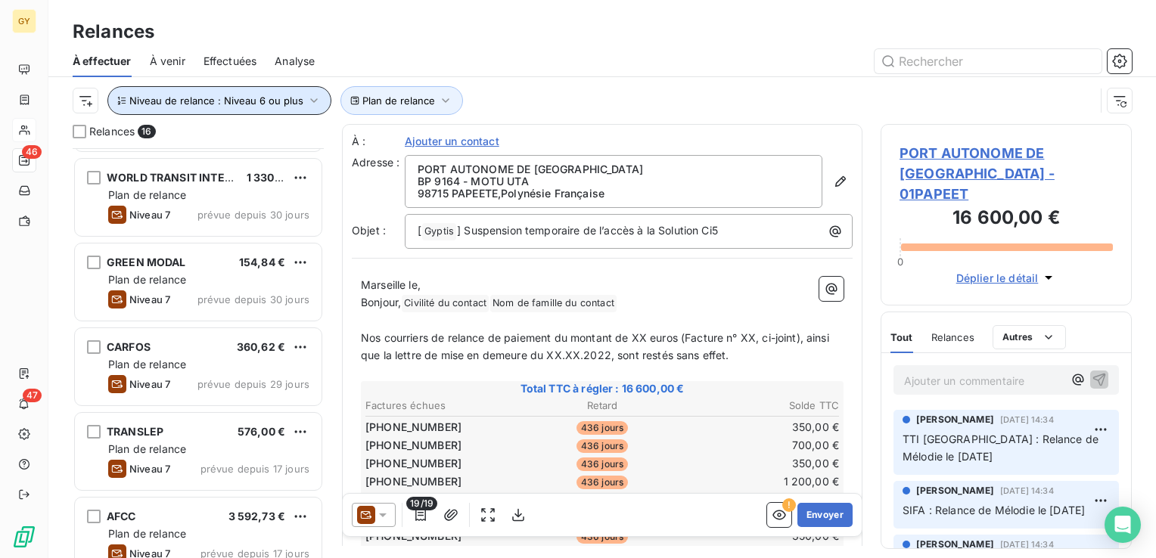
click at [309, 98] on icon "button" at bounding box center [313, 100] width 15 height 15
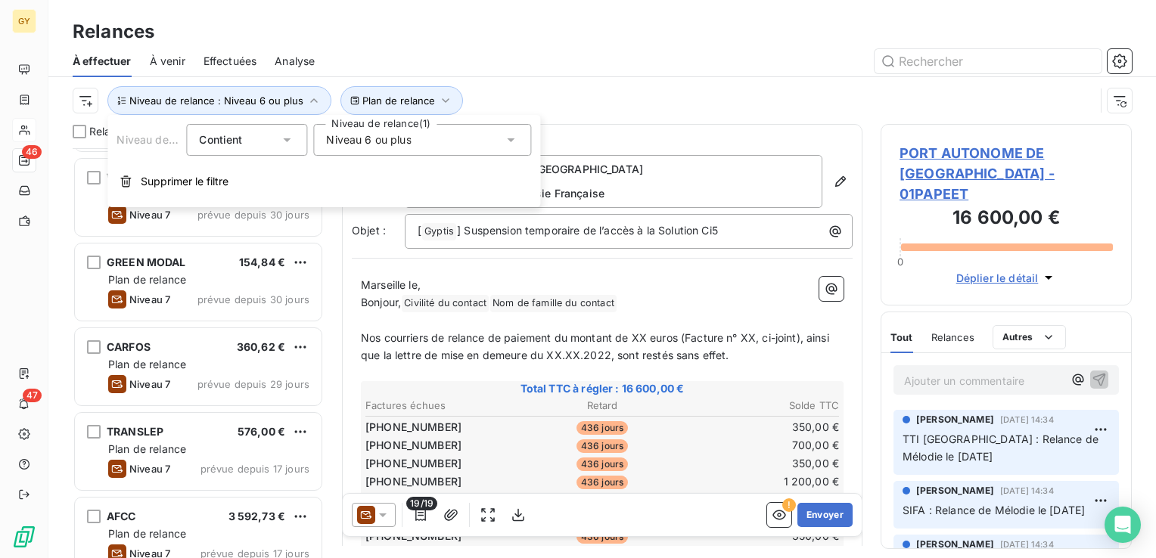
click at [520, 140] on div "Niveau 6 ou plus" at bounding box center [422, 140] width 218 height 32
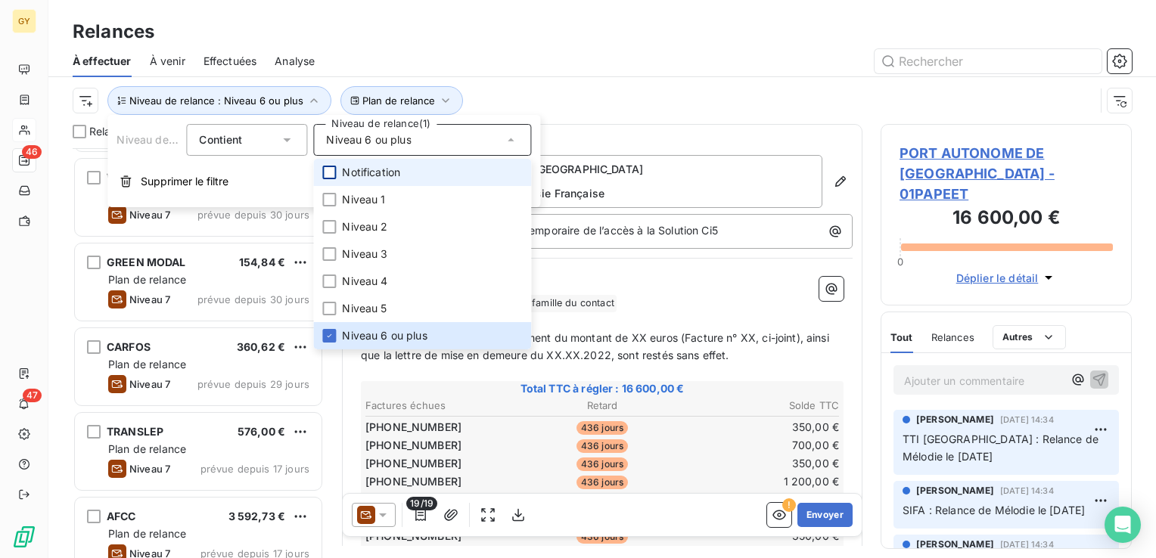
click at [336, 174] on div at bounding box center [329, 173] width 14 height 14
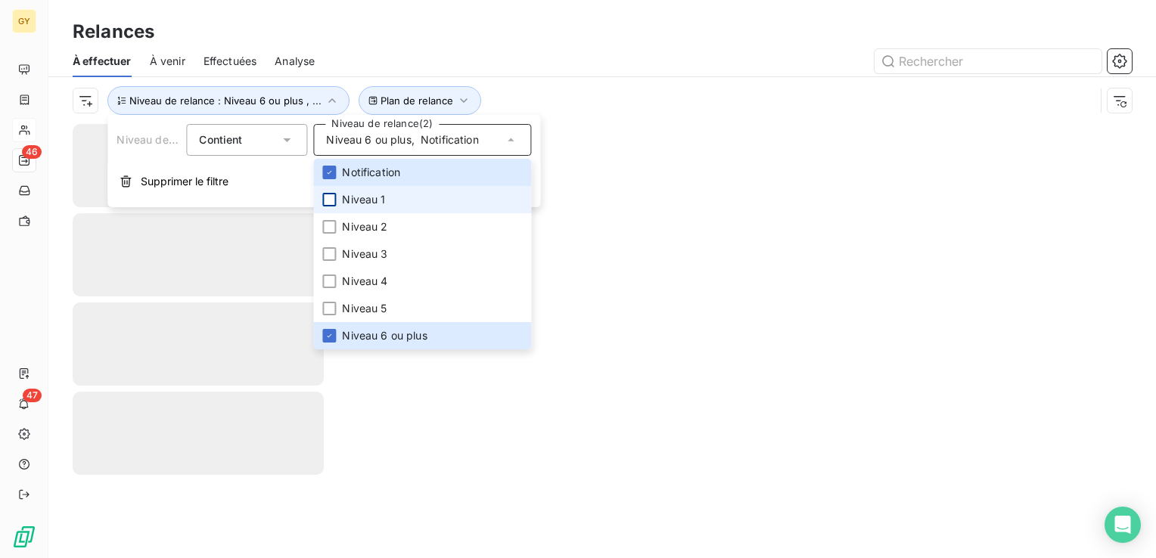
click at [327, 201] on div at bounding box center [329, 200] width 14 height 14
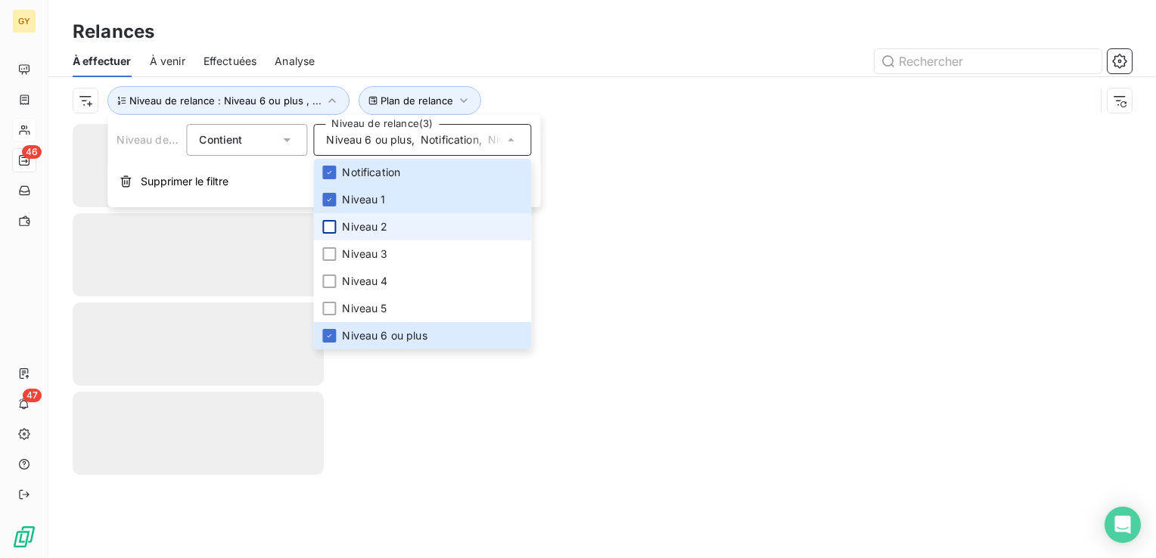
click at [330, 224] on div at bounding box center [329, 227] width 14 height 14
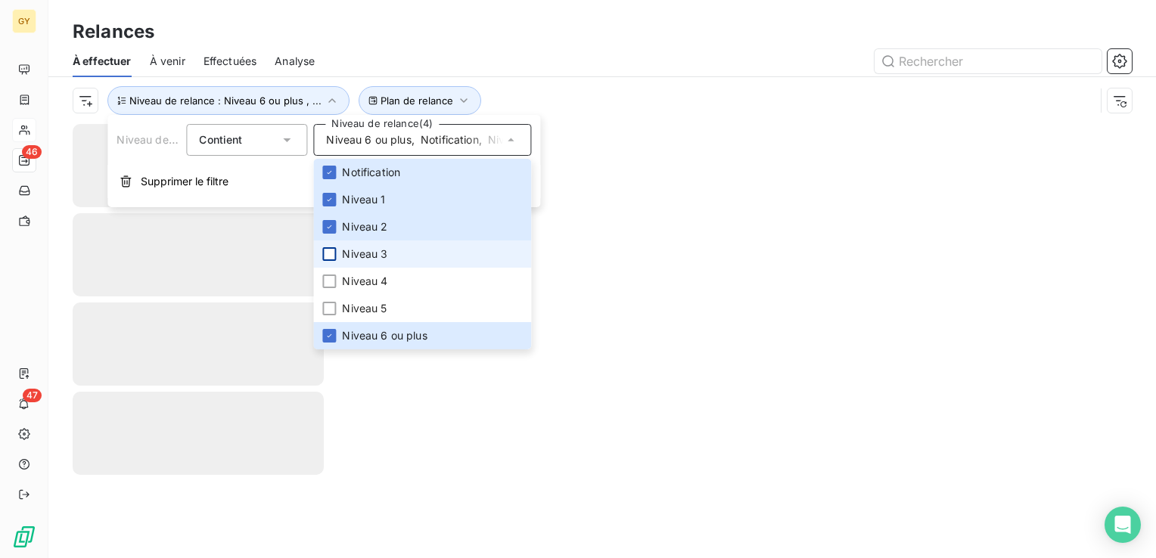
click at [324, 256] on div at bounding box center [329, 254] width 14 height 14
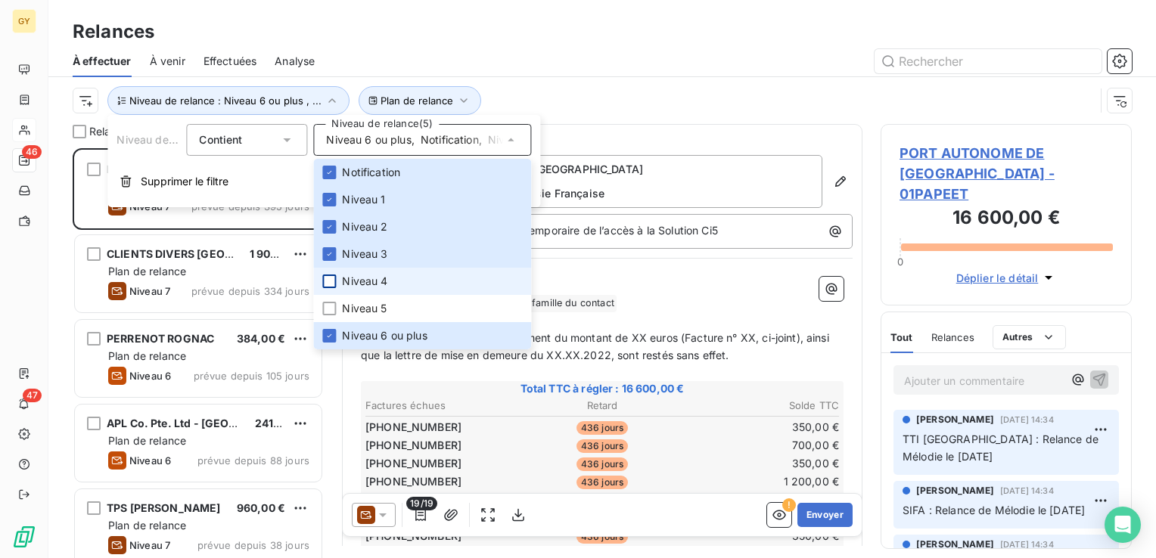
click at [331, 283] on div at bounding box center [329, 282] width 14 height 14
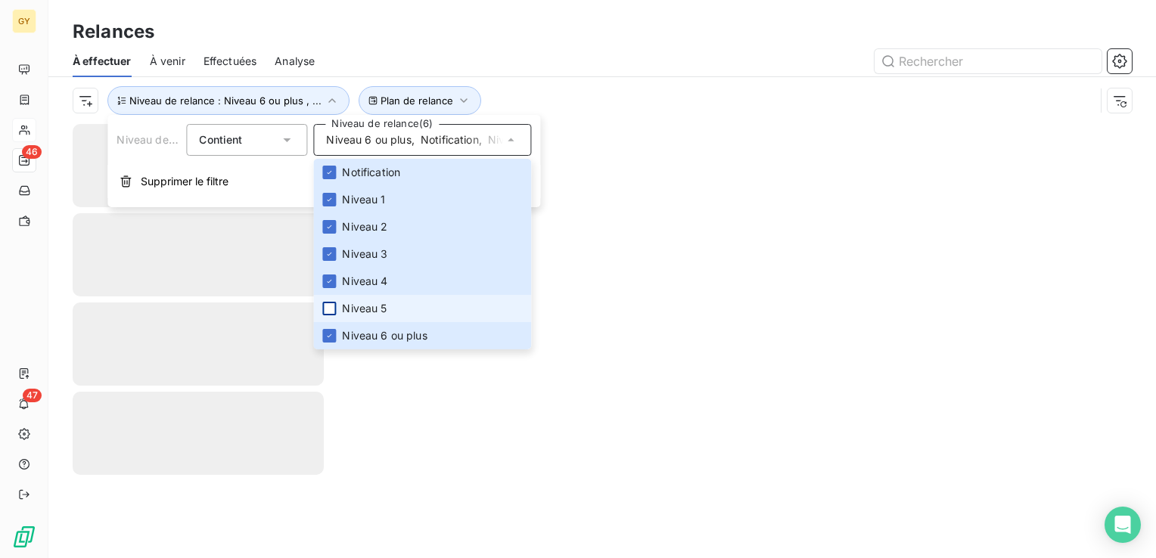
click at [328, 306] on div at bounding box center [329, 309] width 14 height 14
click at [665, 162] on div at bounding box center [601, 341] width 1107 height 434
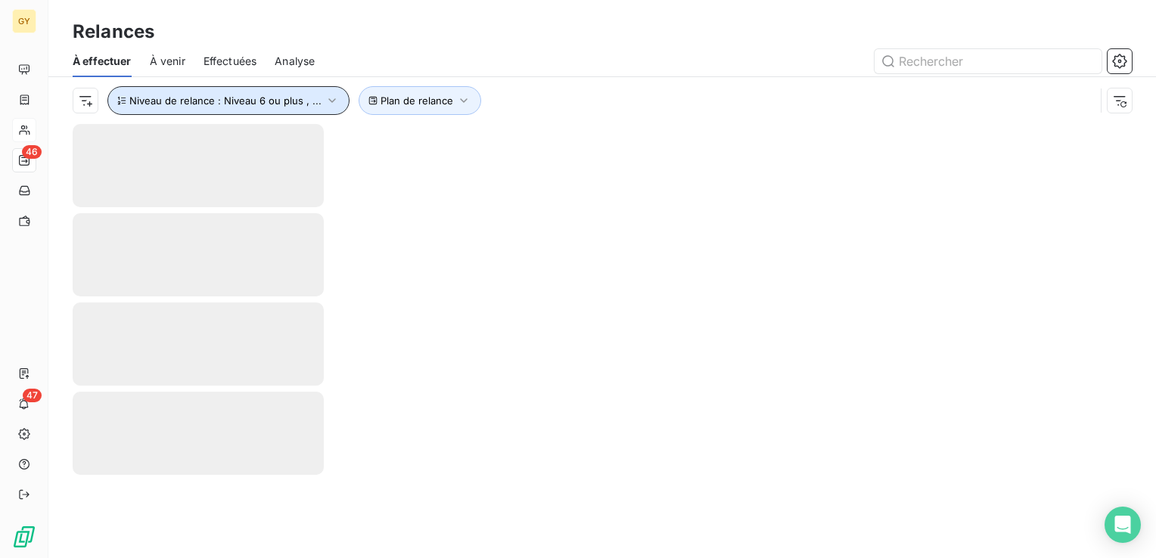
click at [330, 98] on icon "button" at bounding box center [332, 100] width 8 height 5
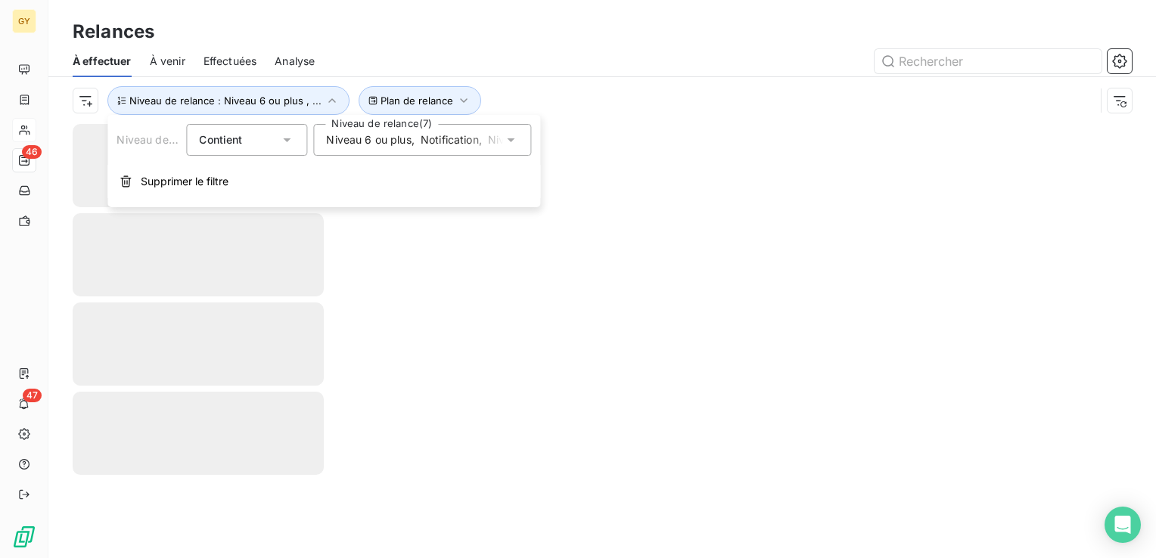
click at [508, 135] on icon at bounding box center [510, 139] width 15 height 15
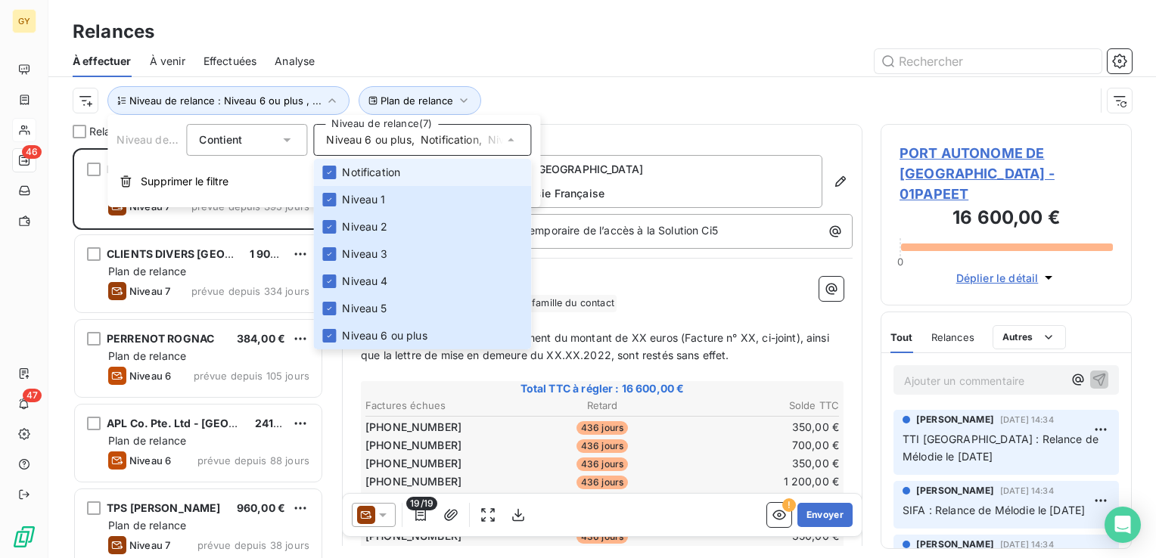
scroll to position [399, 239]
click at [557, 95] on div "Plan de relance Niveau de relance : Niveau 6 ou plus , ..." at bounding box center [584, 100] width 1022 height 29
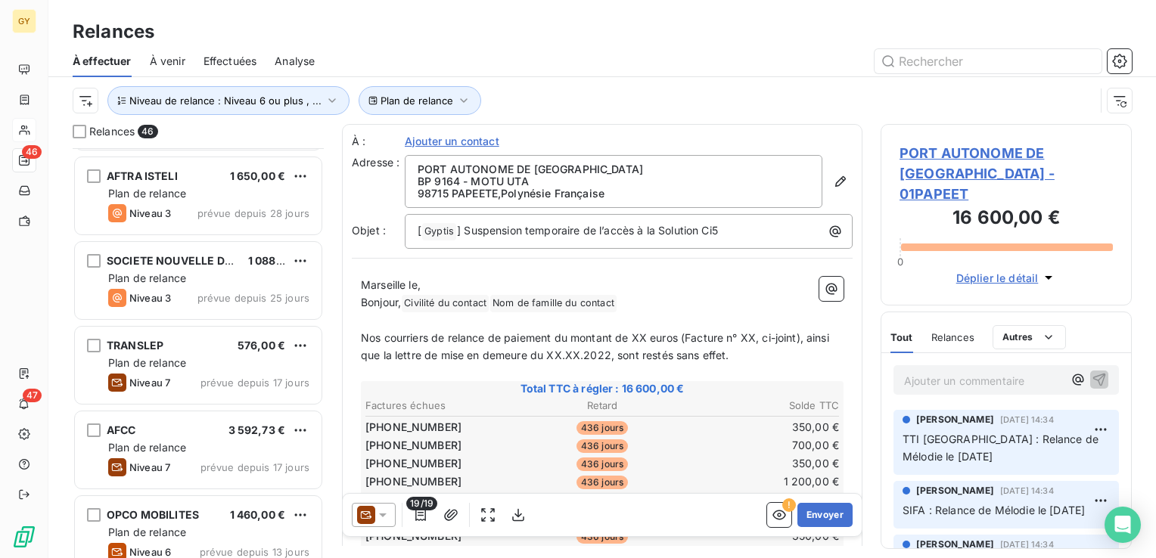
scroll to position [681, 0]
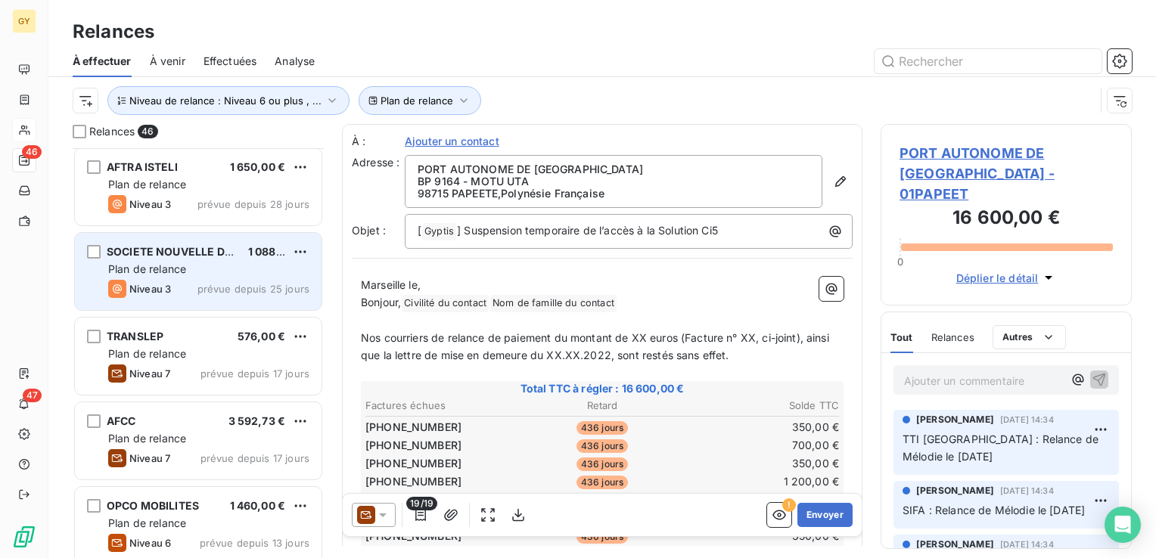
click at [185, 262] on div "Plan de relance" at bounding box center [208, 269] width 201 height 15
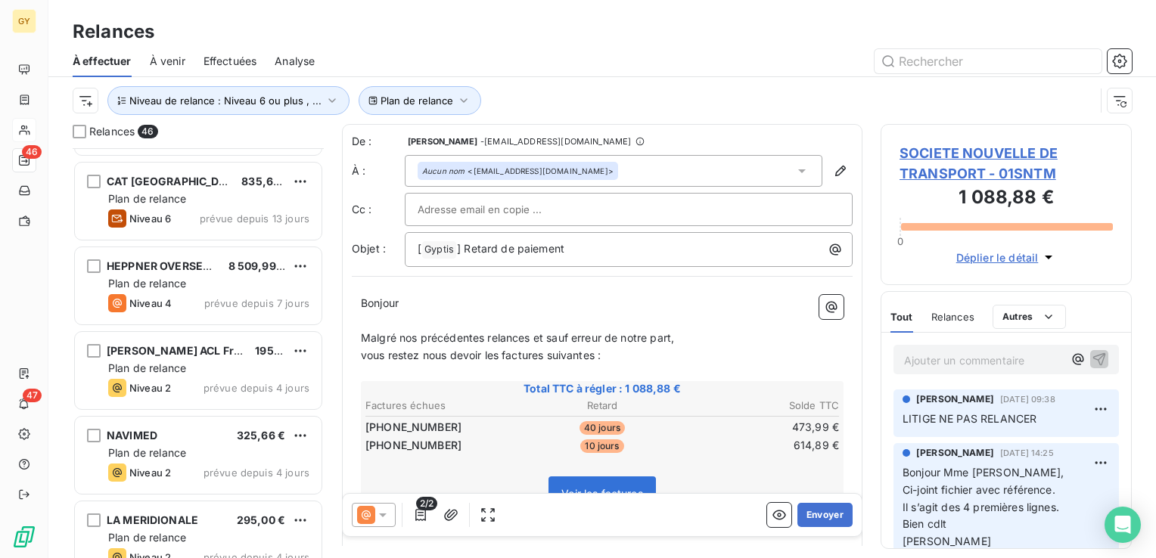
scroll to position [1286, 0]
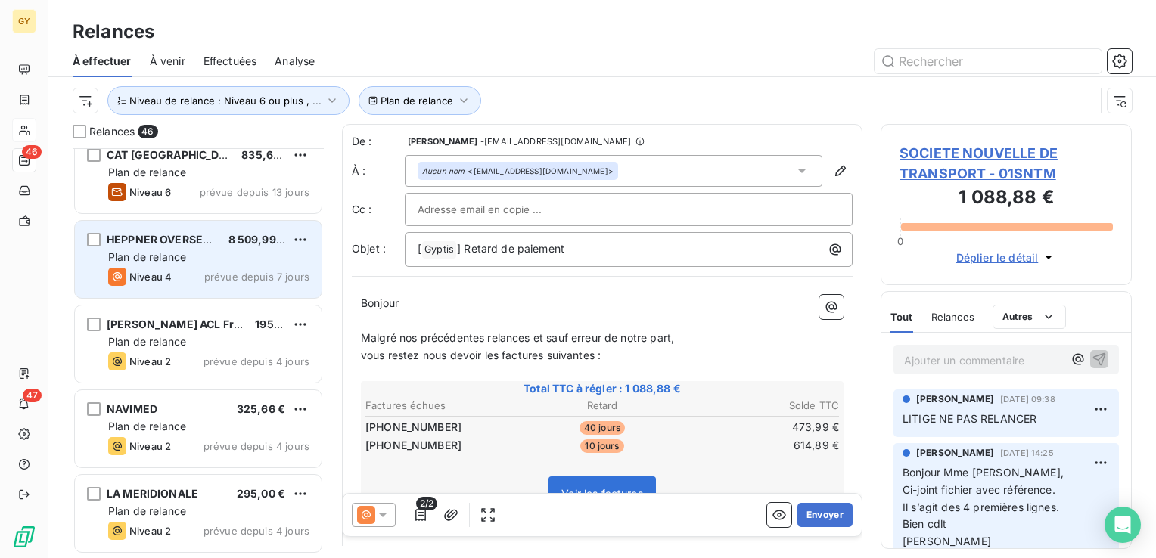
click at [177, 256] on span "Plan de relance" at bounding box center [147, 256] width 78 height 13
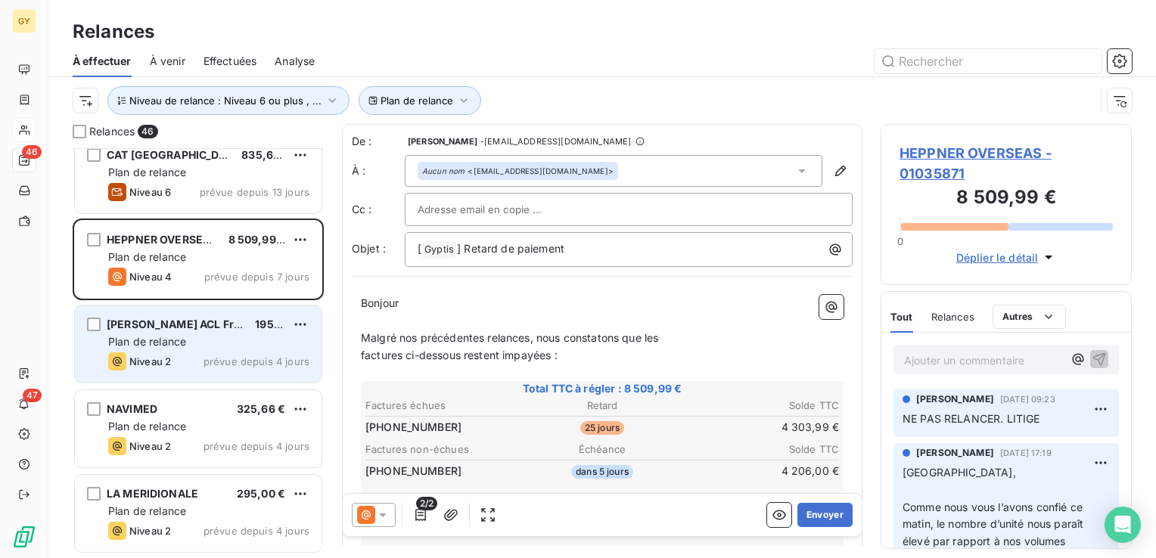
click at [181, 346] on div "Plan de relance" at bounding box center [208, 341] width 201 height 15
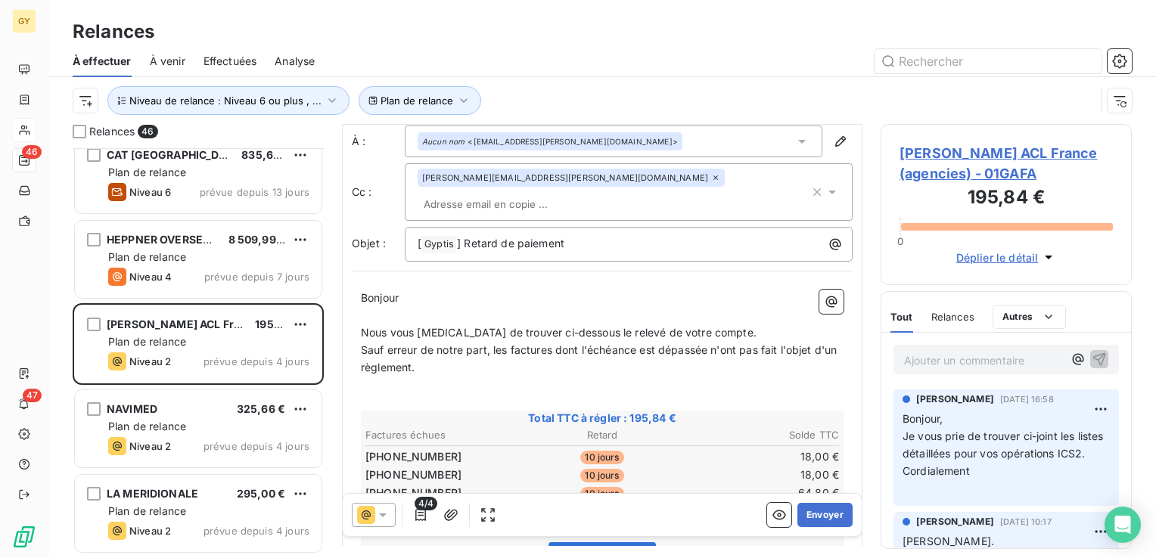
scroll to position [76, 0]
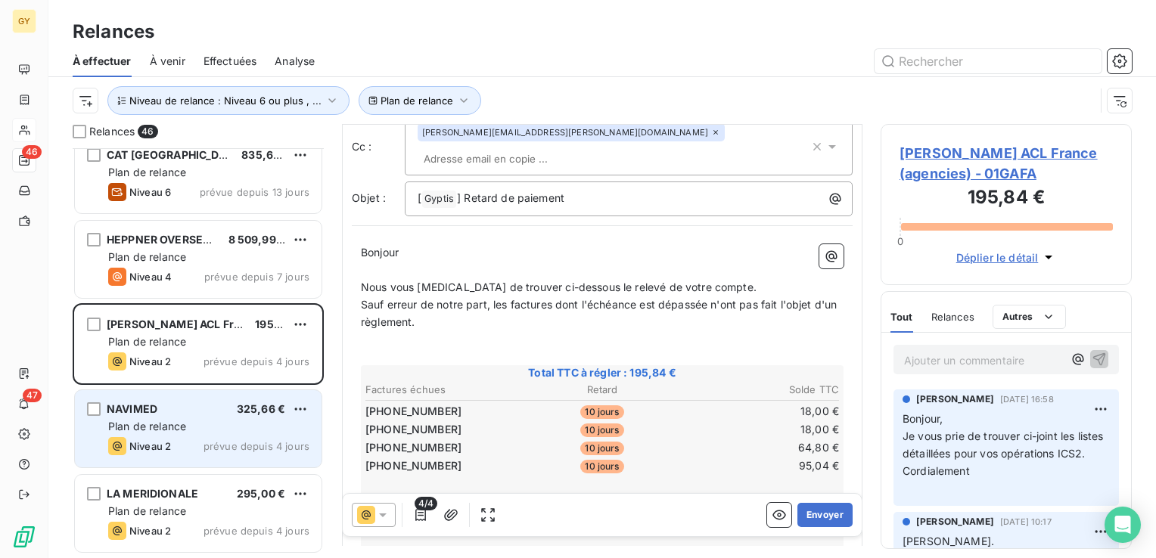
click at [172, 423] on span "Plan de relance" at bounding box center [147, 426] width 78 height 13
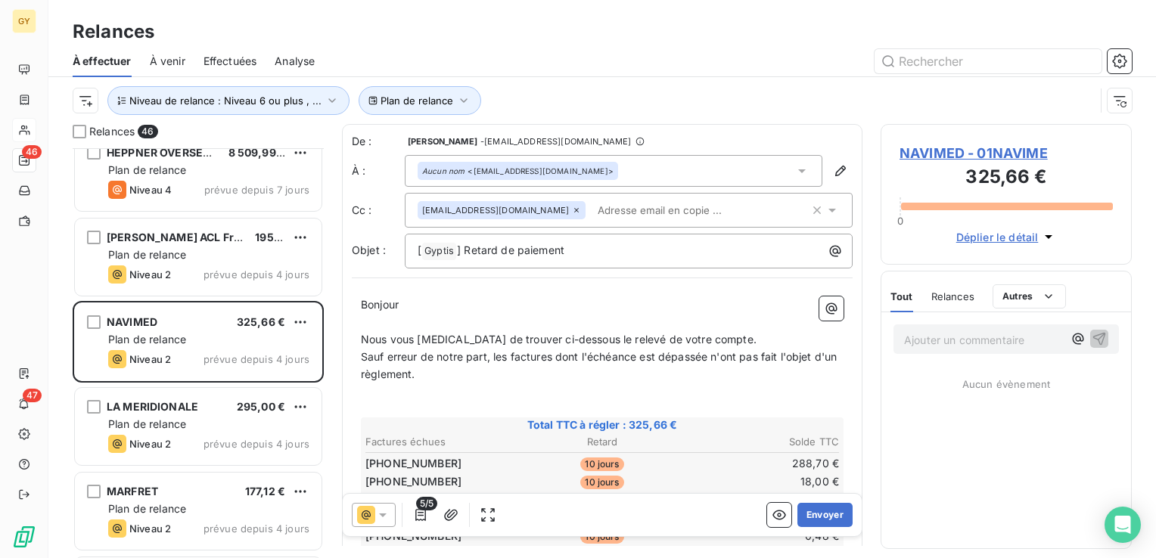
scroll to position [1437, 0]
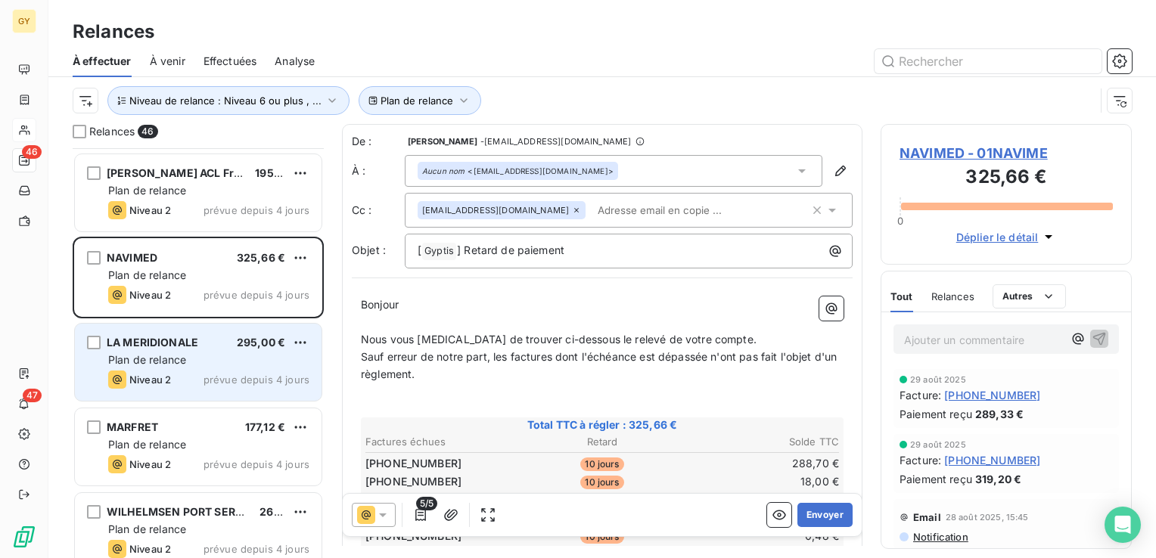
click at [159, 361] on span "Plan de relance" at bounding box center [147, 359] width 78 height 13
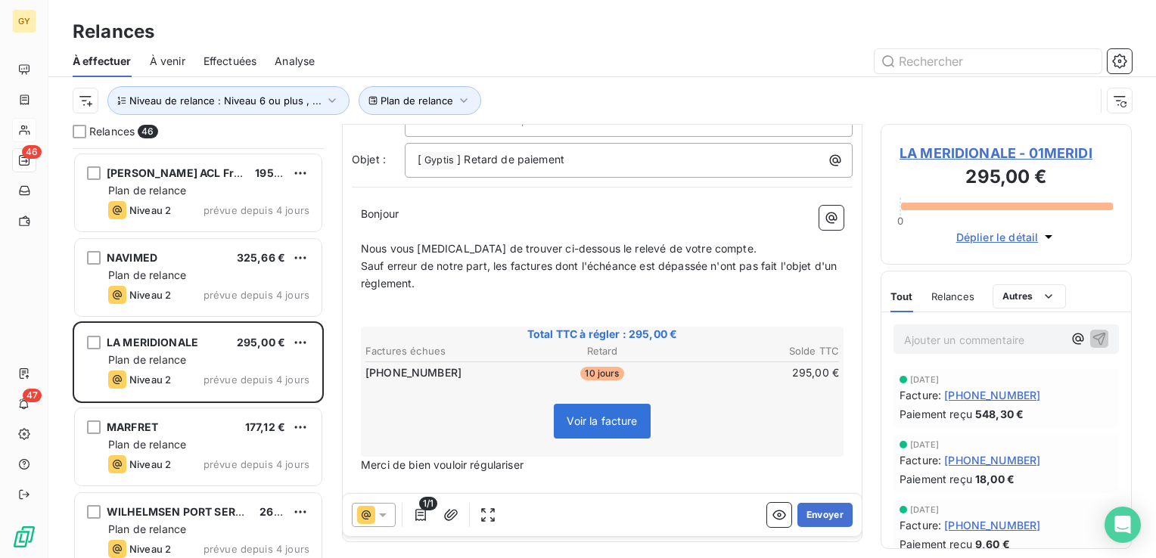
scroll to position [151, 0]
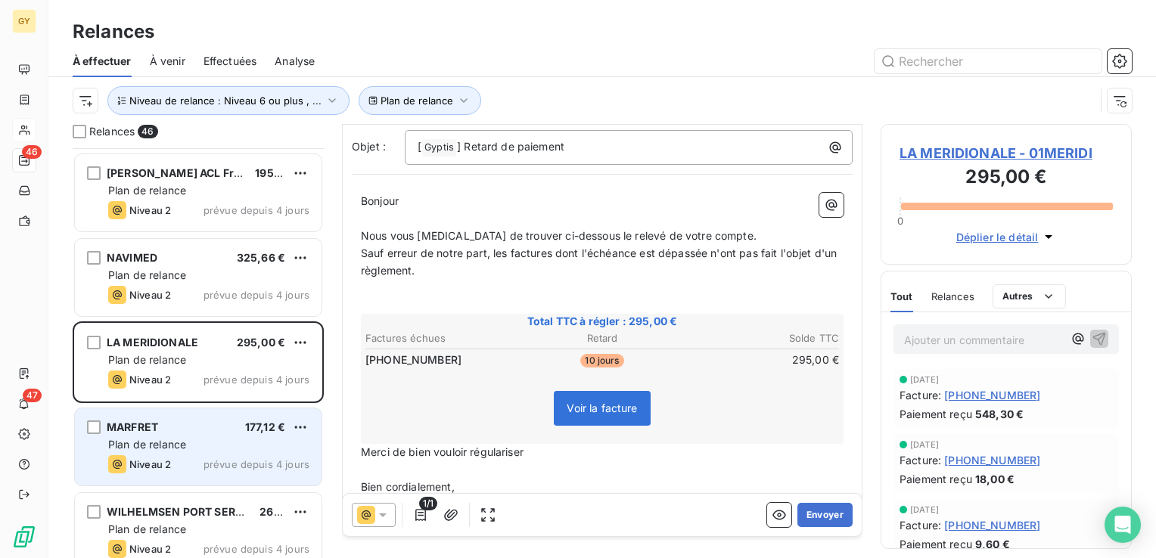
click at [164, 445] on span "Plan de relance" at bounding box center [147, 444] width 78 height 13
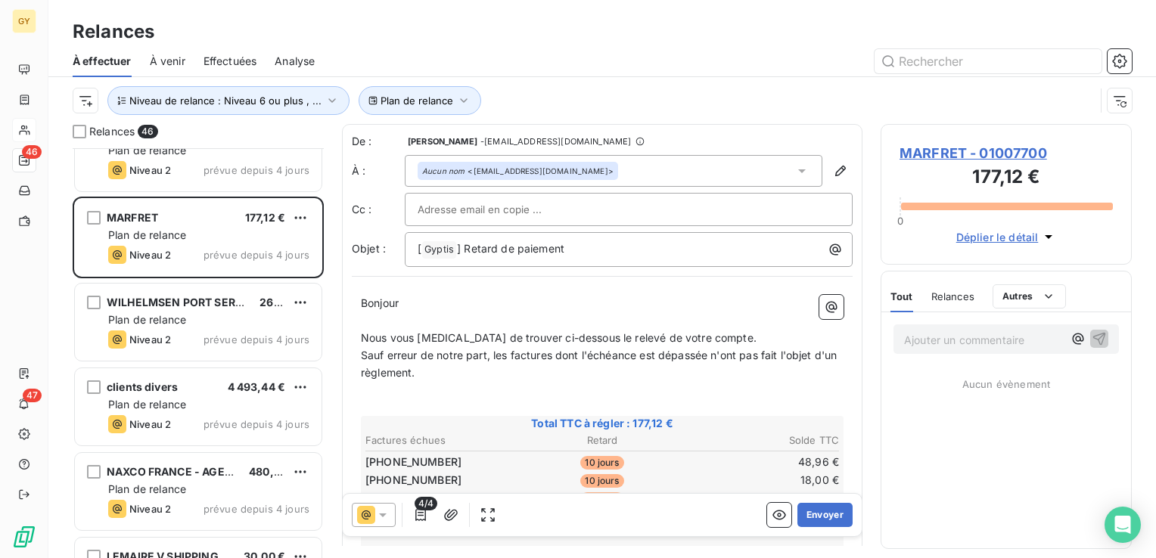
scroll to position [1664, 0]
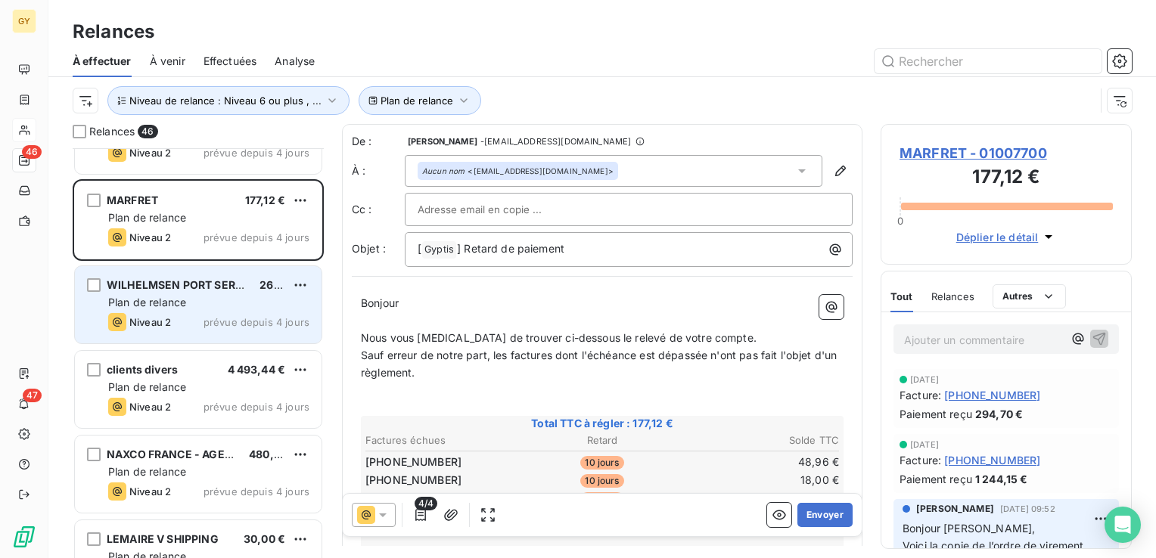
click at [151, 302] on span "Plan de relance" at bounding box center [147, 302] width 78 height 13
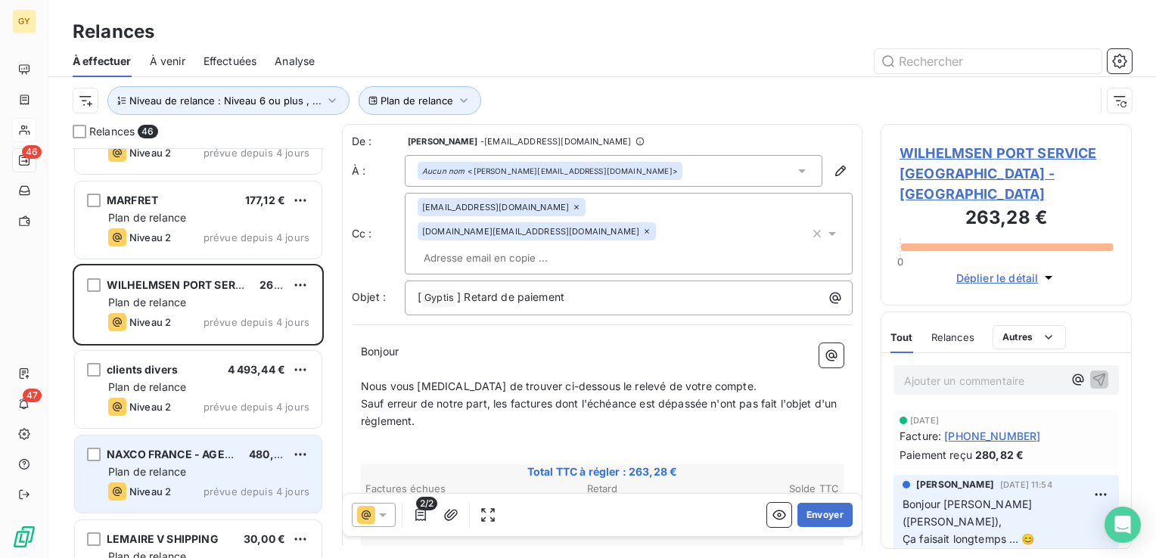
click at [148, 476] on span "Plan de relance" at bounding box center [147, 471] width 78 height 13
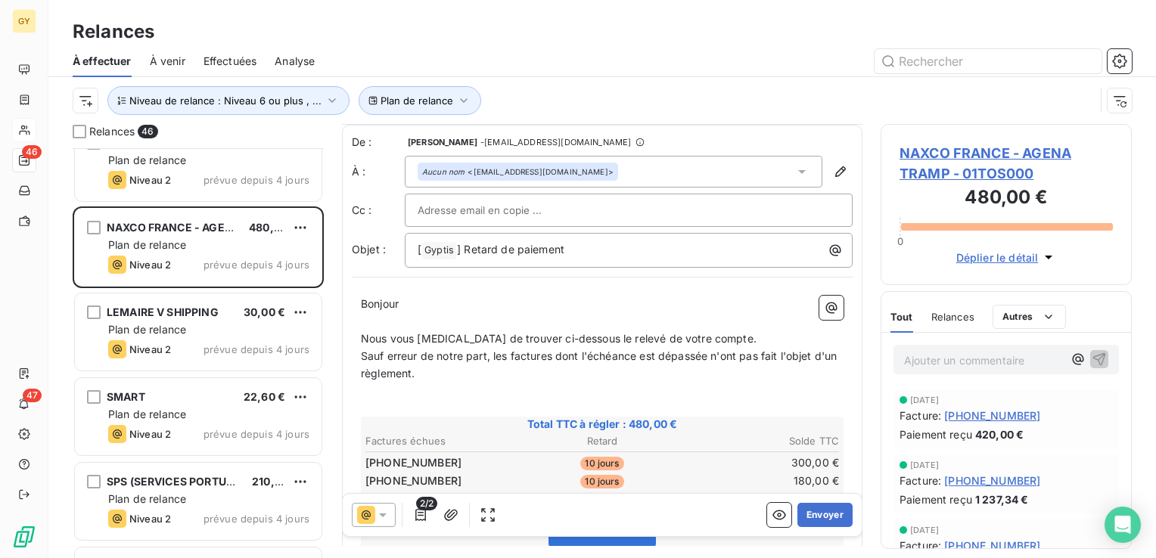
scroll to position [76, 0]
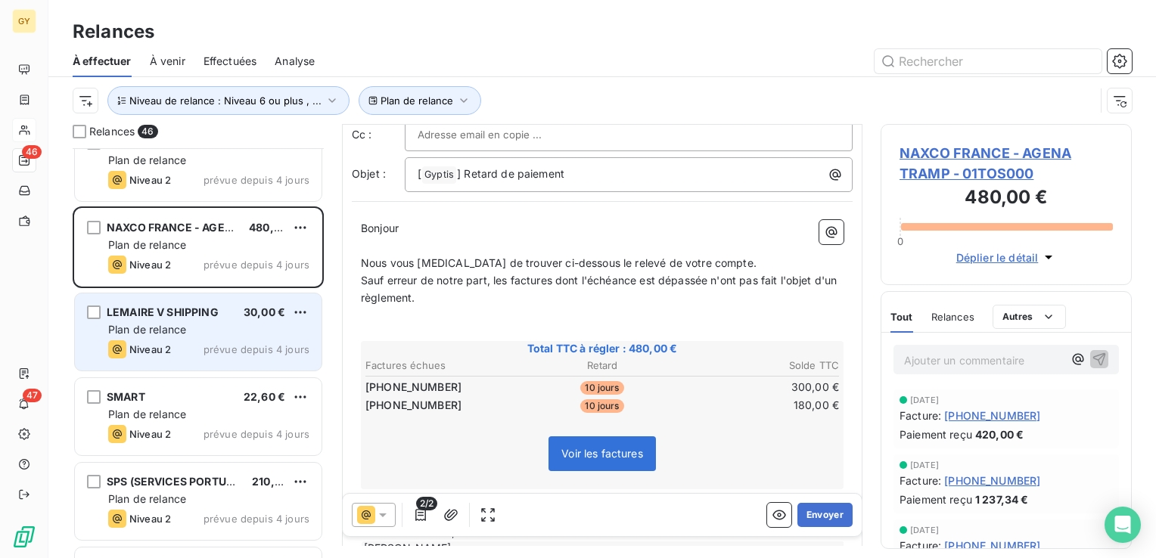
click at [173, 331] on span "Plan de relance" at bounding box center [147, 329] width 78 height 13
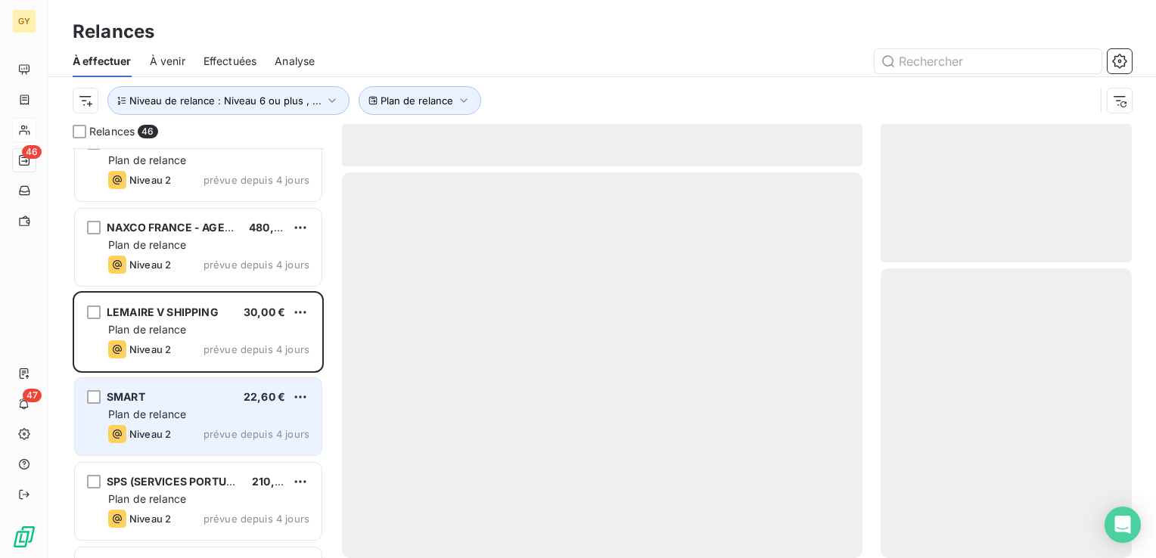
click at [167, 413] on span "Plan de relance" at bounding box center [147, 414] width 78 height 13
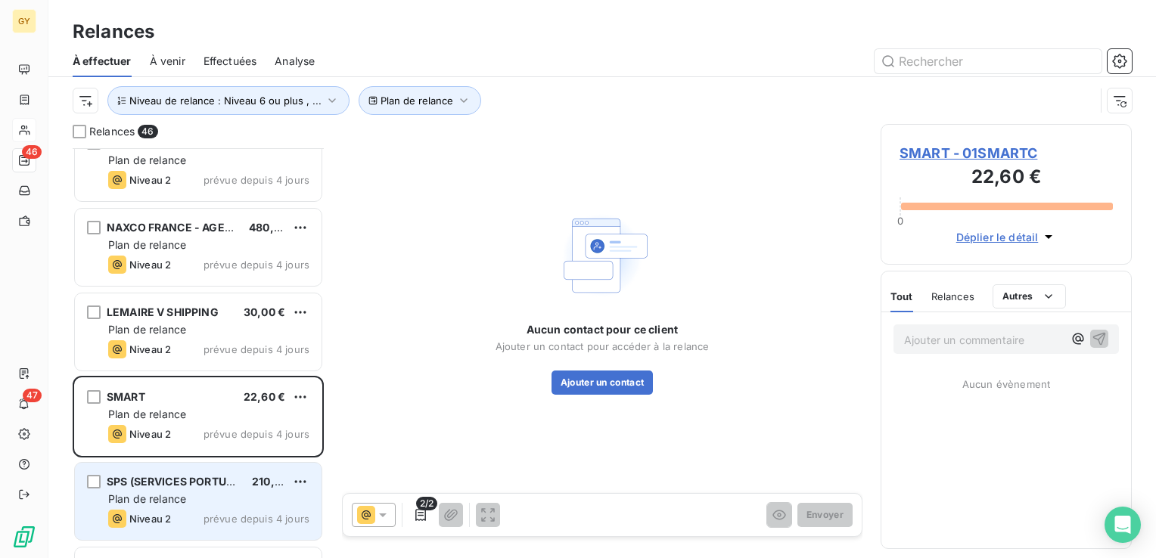
click at [155, 495] on span "Plan de relance" at bounding box center [147, 498] width 78 height 13
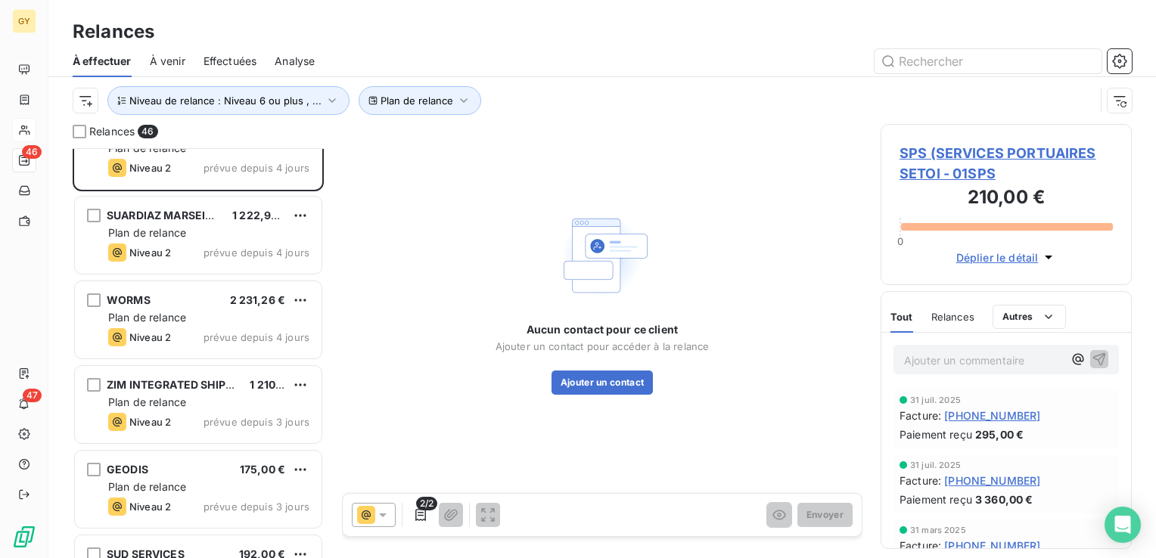
scroll to position [2269, 0]
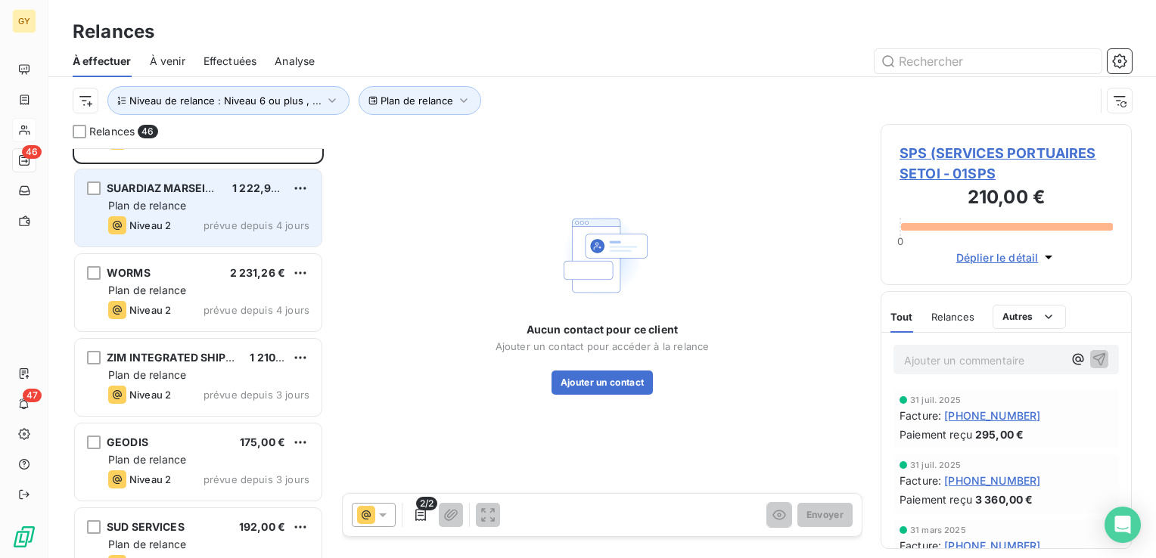
drag, startPoint x: 165, startPoint y: 222, endPoint x: 166, endPoint y: 237, distance: 14.4
click at [166, 222] on span "Niveau 2" at bounding box center [150, 225] width 42 height 12
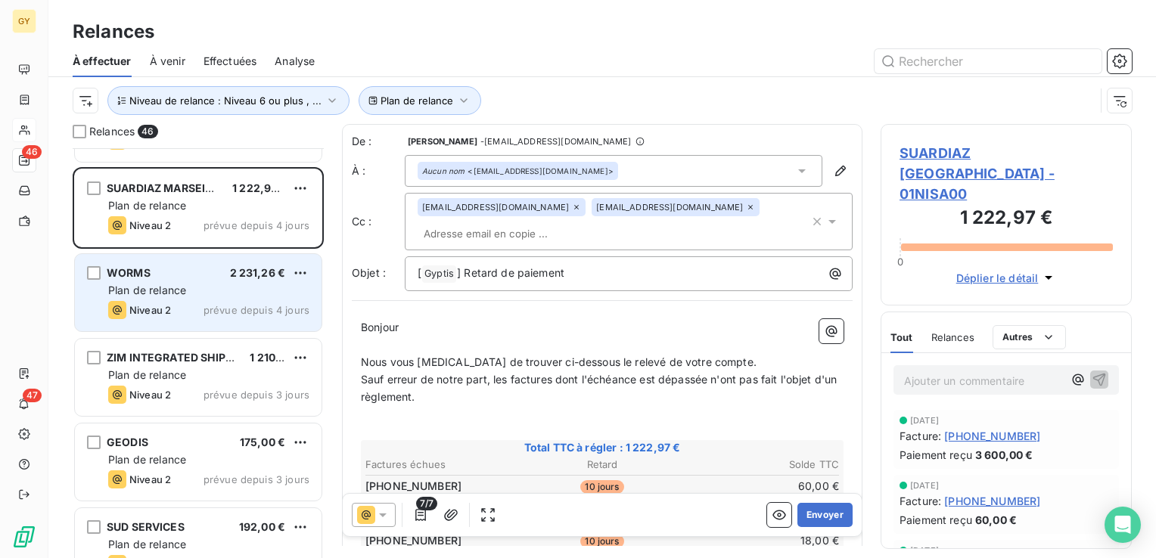
click at [172, 287] on span "Plan de relance" at bounding box center [147, 290] width 78 height 13
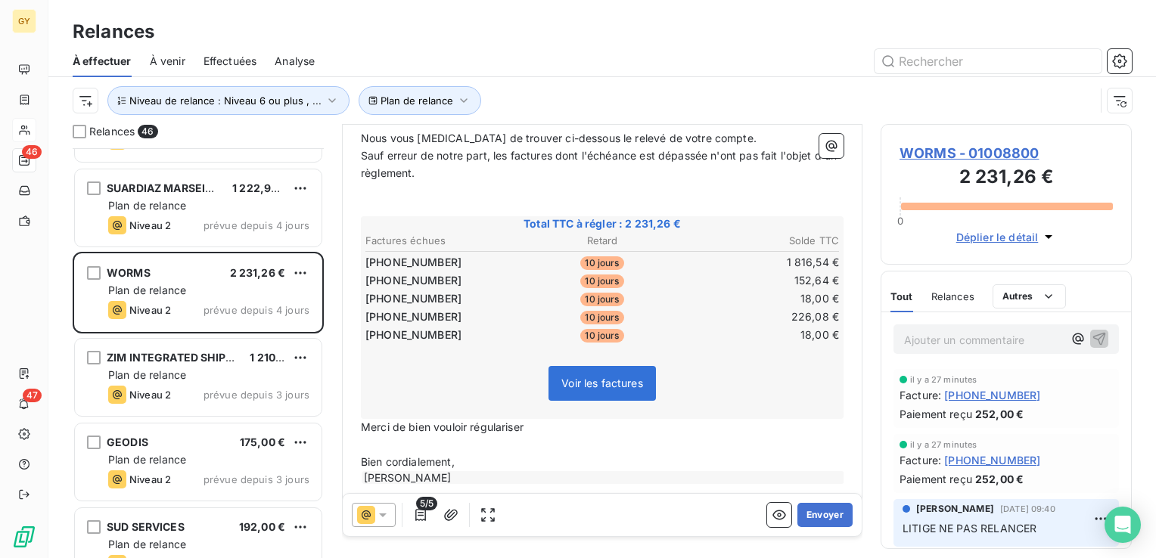
scroll to position [227, 0]
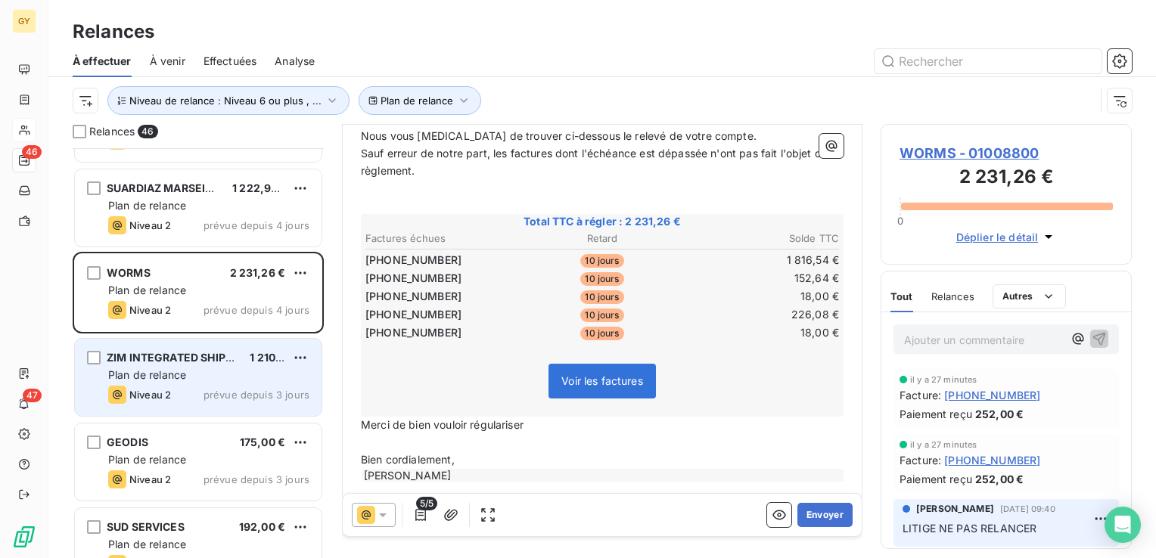
click at [164, 368] on div "Plan de relance" at bounding box center [208, 375] width 201 height 15
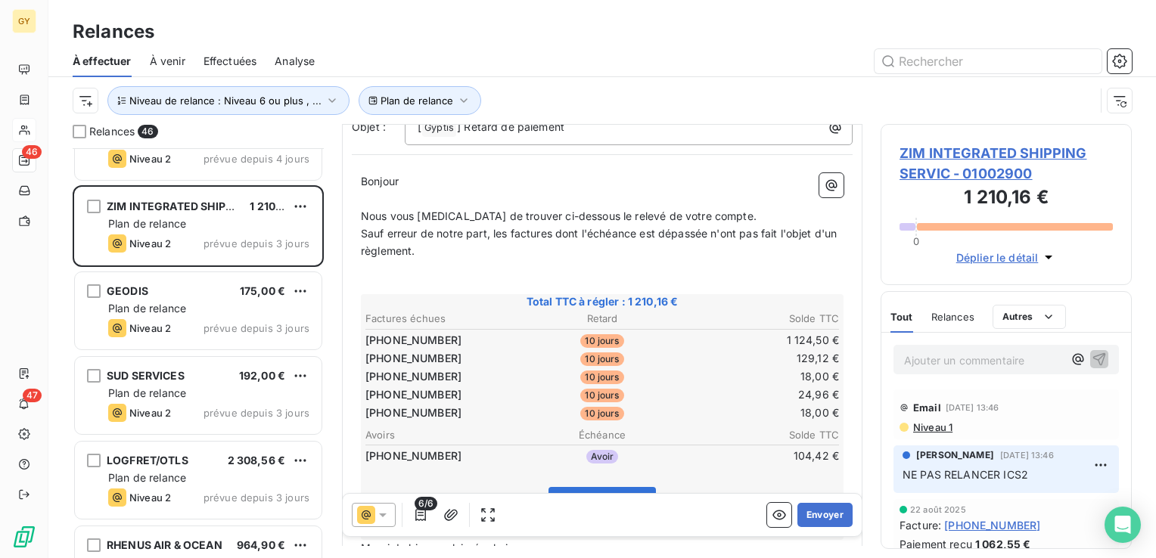
scroll to position [151, 0]
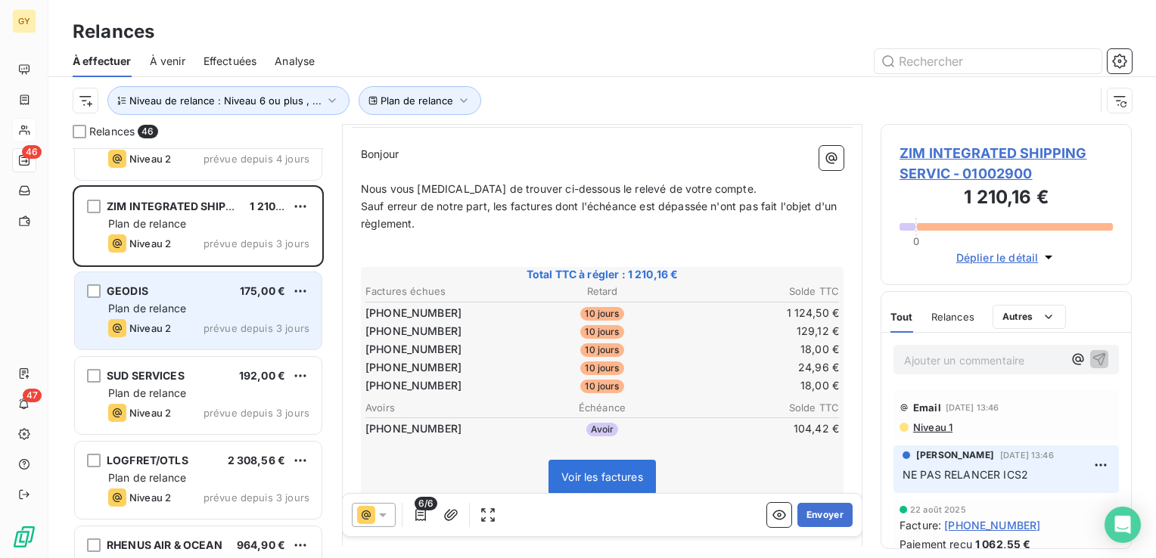
click at [184, 312] on span "Plan de relance" at bounding box center [147, 308] width 78 height 13
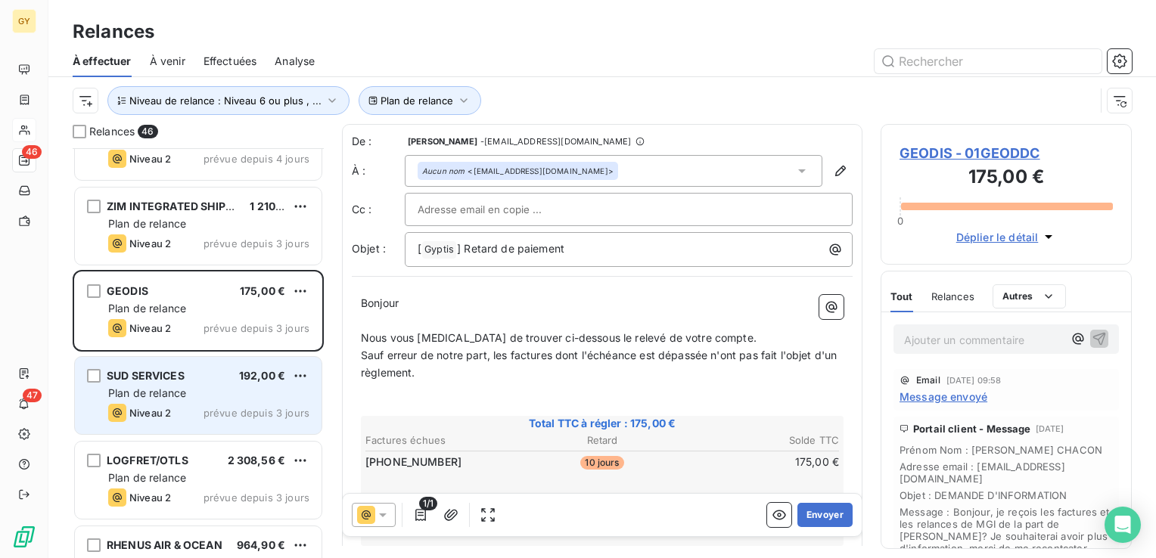
click at [154, 386] on div "Plan de relance" at bounding box center [208, 393] width 201 height 15
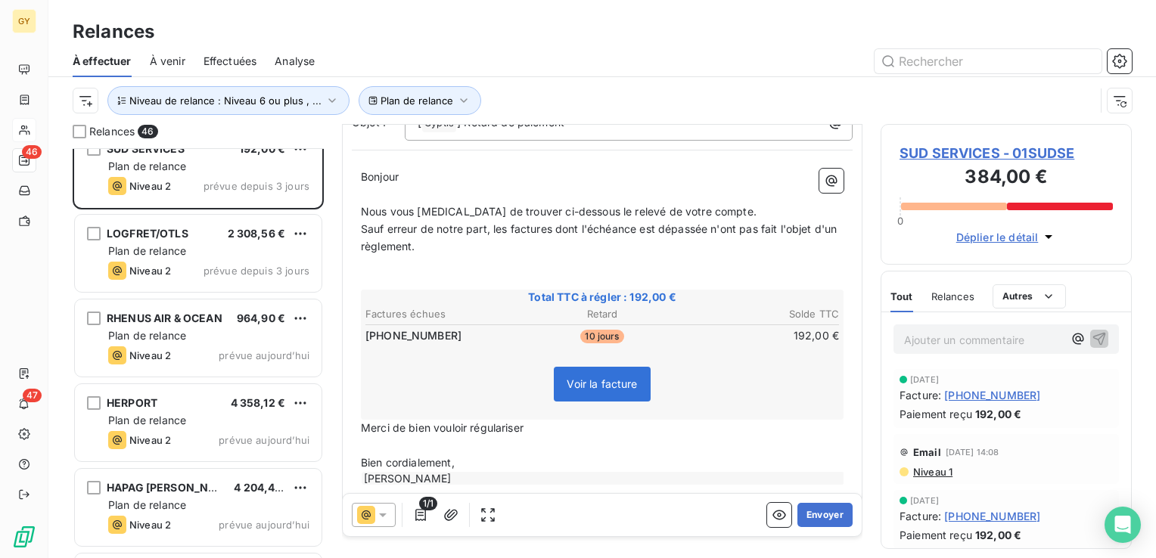
scroll to position [145, 0]
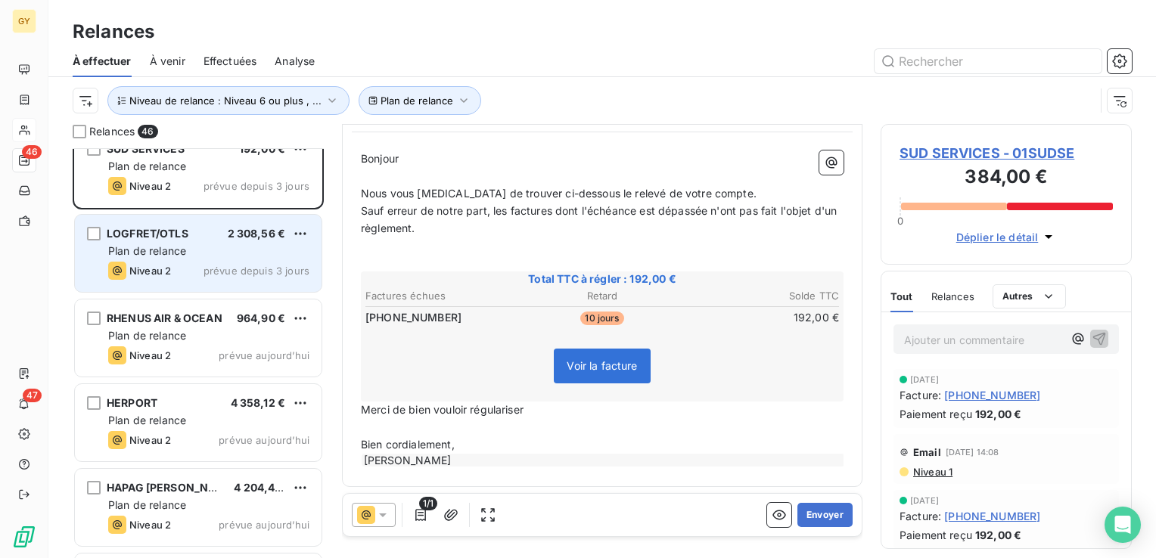
click at [140, 244] on span "Plan de relance" at bounding box center [147, 250] width 78 height 13
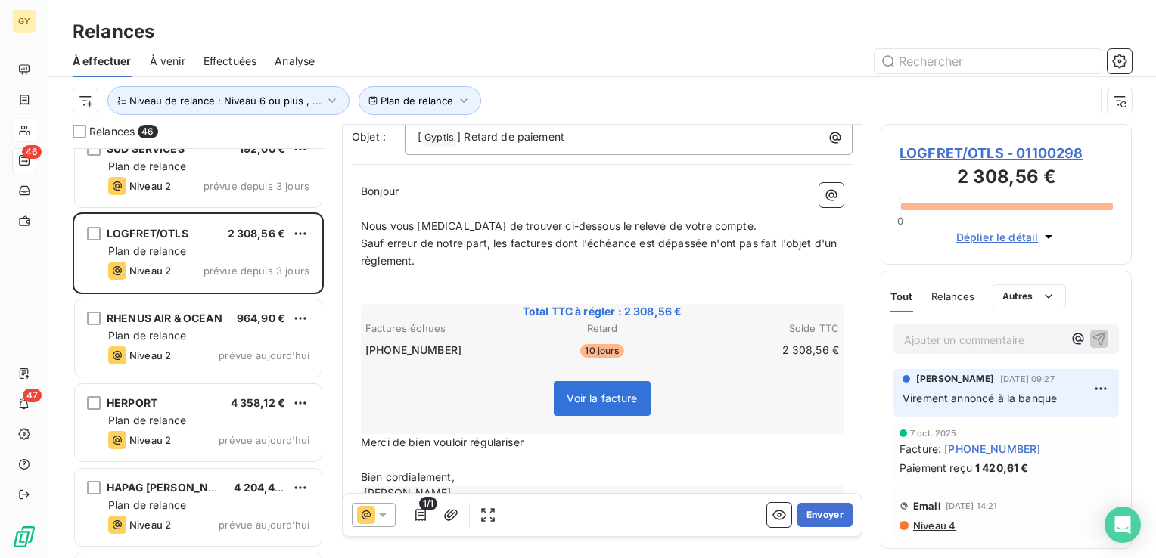
scroll to position [147, 0]
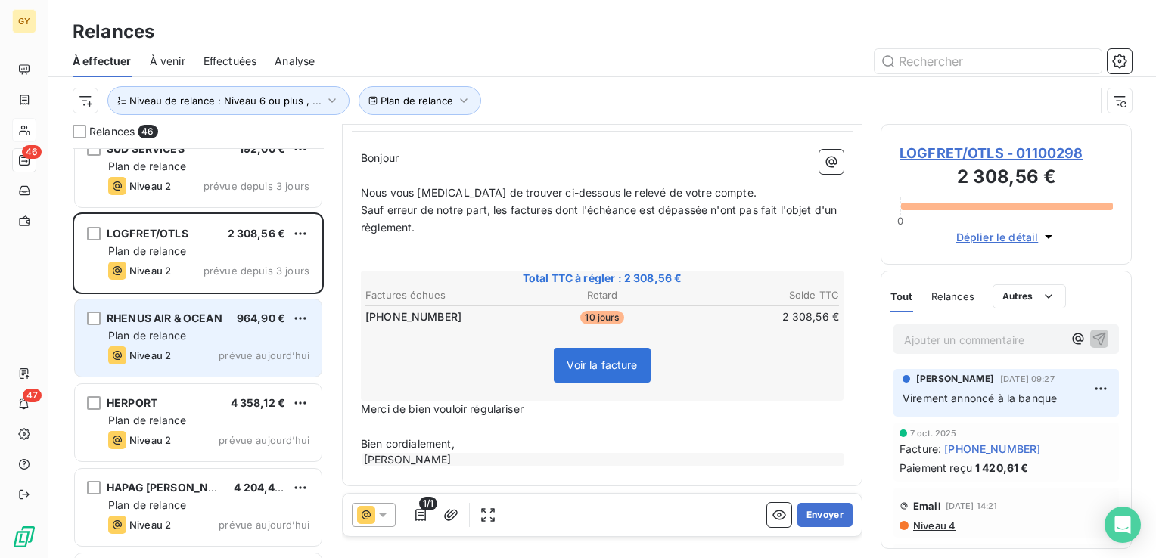
click at [181, 337] on span "Plan de relance" at bounding box center [147, 335] width 78 height 13
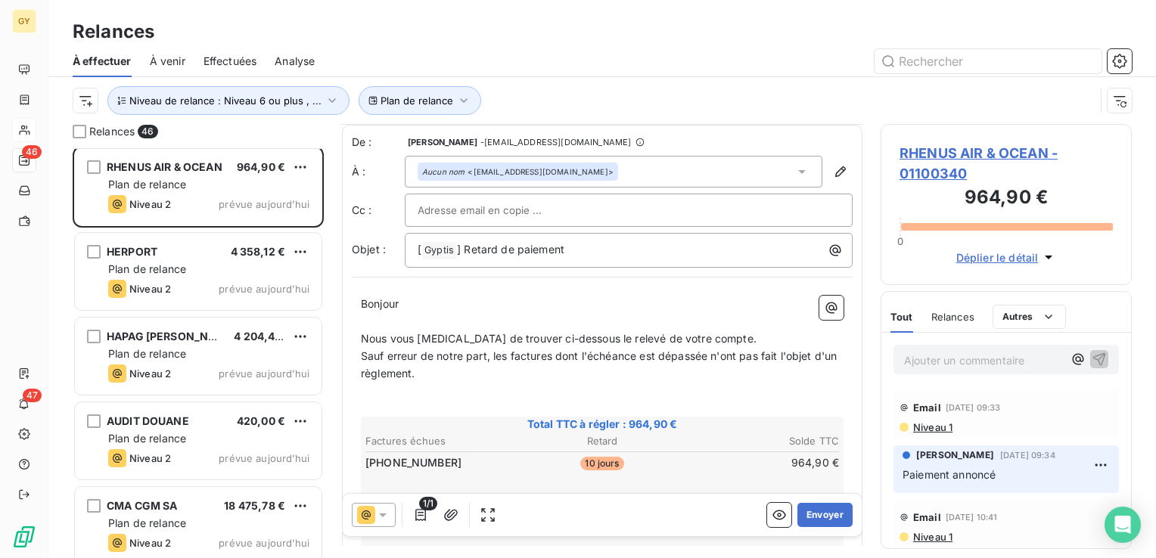
scroll to position [145, 0]
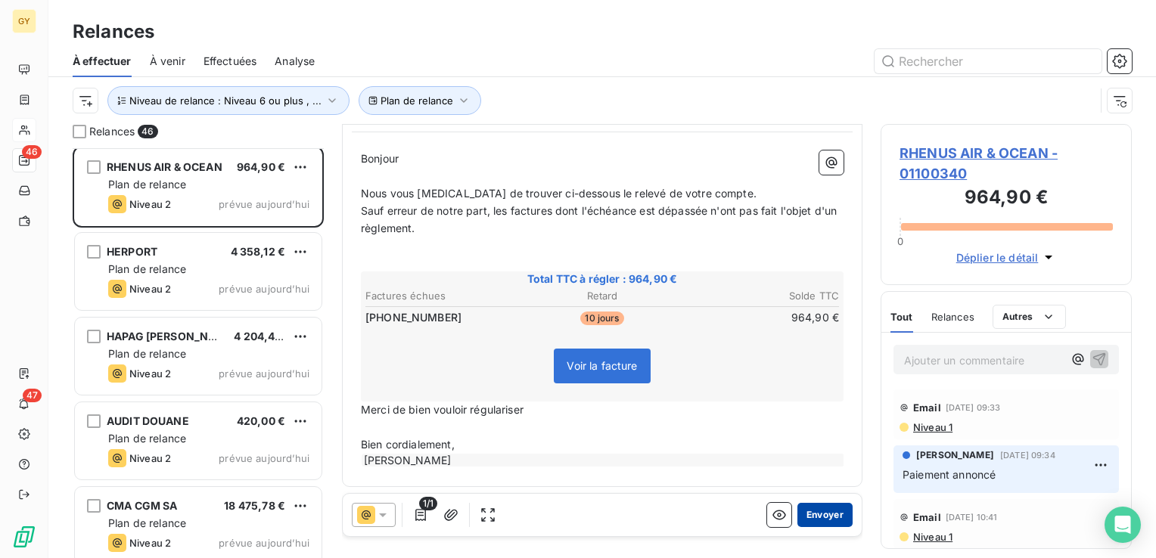
click at [814, 516] on button "Envoyer" at bounding box center [824, 515] width 55 height 24
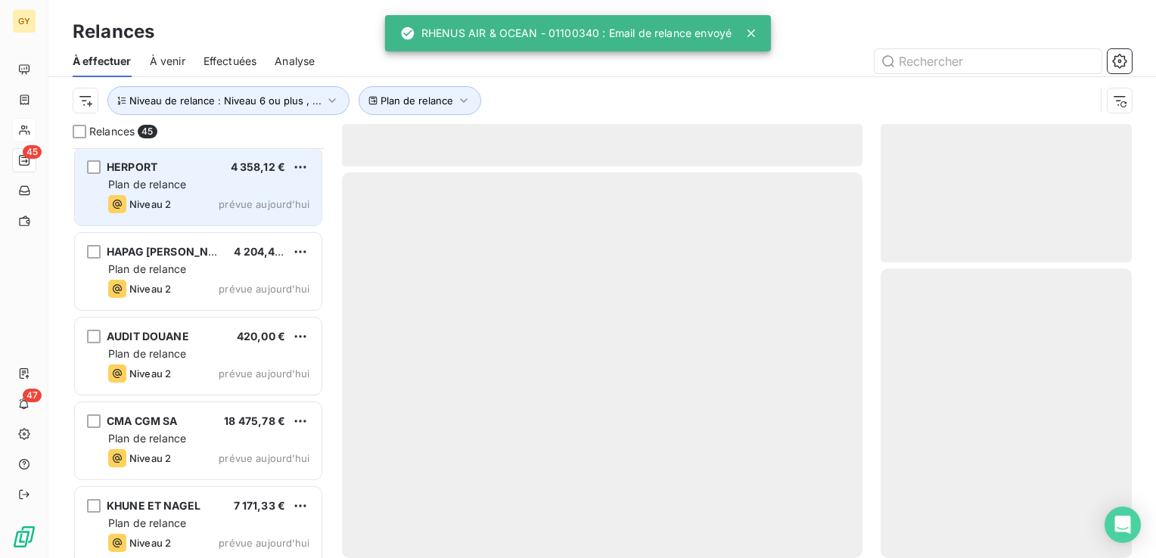
click at [189, 179] on div "Plan de relance" at bounding box center [208, 184] width 201 height 15
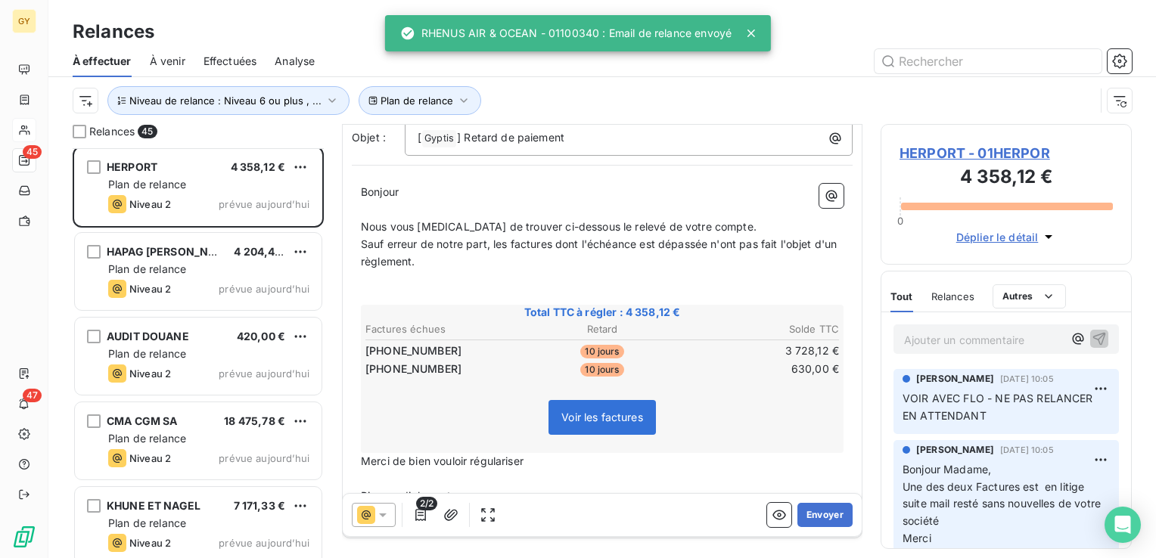
scroll to position [163, 0]
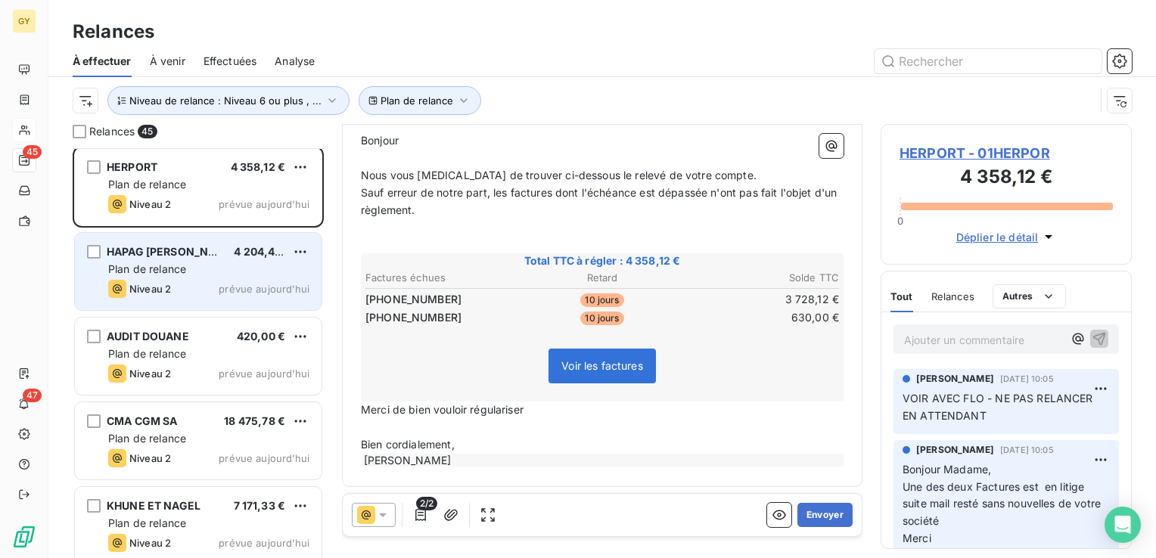
click at [147, 263] on span "Plan de relance" at bounding box center [147, 268] width 78 height 13
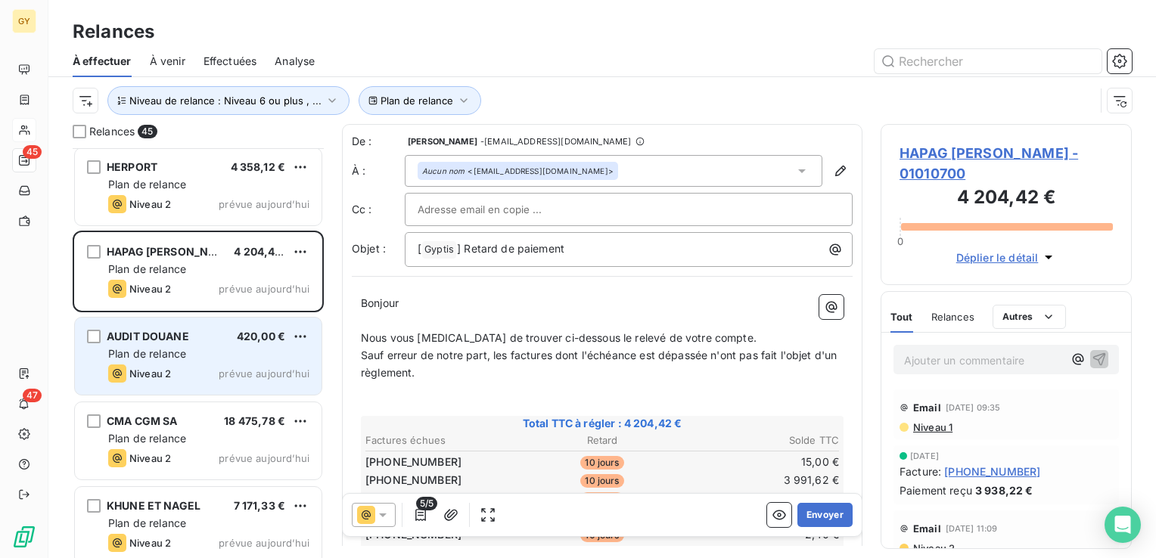
click at [155, 358] on span "Plan de relance" at bounding box center [147, 353] width 78 height 13
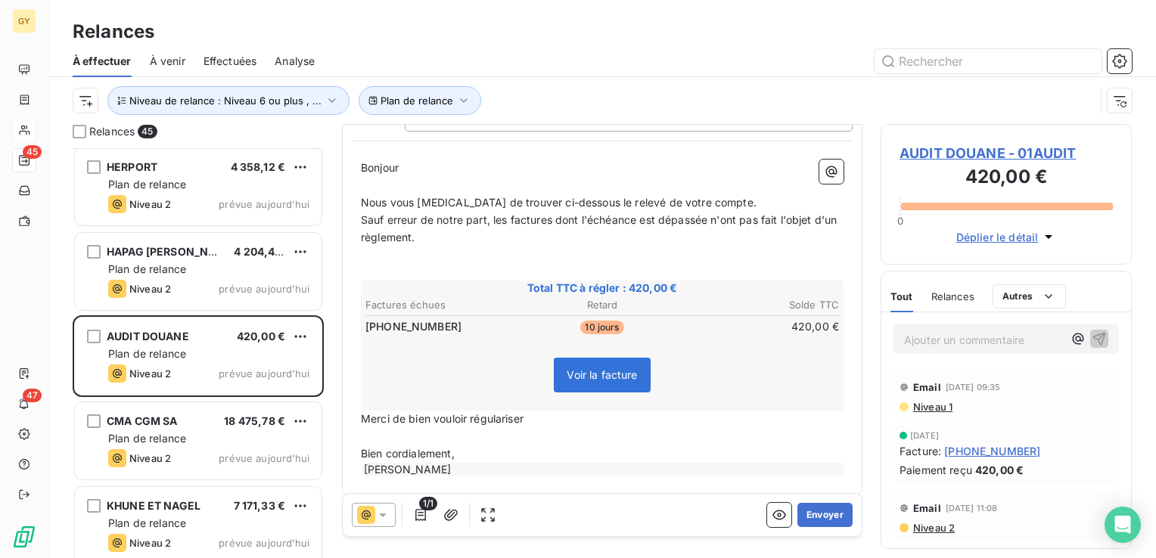
scroll to position [145, 0]
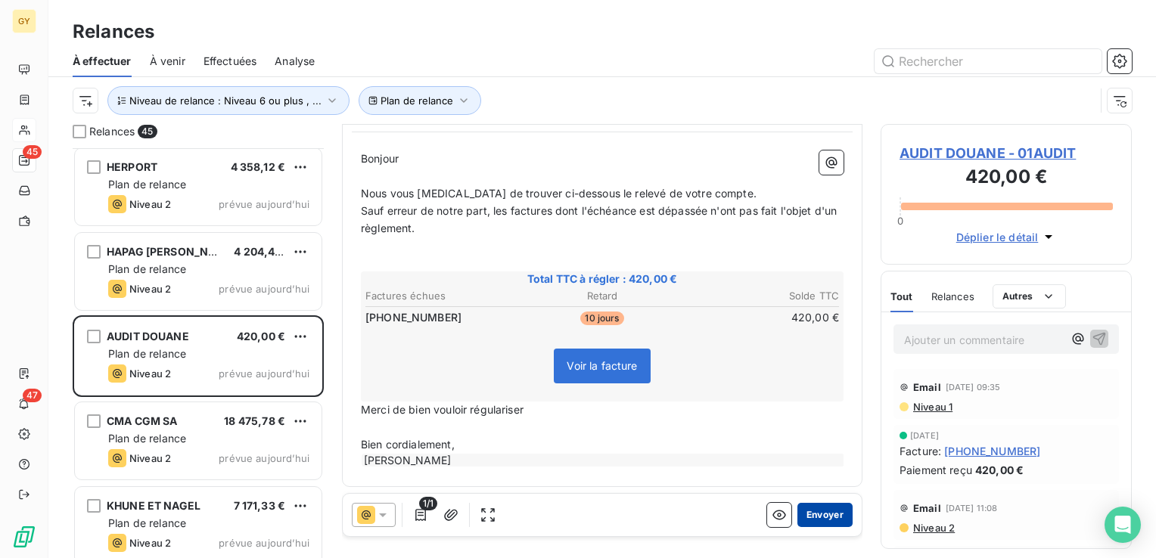
click at [802, 521] on button "Envoyer" at bounding box center [824, 515] width 55 height 24
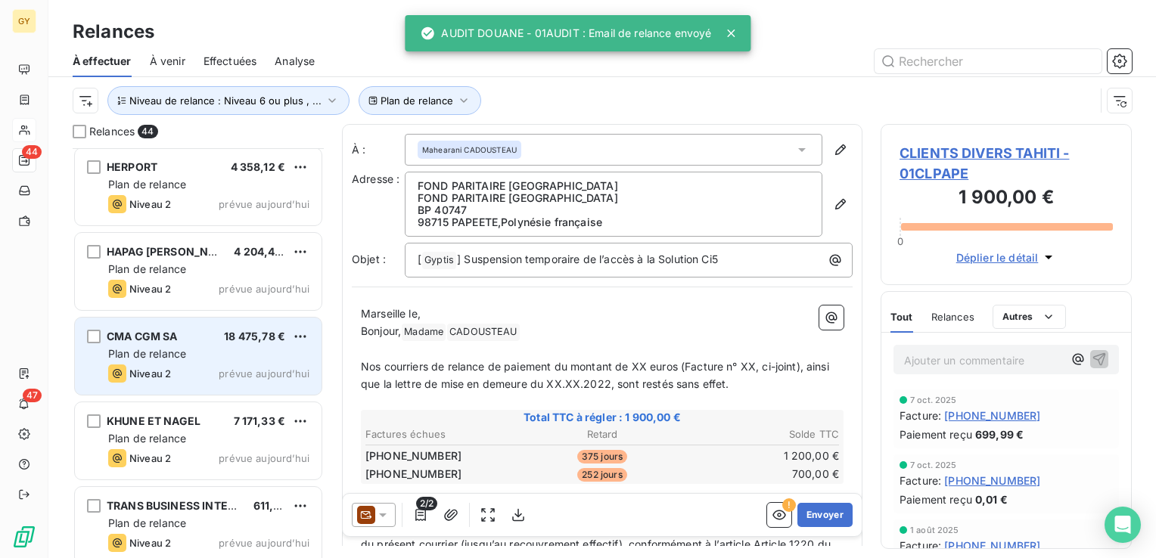
click at [147, 356] on span "Plan de relance" at bounding box center [147, 353] width 78 height 13
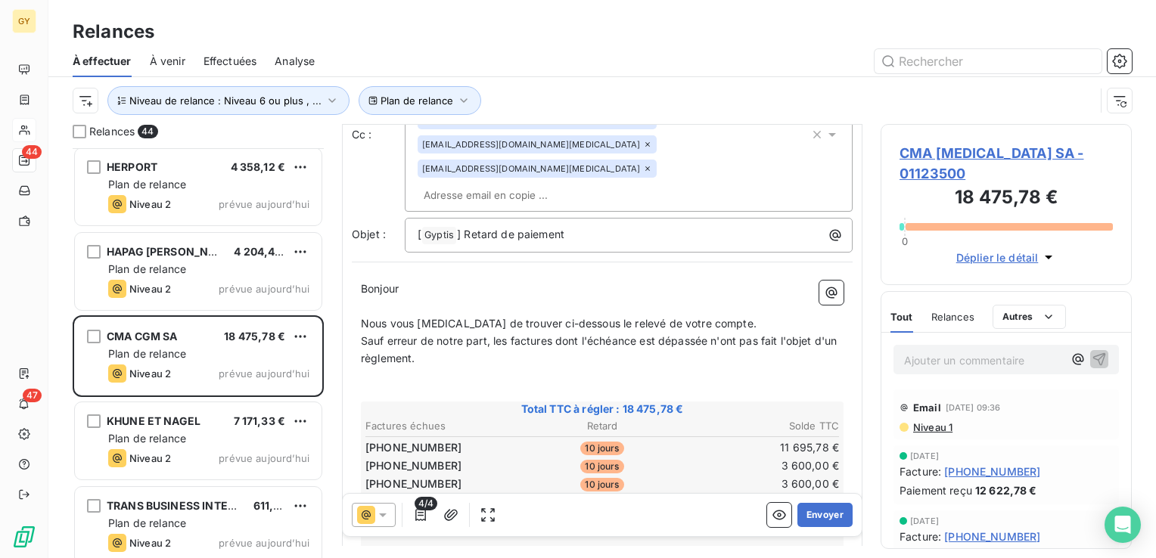
scroll to position [227, 0]
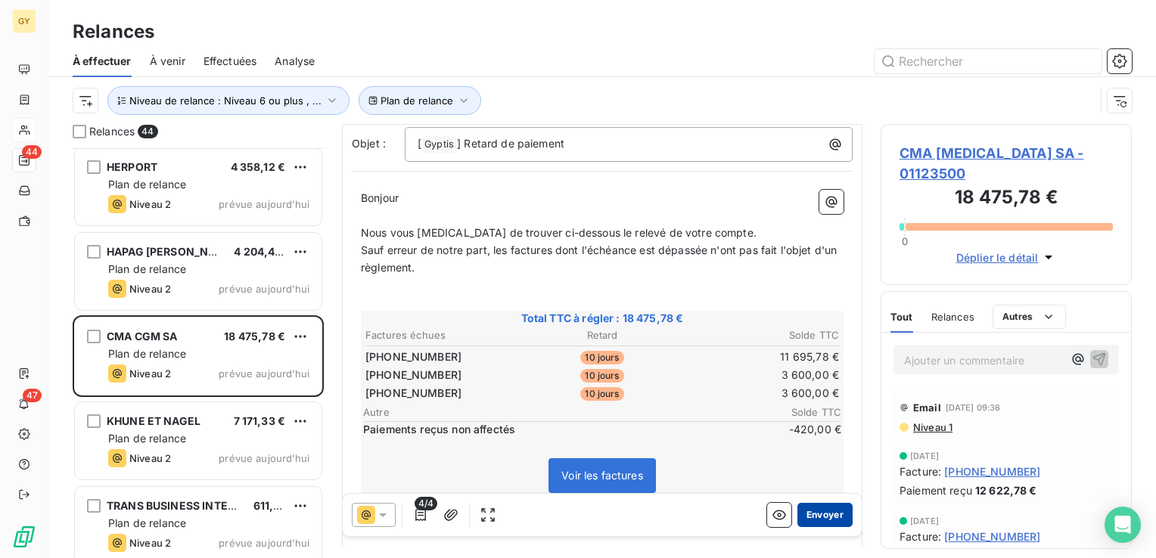
click at [804, 509] on button "Envoyer" at bounding box center [824, 515] width 55 height 24
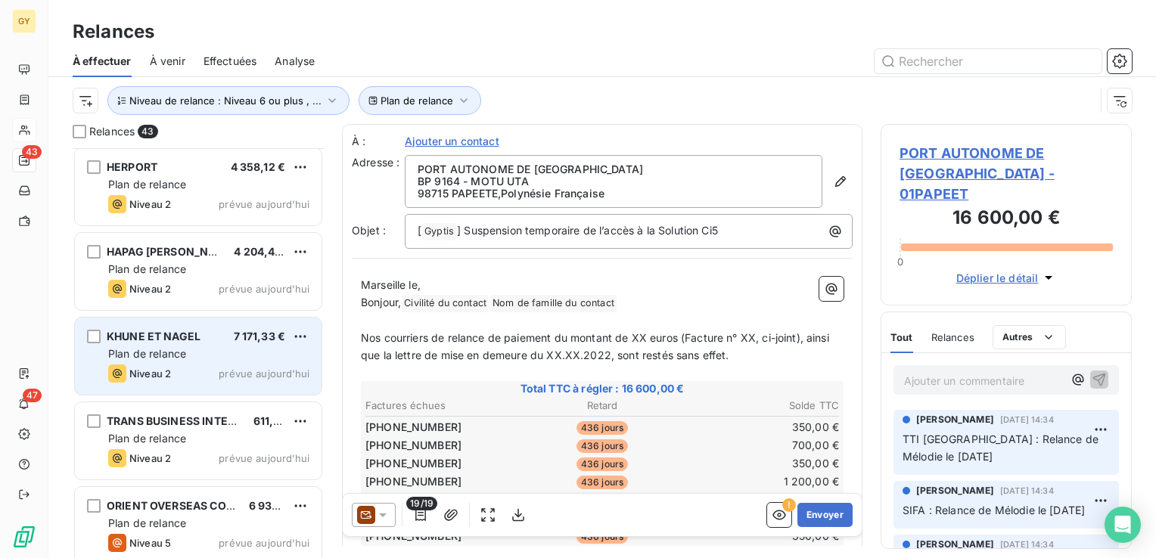
click at [166, 361] on div "KHUNE ET NAGEL 7 171,33 € Plan de relance Niveau 2 prévue aujourd’hui" at bounding box center [198, 356] width 247 height 77
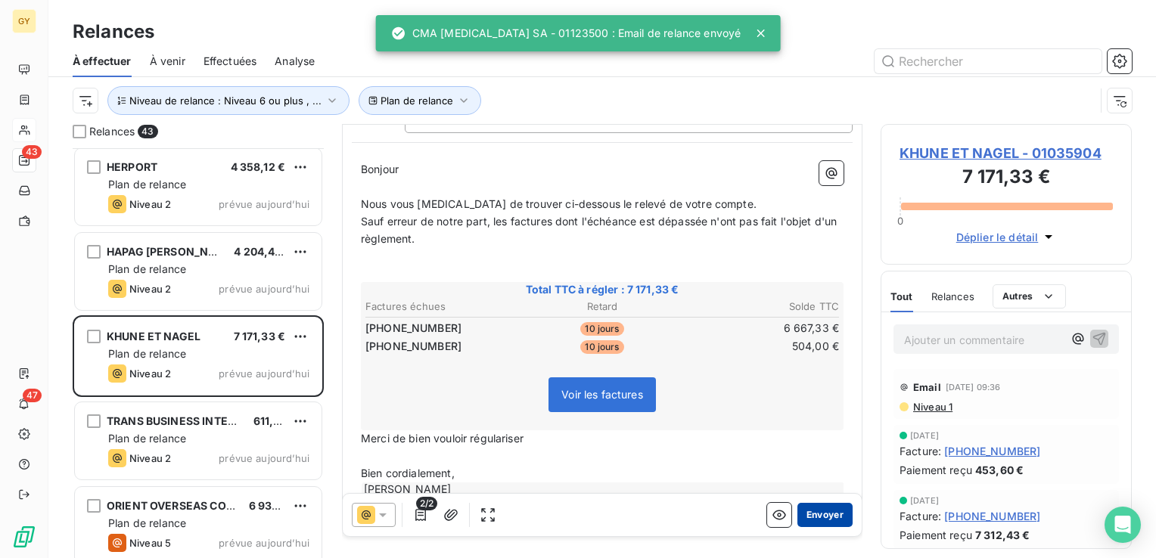
scroll to position [151, 0]
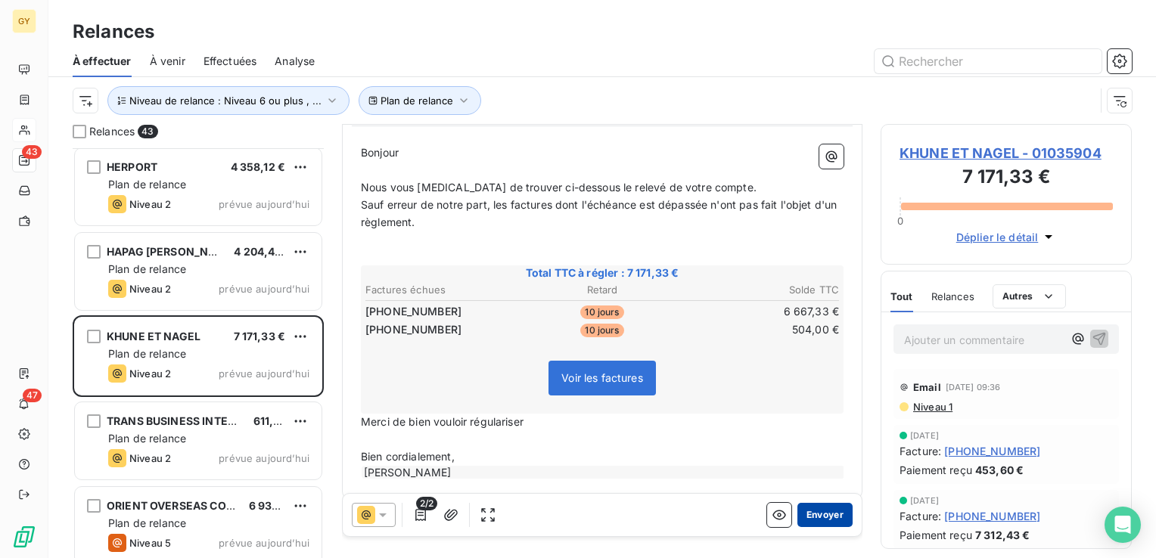
click at [804, 517] on button "Envoyer" at bounding box center [824, 515] width 55 height 24
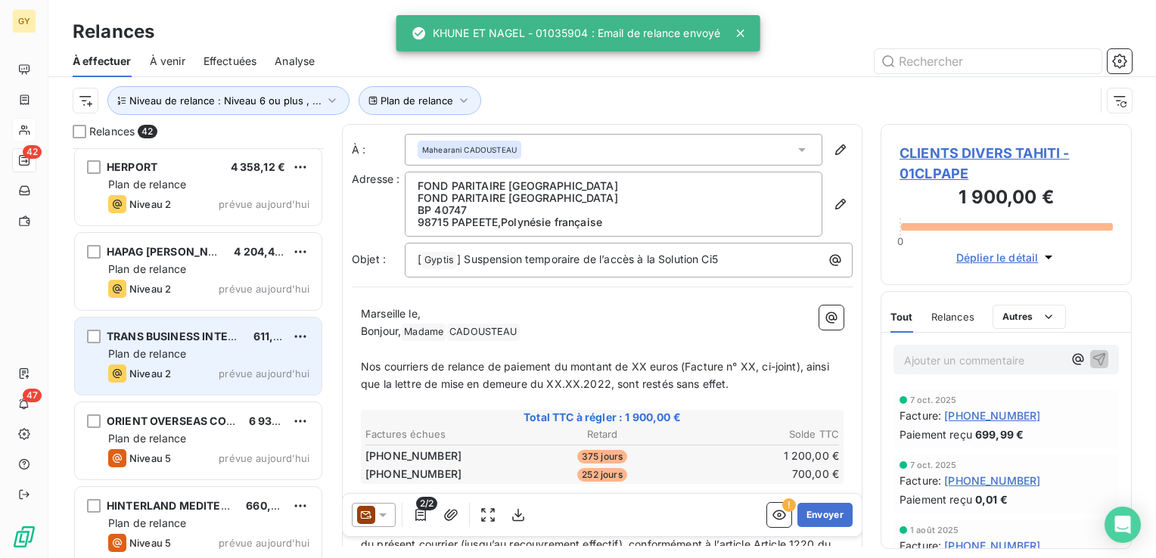
click at [148, 349] on span "Plan de relance" at bounding box center [147, 353] width 78 height 13
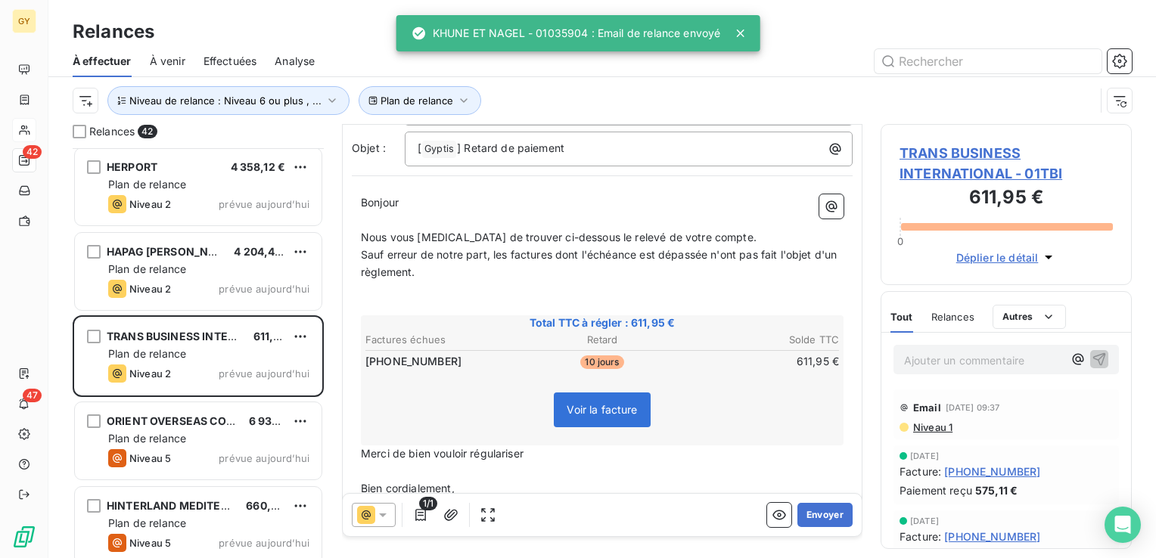
scroll to position [151, 0]
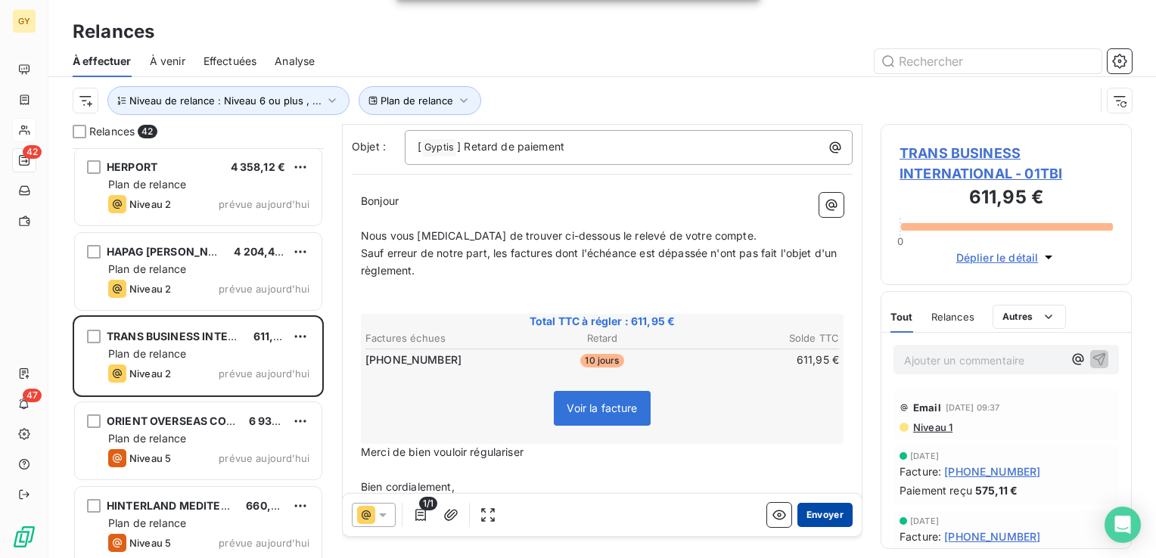
click at [830, 516] on button "Envoyer" at bounding box center [824, 515] width 55 height 24
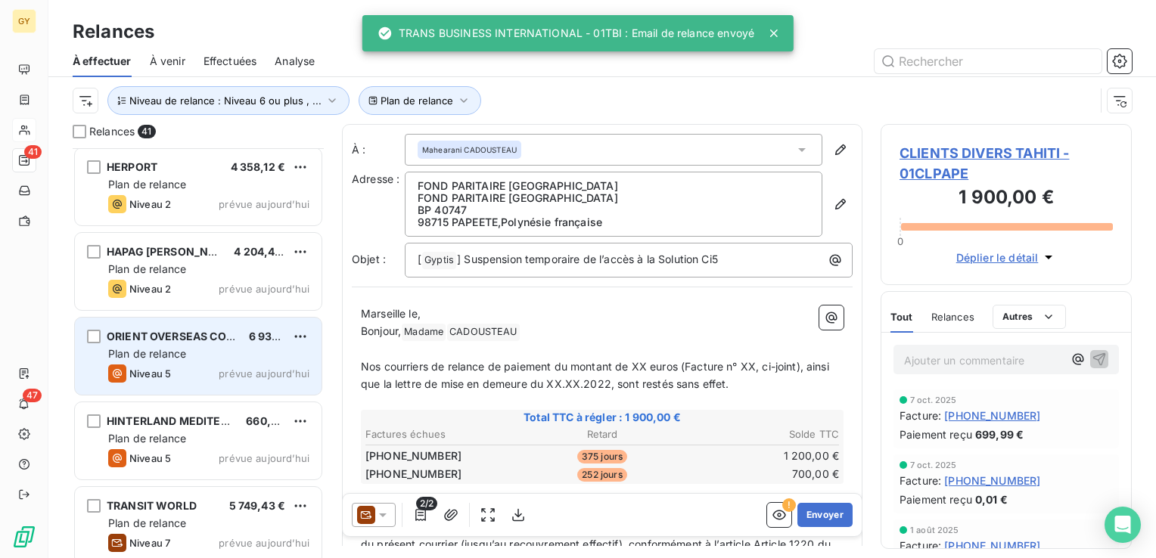
click at [172, 343] on div "ORIENT OVERSEAS CONTAINER LINE 6 939,41 € Plan de relance Niveau 5 prévue aujou…" at bounding box center [198, 356] width 247 height 77
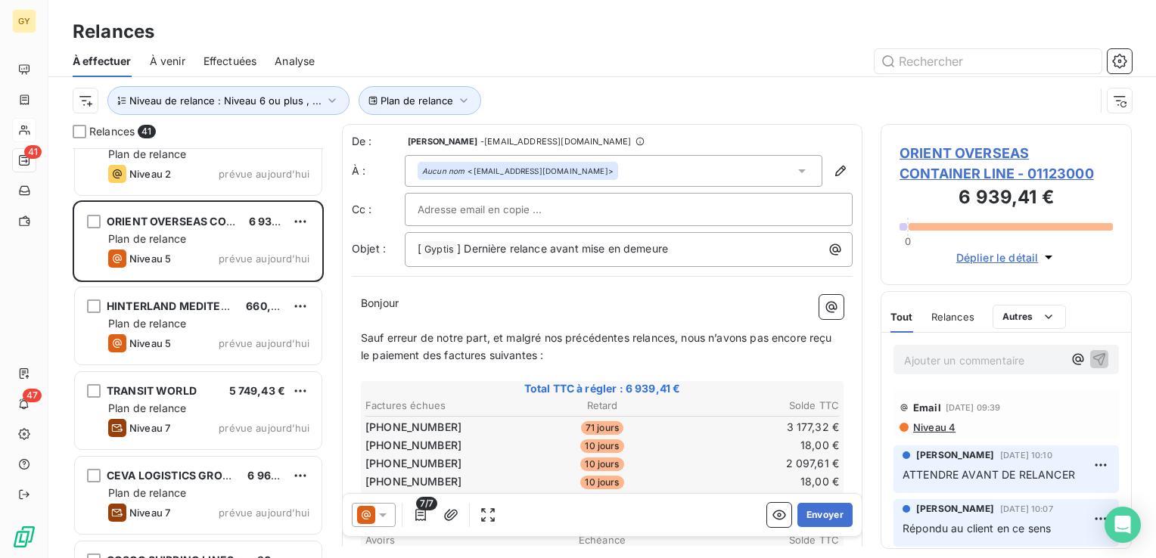
scroll to position [2949, 0]
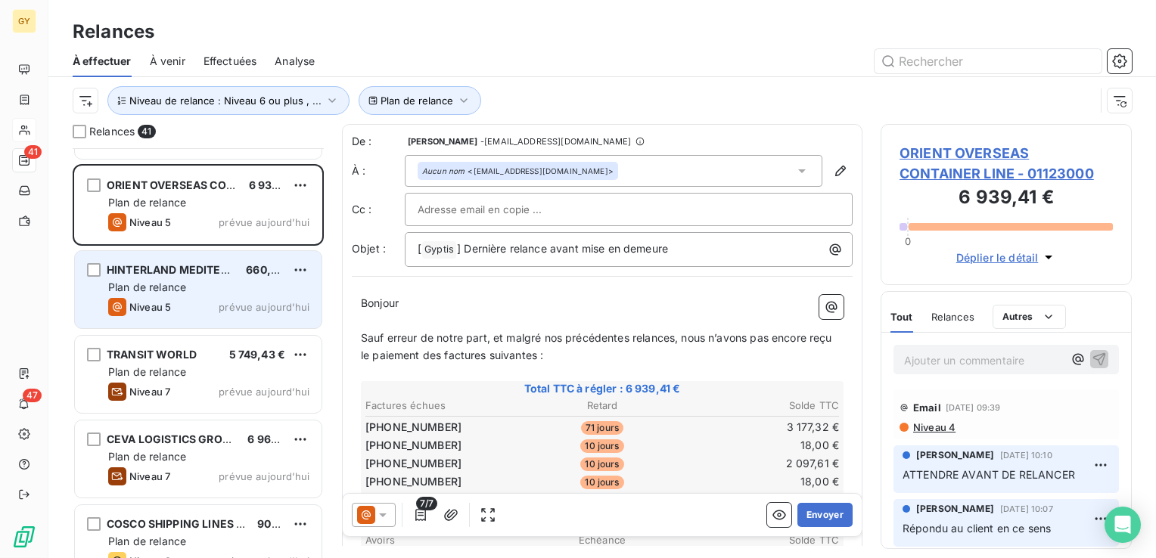
click at [172, 295] on div "HINTERLAND MEDITERRANEE 660,00 € Plan de relance Niveau 5 prévue aujourd’hui" at bounding box center [198, 289] width 247 height 77
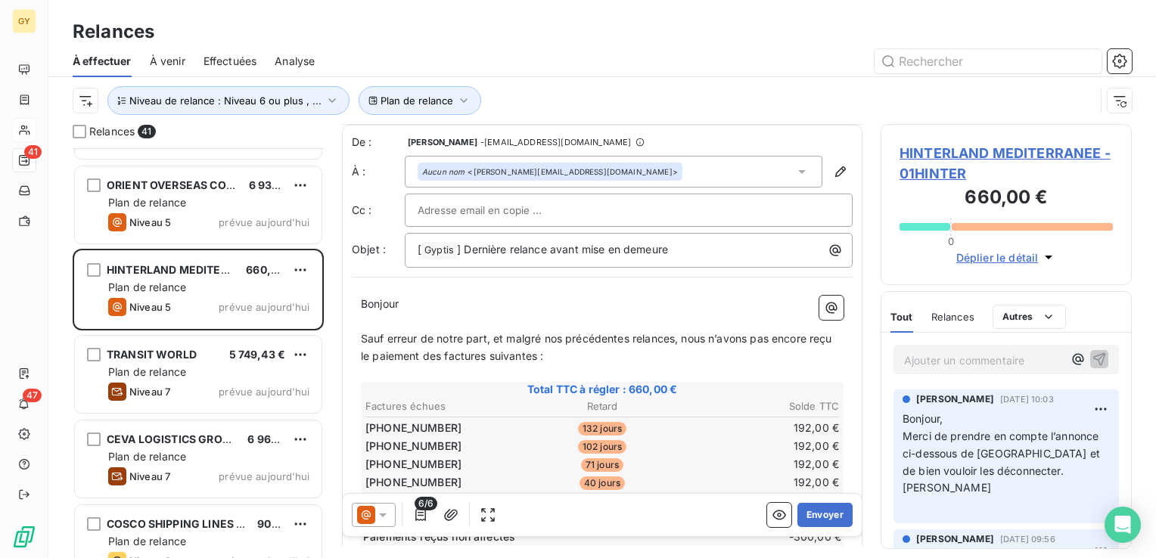
scroll to position [76, 0]
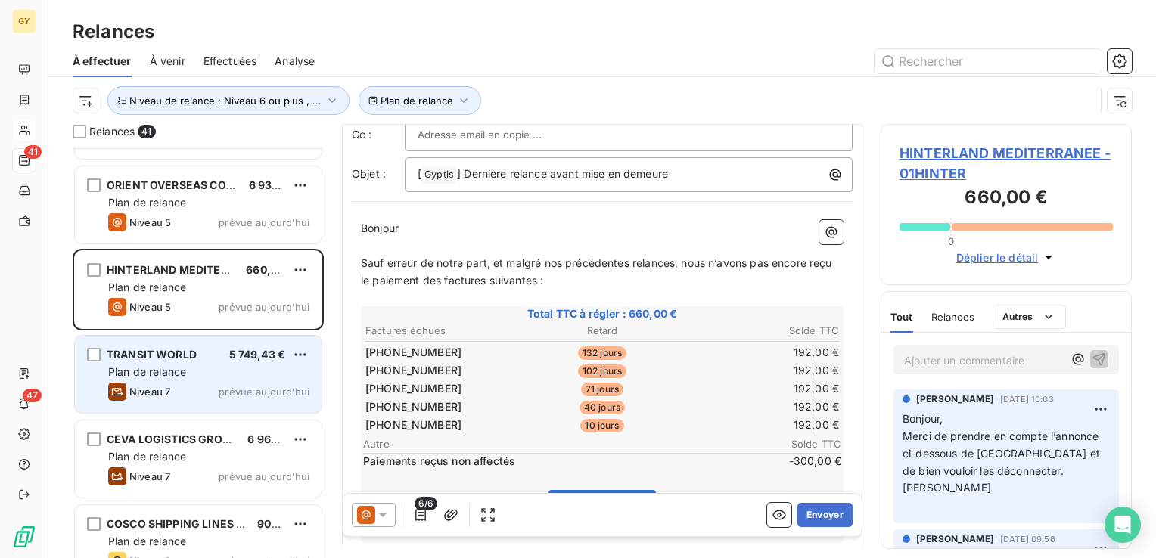
click at [146, 380] on div "TRANSIT WORLD 5 749,43 € Plan de relance Niveau 7 prévue aujourd’hui" at bounding box center [198, 374] width 247 height 77
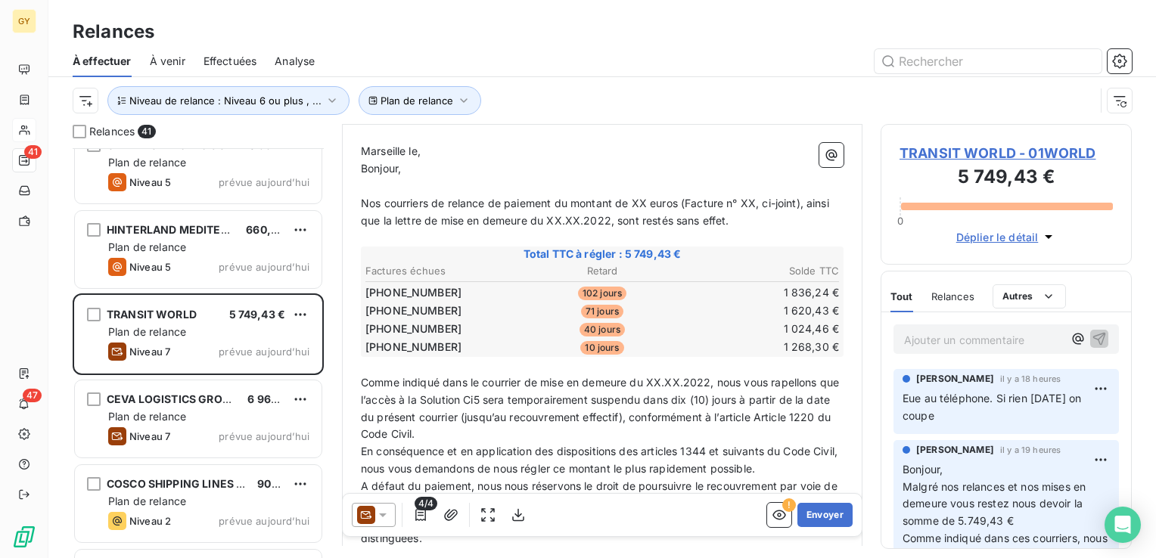
scroll to position [3025, 0]
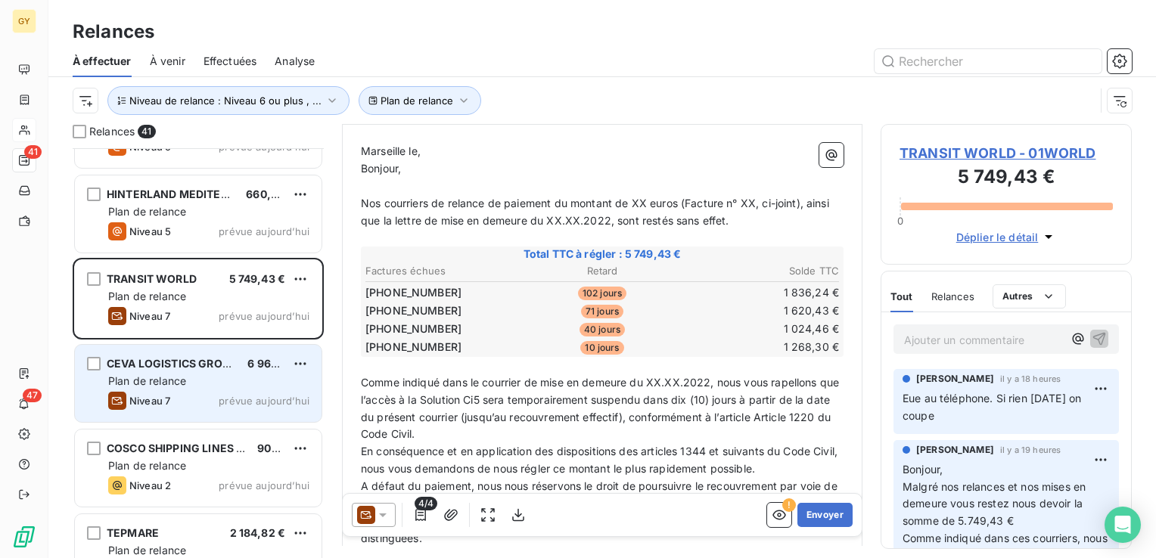
click at [151, 386] on span "Plan de relance" at bounding box center [147, 380] width 78 height 13
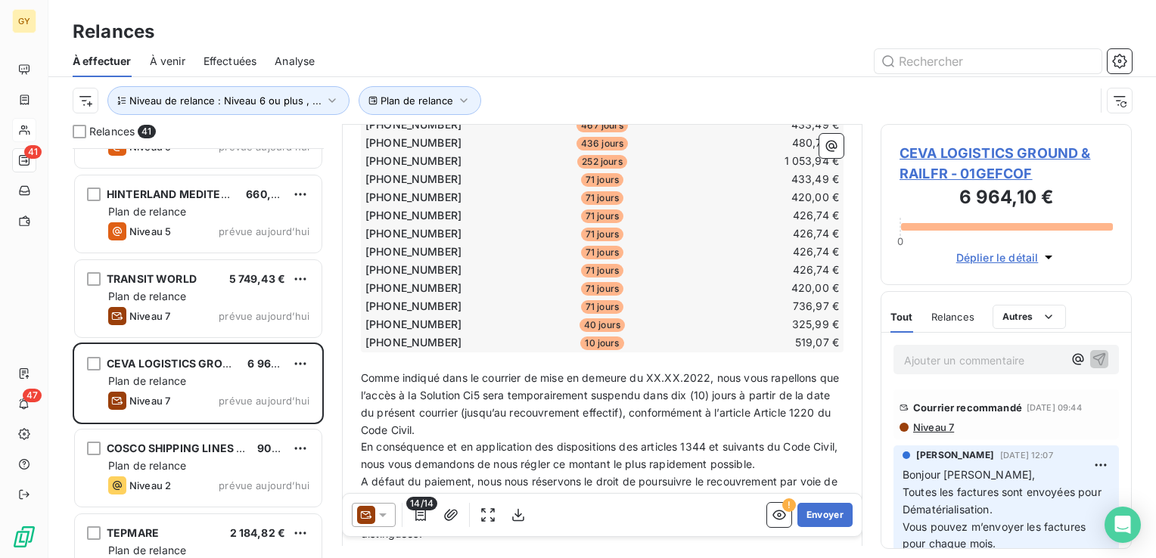
scroll to position [378, 0]
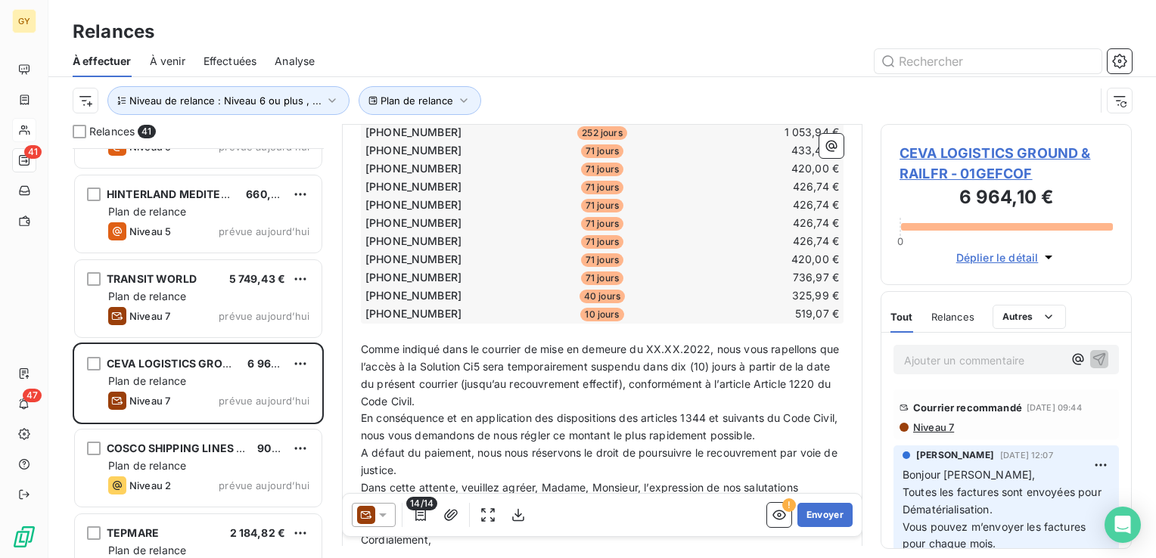
click at [919, 427] on span "Niveau 7" at bounding box center [932, 427] width 42 height 12
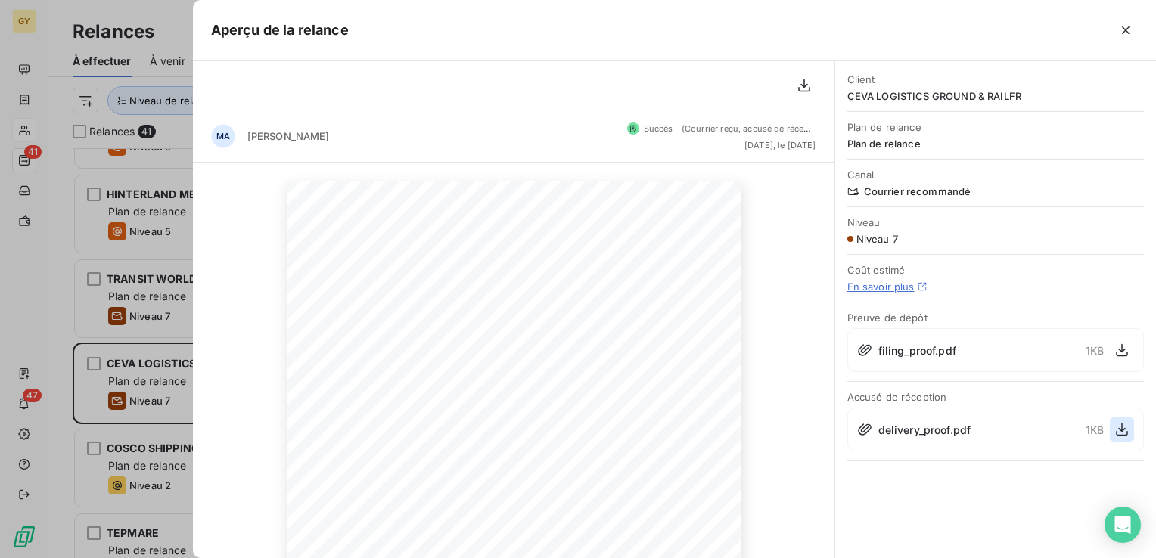
click at [1119, 430] on icon "button" at bounding box center [1121, 429] width 15 height 15
click at [1125, 33] on icon "button" at bounding box center [1125, 30] width 15 height 15
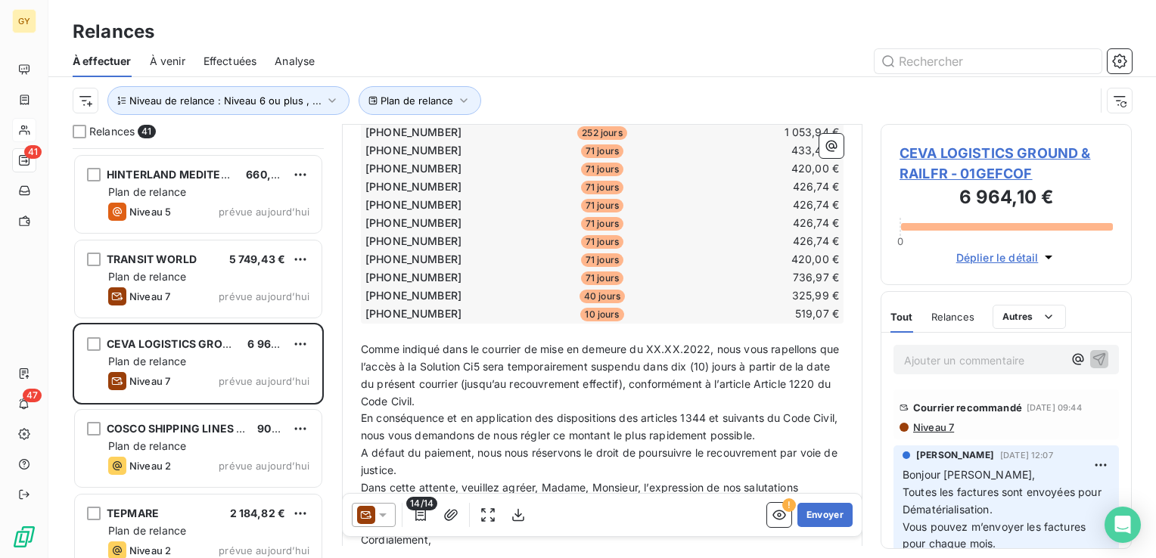
scroll to position [3063, 0]
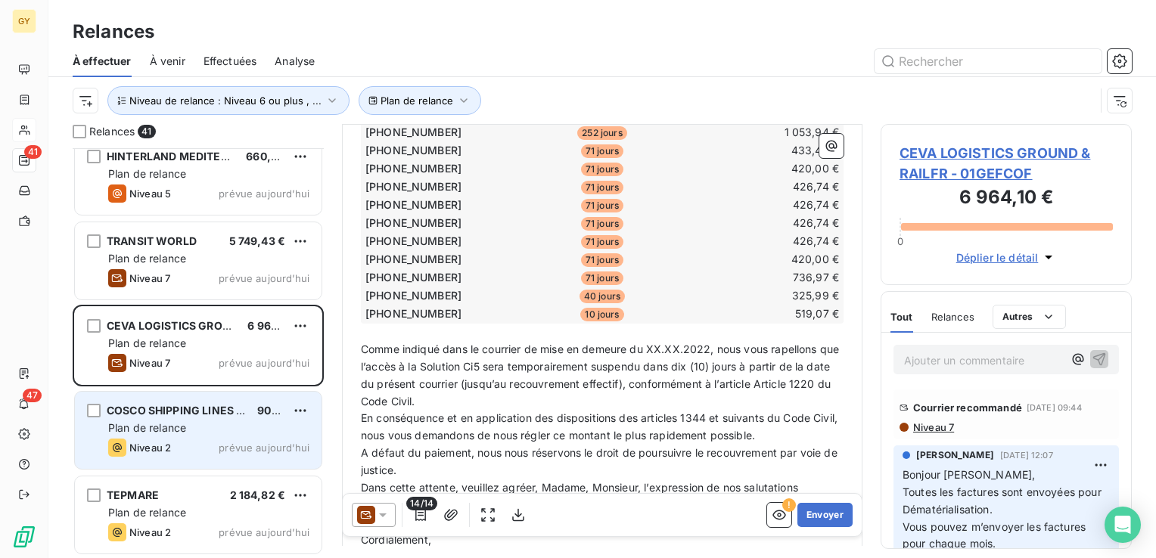
click at [170, 429] on span "Plan de relance" at bounding box center [147, 427] width 78 height 13
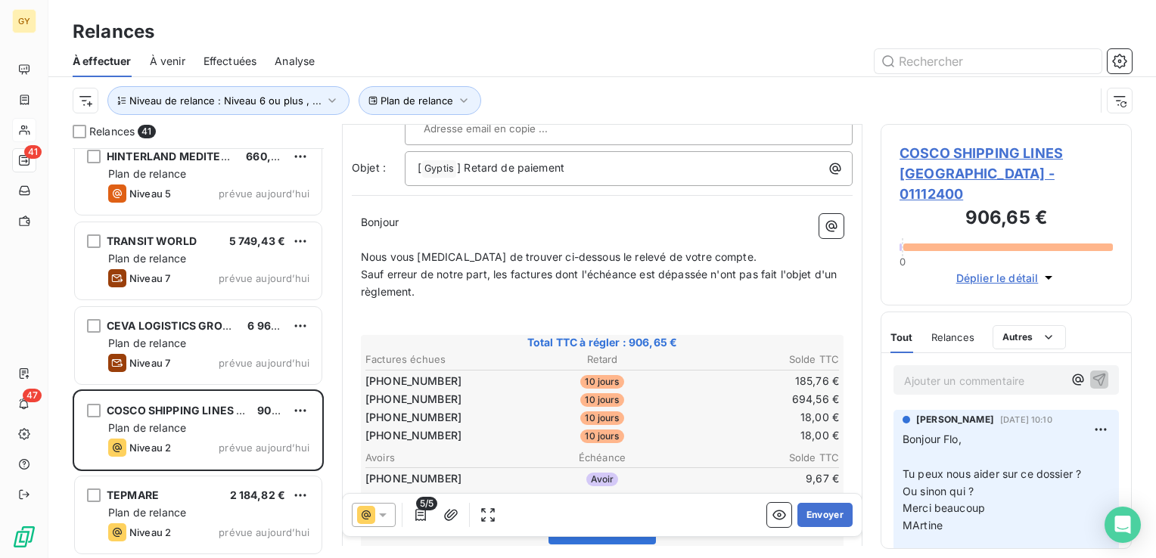
scroll to position [151, 0]
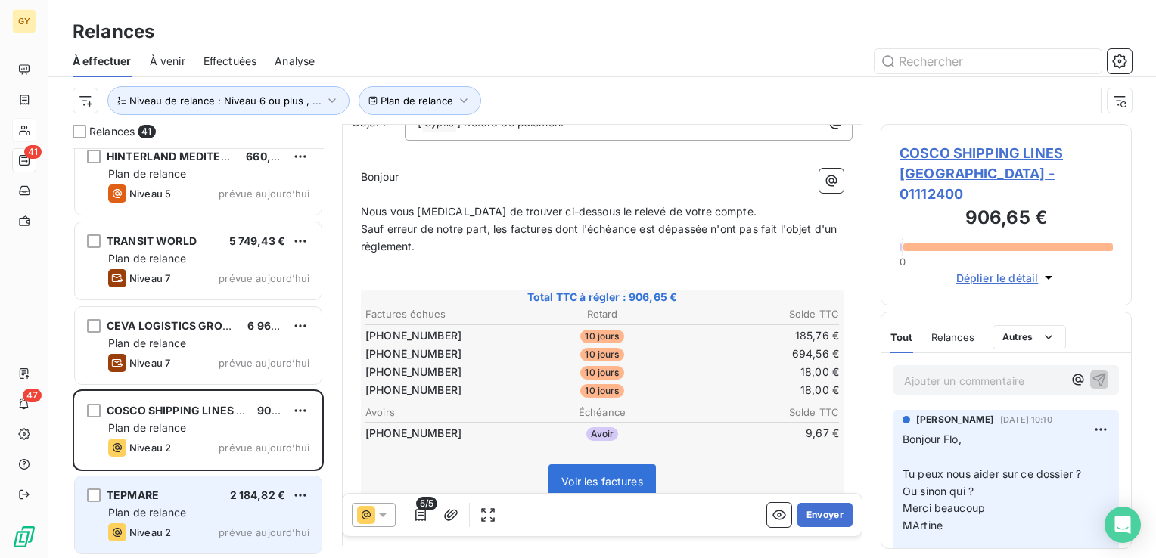
click at [188, 514] on div "Plan de relance" at bounding box center [208, 512] width 201 height 15
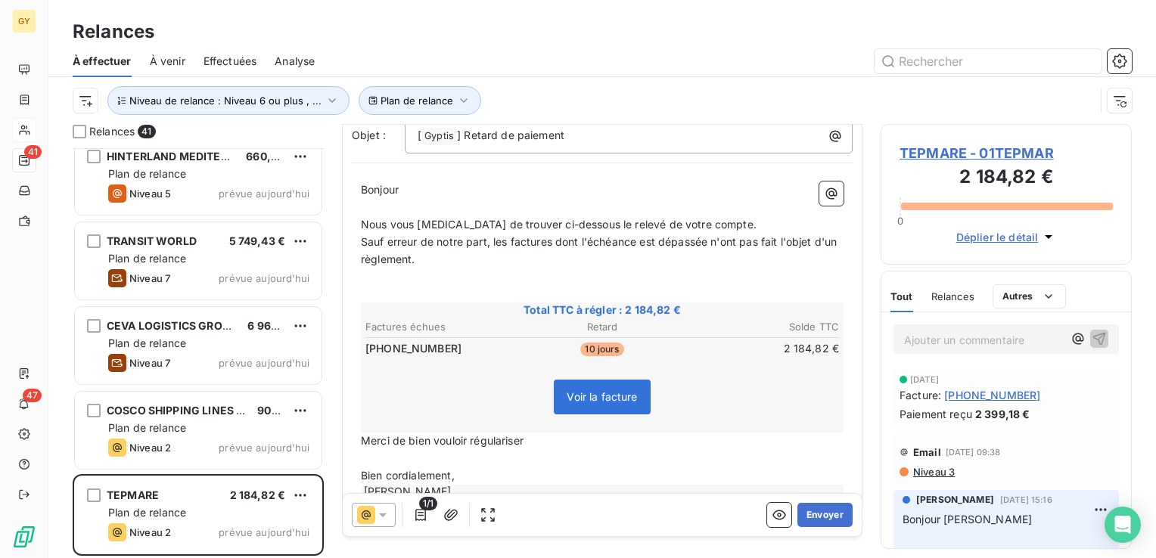
scroll to position [147, 0]
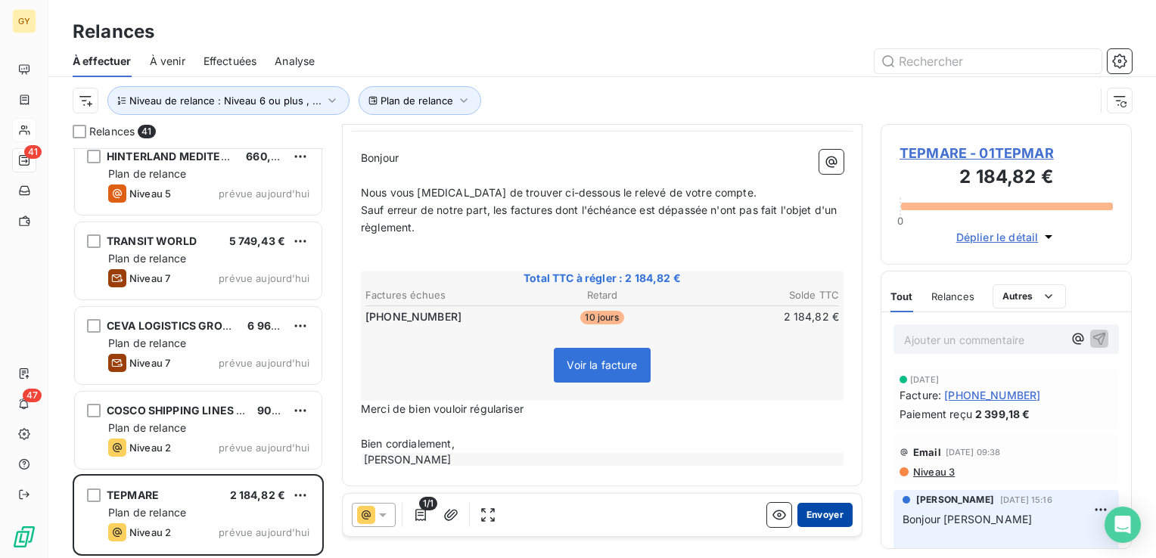
click at [825, 515] on button "Envoyer" at bounding box center [824, 515] width 55 height 24
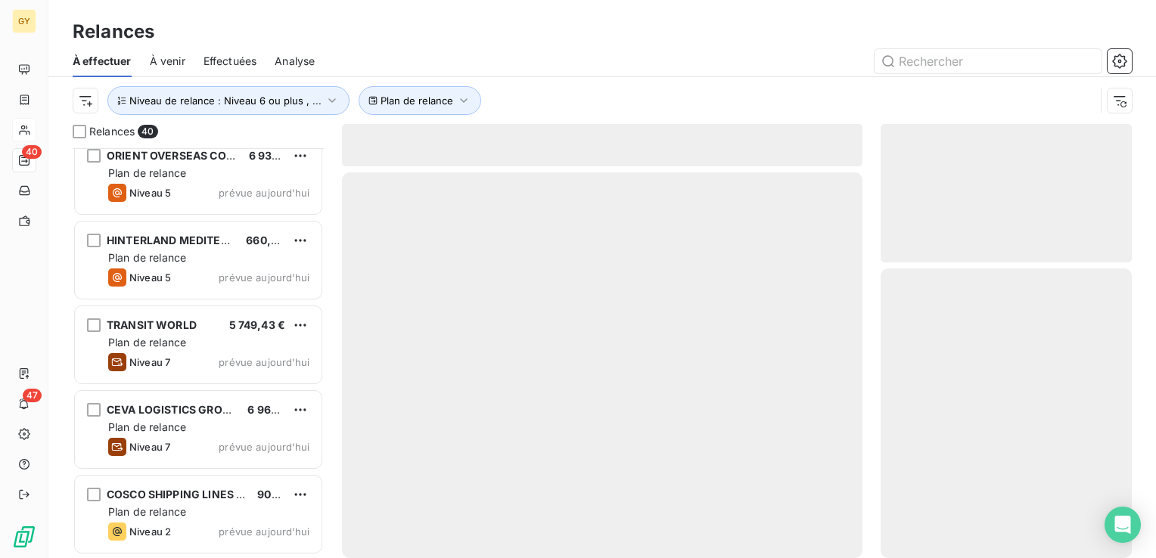
scroll to position [2978, 0]
